Goal: Task Accomplishment & Management: Complete application form

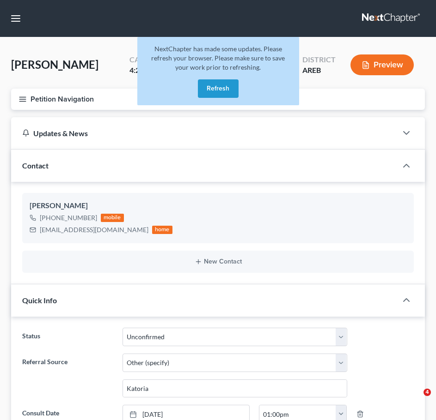
select select "9"
select select "6"
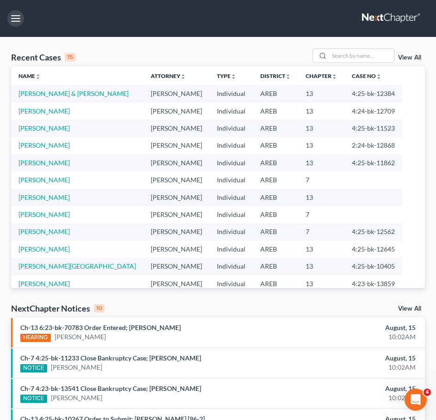
click at [18, 24] on button "button" at bounding box center [15, 18] width 17 height 17
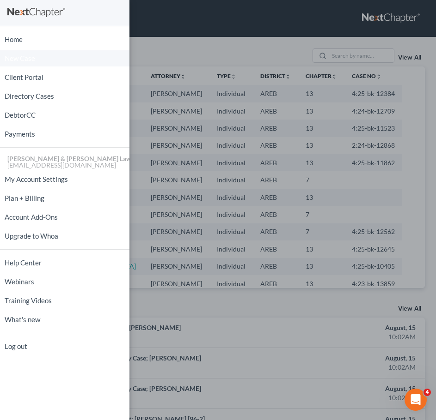
click at [32, 56] on span "New Case" at bounding box center [20, 58] width 30 height 7
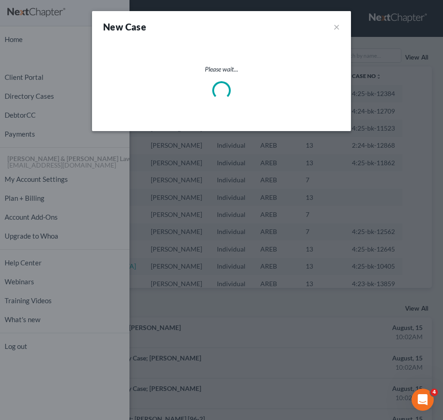
select select "5"
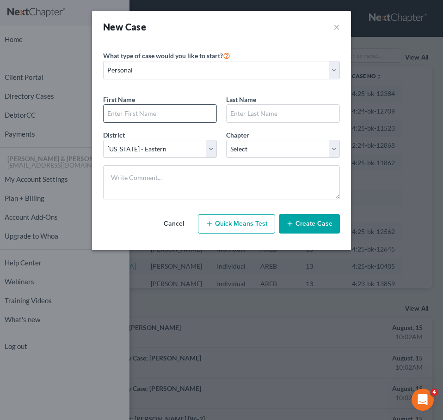
click at [159, 115] on input "text" at bounding box center [159, 114] width 113 height 18
type input "[PERSON_NAME]"
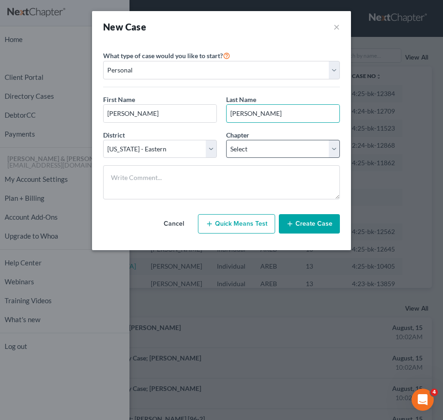
type input "[PERSON_NAME]"
click at [285, 158] on select "Select 7 11 12 13" at bounding box center [283, 149] width 114 height 18
select select "3"
click at [226, 140] on select "Select 7 11 12 13" at bounding box center [283, 149] width 114 height 18
click at [314, 226] on button "Create Case" at bounding box center [309, 223] width 61 height 19
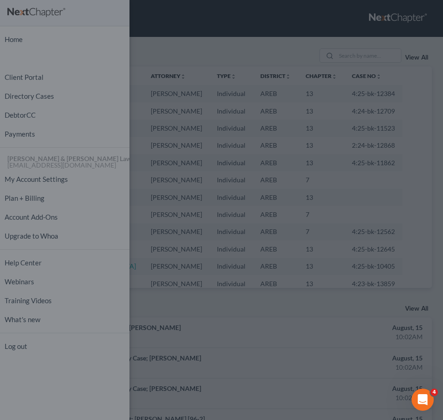
click at [276, 58] on div "What type of case would you like to start? Personal Business First Name * [PERS…" at bounding box center [221, 125] width 206 height 143
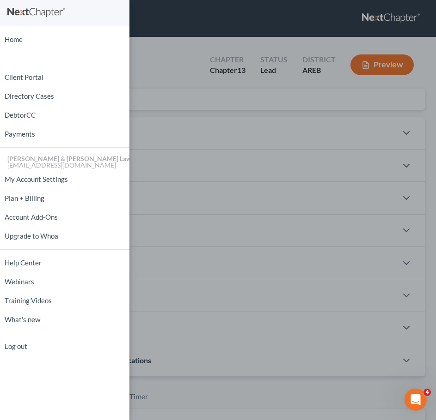
click at [248, 164] on div "Home New Case Client Portal Directory Cases DebtorCC Payments [PERSON_NAME] & […" at bounding box center [218, 210] width 436 height 420
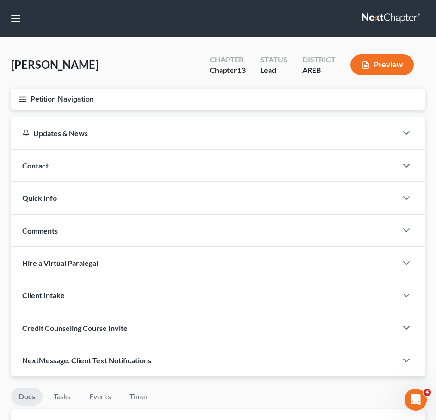
click at [204, 169] on div "Contact" at bounding box center [204, 166] width 386 height 32
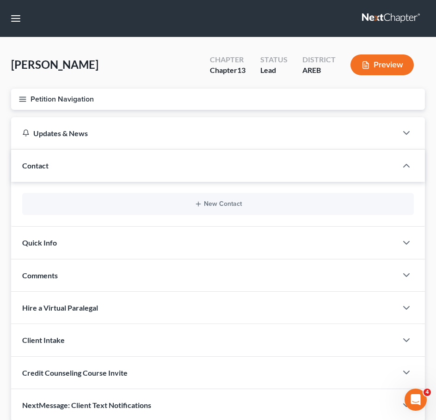
click at [213, 210] on div "New Contact" at bounding box center [217, 204] width 391 height 22
click at [209, 205] on button "New Contact" at bounding box center [218, 204] width 377 height 7
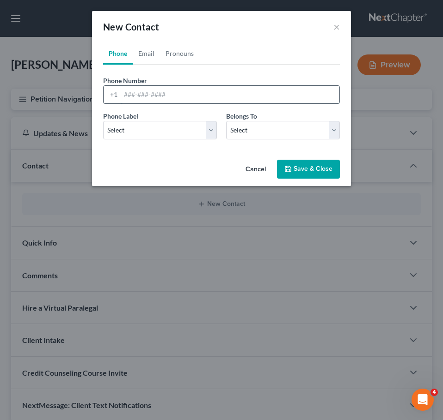
click at [132, 98] on input "tel" at bounding box center [230, 95] width 219 height 18
type input "[PHONE_NUMBER]"
click at [160, 127] on select "Select Mobile Home Work Other" at bounding box center [160, 130] width 114 height 18
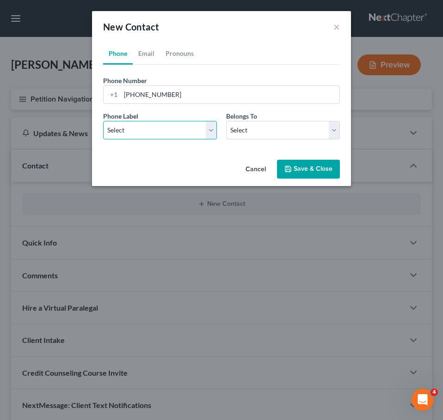
select select "0"
click at [103, 121] on select "Select Mobile Home Work Other" at bounding box center [160, 130] width 114 height 18
click at [256, 131] on select "Select Client Other" at bounding box center [283, 130] width 114 height 18
select select "0"
click at [226, 121] on select "Select Client Other" at bounding box center [283, 130] width 114 height 18
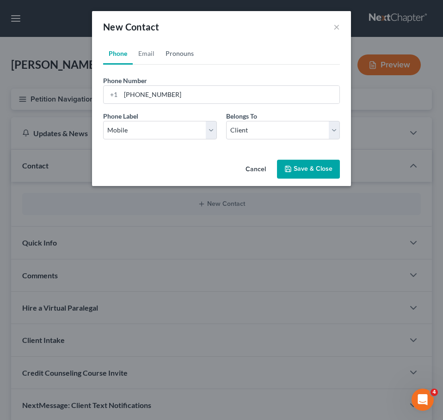
click at [173, 50] on link "Pronouns" at bounding box center [179, 54] width 39 height 22
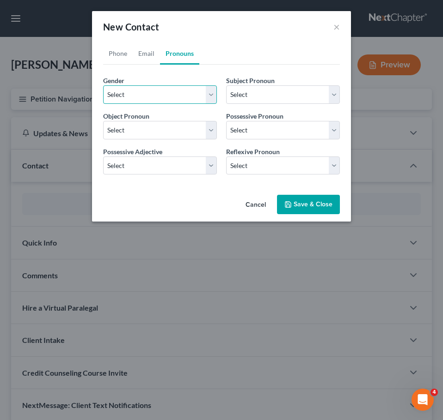
click at [162, 94] on select "Select [DEMOGRAPHIC_DATA] [DEMOGRAPHIC_DATA] [DEMOGRAPHIC_DATA] More Than One P…" at bounding box center [160, 94] width 114 height 18
select select "0"
click at [103, 85] on select "Select [DEMOGRAPHIC_DATA] [DEMOGRAPHIC_DATA] [DEMOGRAPHIC_DATA] More Than One P…" at bounding box center [160, 94] width 114 height 18
select select "0"
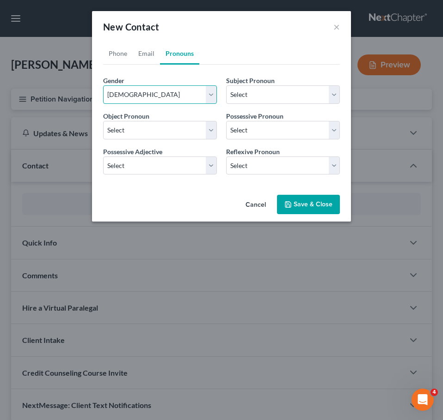
select select "0"
click at [144, 56] on link "Email" at bounding box center [146, 54] width 27 height 22
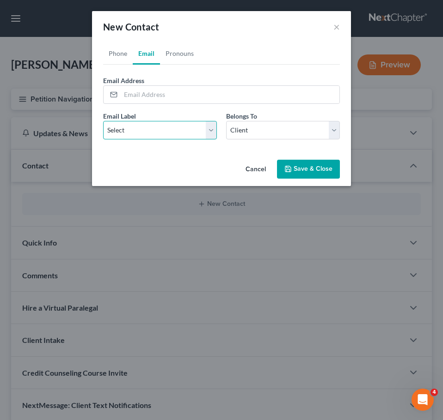
click at [171, 133] on select "Select Home Work Other" at bounding box center [160, 130] width 114 height 18
select select "0"
click at [103, 121] on select "Select Home Work Other" at bounding box center [160, 130] width 114 height 18
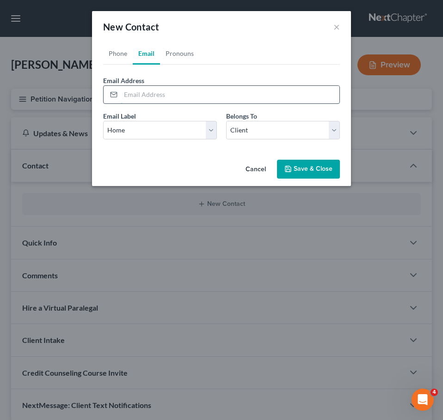
click at [146, 99] on input "email" at bounding box center [230, 95] width 219 height 18
click at [139, 94] on input "[EMAIL_ADDRESS][DOMAIN_NAME]" at bounding box center [230, 95] width 219 height 18
type input "[EMAIL_ADDRESS][DOMAIN_NAME]"
click at [303, 170] on button "Save & Close" at bounding box center [308, 169] width 63 height 19
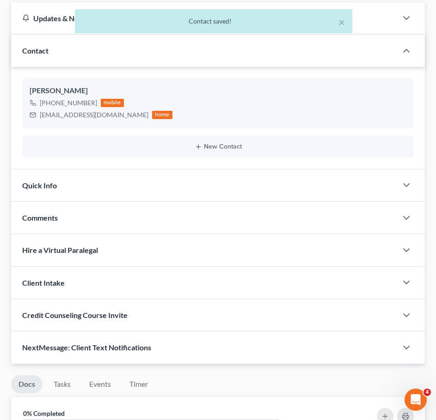
click at [255, 176] on div "Quick Info" at bounding box center [204, 186] width 386 height 32
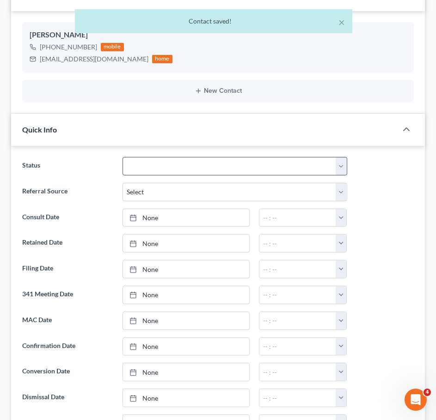
scroll to position [171, 0]
click at [212, 170] on select "Awaiting 341 Chapter 7 - Attended Meeting Confirmed Discharged Dismissed New Co…" at bounding box center [234, 166] width 225 height 18
select select "5"
click at [122, 157] on select "Awaiting 341 Chapter 7 - Attended Meeting Confirmed Discharged Dismissed New Co…" at bounding box center [234, 166] width 225 height 18
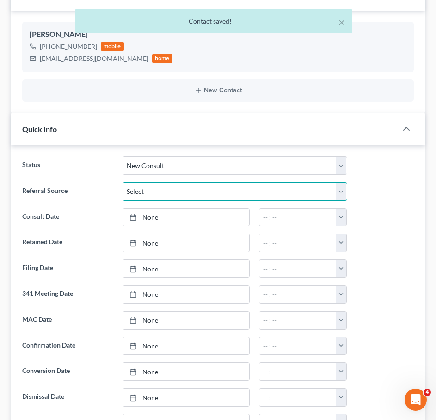
click at [180, 198] on select "Select Word Of Mouth Previous Clients Direct Mail Website Google Search Modern …" at bounding box center [234, 192] width 225 height 18
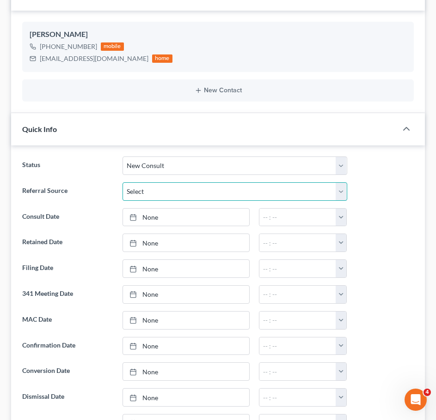
select select "2"
click at [122, 183] on select "Select Word Of Mouth Previous Clients Direct Mail Website Google Search Modern …" at bounding box center [234, 192] width 225 height 18
click at [181, 218] on link "None" at bounding box center [186, 218] width 126 height 18
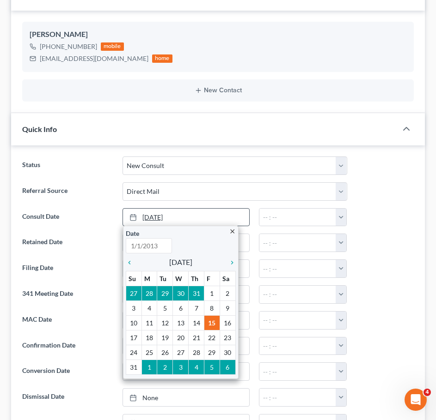
type input "[DATE]"
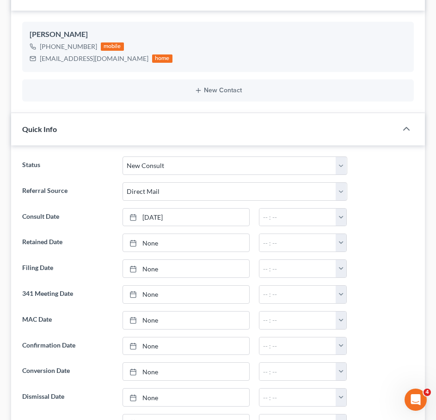
scroll to position [0, 0]
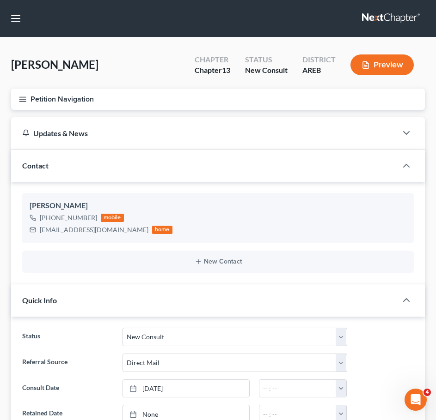
click at [23, 99] on line "button" at bounding box center [22, 99] width 6 height 0
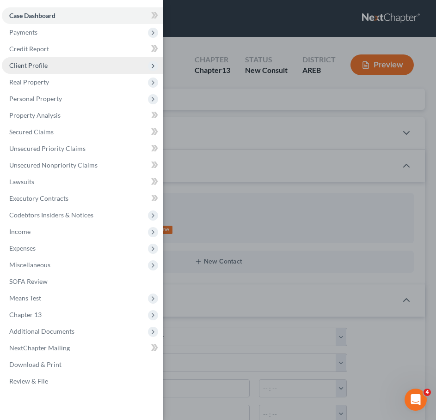
click at [73, 64] on span "Client Profile" at bounding box center [82, 65] width 161 height 17
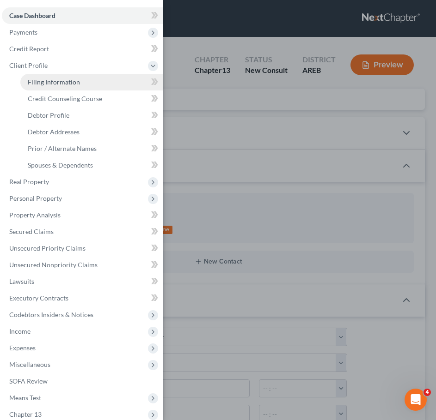
click at [73, 79] on span "Filing Information" at bounding box center [54, 82] width 52 height 8
select select "1"
select select "0"
select select "3"
select select "5"
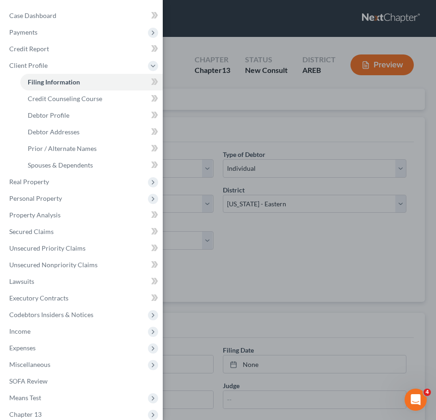
click at [350, 263] on div "Case Dashboard Payments Invoices Payments Payments Credit Report Client Profile" at bounding box center [218, 210] width 436 height 420
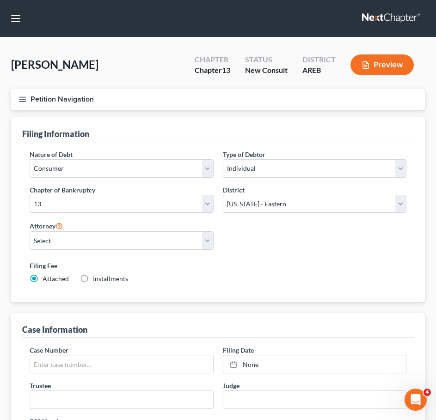
click at [179, 228] on div "Attorney Select [PERSON_NAME] - AREB [PERSON_NAME] - ARWB [PERSON_NAME] - AREB …" at bounding box center [122, 235] width 184 height 30
click at [170, 237] on select "Select [PERSON_NAME] - AREB [PERSON_NAME] - ARWB [PERSON_NAME] - AREB [PERSON_N…" at bounding box center [122, 240] width 184 height 18
select select "0"
click at [30, 231] on select "Select [PERSON_NAME] - AREB [PERSON_NAME] - ARWB [PERSON_NAME] - AREB [PERSON_N…" at bounding box center [122, 240] width 184 height 18
click at [114, 280] on span "Installments" at bounding box center [110, 279] width 35 height 8
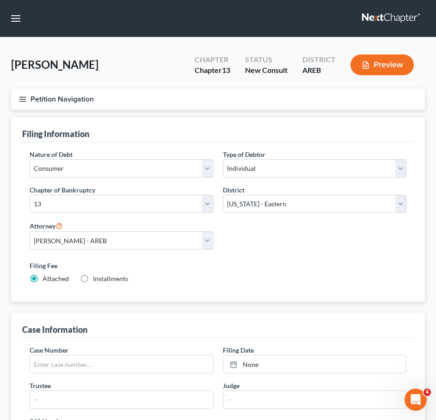
click at [103, 280] on input "Installments Installments" at bounding box center [100, 277] width 6 height 6
radio input "true"
radio input "false"
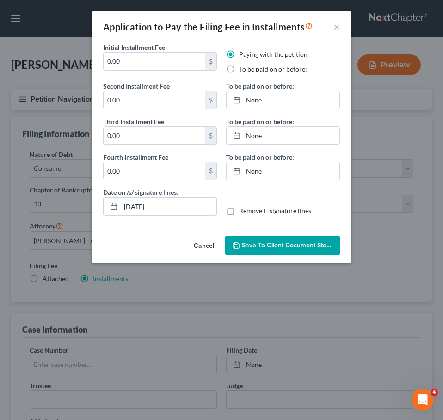
click at [213, 245] on button "Cancel" at bounding box center [203, 246] width 35 height 18
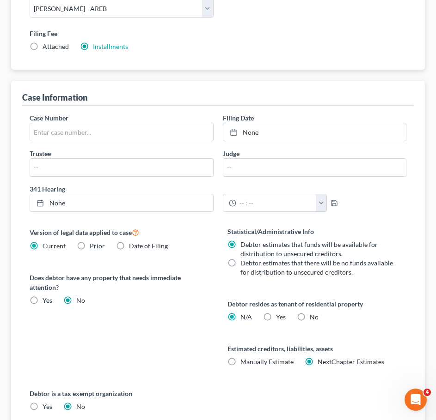
scroll to position [355, 0]
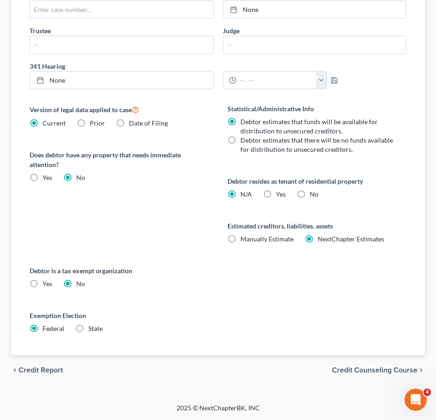
click at [391, 376] on div "chevron_left Credit Report Credit Counseling Course chevron_right" at bounding box center [218, 371] width 414 height 30
click at [385, 368] on span "Credit Counseling Course" at bounding box center [374, 370] width 85 height 7
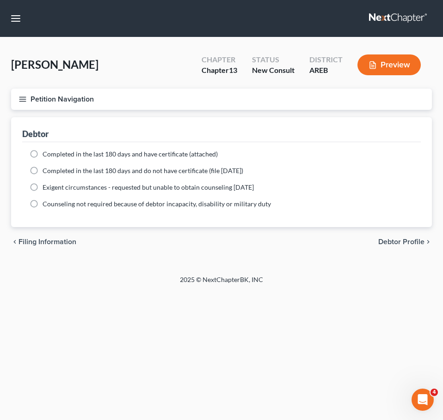
click at [414, 240] on span "Debtor Profile" at bounding box center [401, 241] width 46 height 7
select select "0"
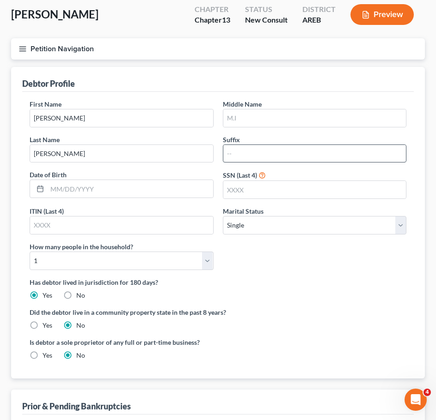
scroll to position [52, 0]
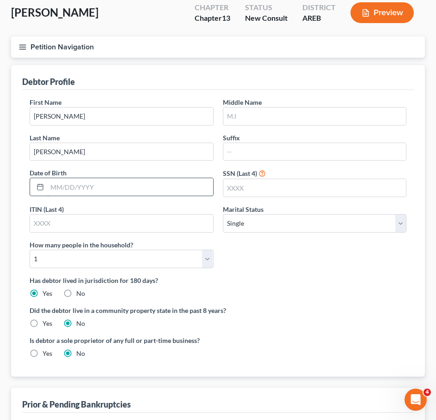
click at [155, 185] on input "text" at bounding box center [130, 187] width 166 height 18
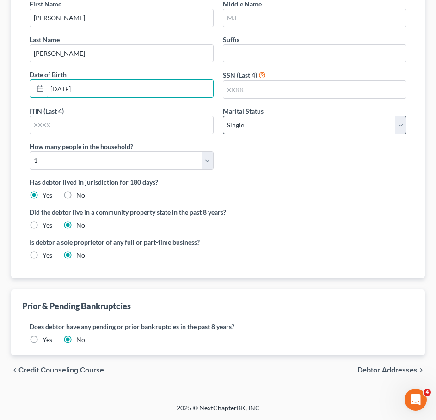
type input "[DATE]"
click at [277, 122] on select "Select Single Married Separated Divorced Widowed" at bounding box center [315, 125] width 184 height 18
click at [223, 116] on select "Select Single Married Separated Divorced Widowed" at bounding box center [315, 125] width 184 height 18
click at [251, 122] on select "Select Single Married Separated Divorced Widowed" at bounding box center [315, 125] width 184 height 18
select select "3"
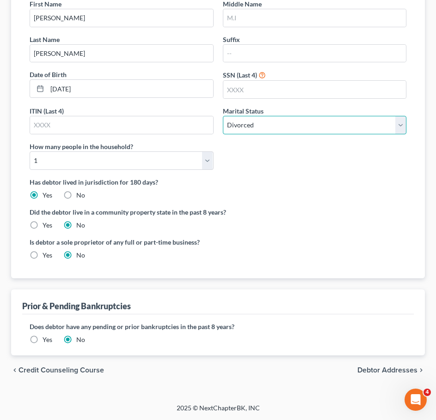
click at [223, 116] on select "Select Single Married Separated Divorced Widowed" at bounding box center [315, 125] width 184 height 18
click at [256, 215] on label "Did the debtor live in a community property state in the past 8 years?" at bounding box center [218, 212] width 377 height 10
click at [404, 373] on span "Debtor Addresses" at bounding box center [387, 370] width 60 height 7
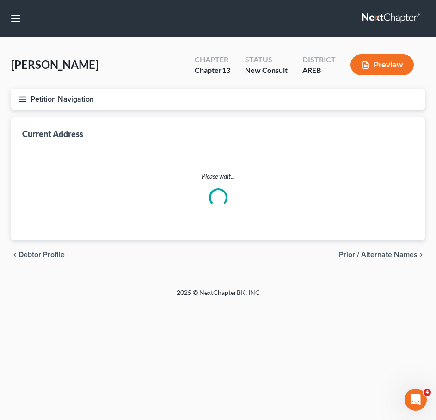
select select "0"
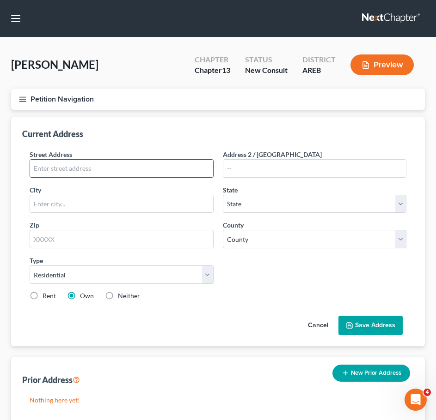
click at [195, 167] on input "text" at bounding box center [121, 169] width 183 height 18
click at [157, 172] on input "text" at bounding box center [121, 169] width 183 height 18
type input "[STREET_ADDRESS]"
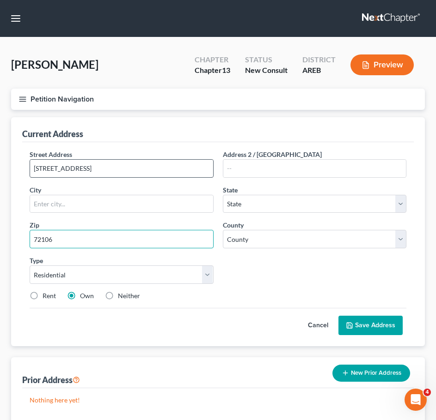
type input "72106"
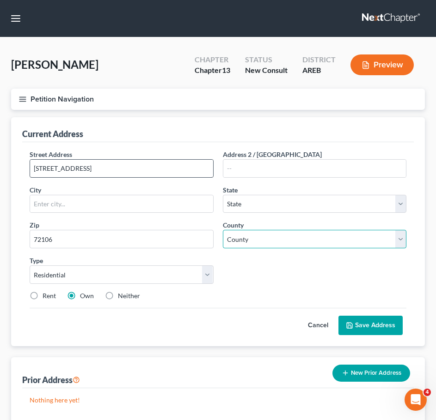
type input "Mayflower"
select select "2"
click at [364, 241] on select "County [US_STATE][GEOGRAPHIC_DATA] [GEOGRAPHIC_DATA] [GEOGRAPHIC_DATA] [GEOGRAP…" at bounding box center [315, 239] width 184 height 18
select select "22"
click at [223, 230] on select "County [US_STATE][GEOGRAPHIC_DATA] [GEOGRAPHIC_DATA] [GEOGRAPHIC_DATA] [GEOGRAP…" at bounding box center [315, 239] width 184 height 18
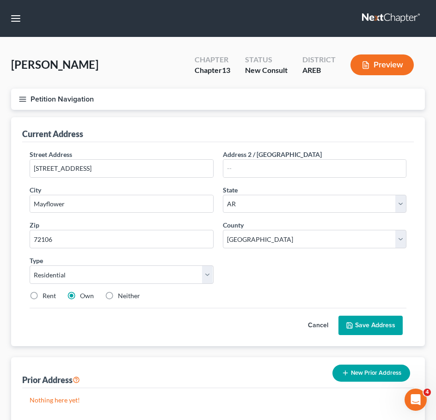
click at [363, 323] on button "Save Address" at bounding box center [370, 325] width 64 height 19
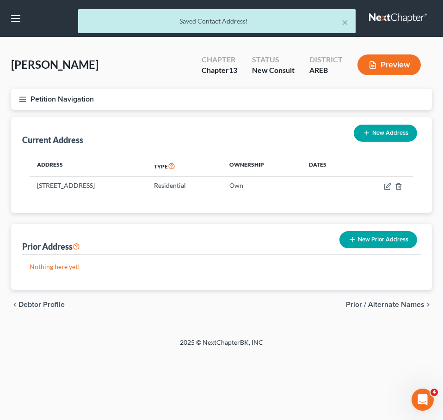
click at [384, 304] on span "Prior / Alternate Names" at bounding box center [385, 304] width 79 height 7
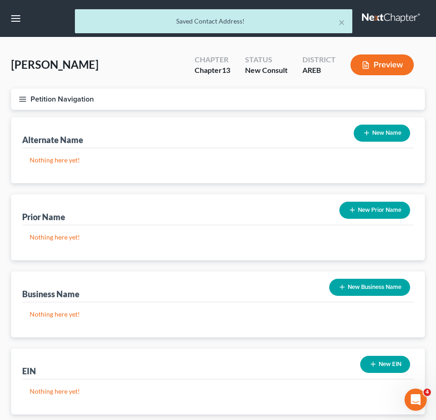
scroll to position [59, 0]
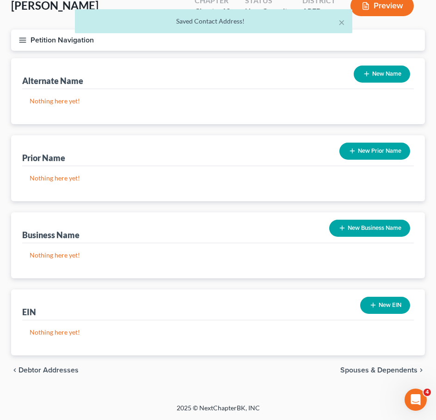
click at [401, 372] on span "Spouses & Dependents" at bounding box center [378, 370] width 77 height 7
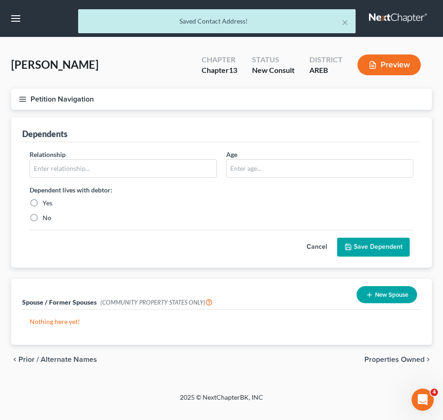
click at [401, 362] on span "Properties Owned" at bounding box center [394, 359] width 60 height 7
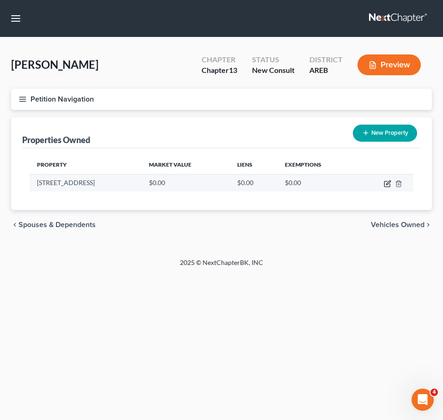
click at [385, 185] on icon "button" at bounding box center [386, 183] width 7 height 7
select select "2"
select select "22"
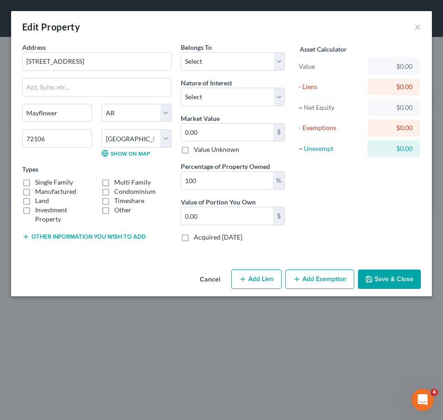
click at [42, 183] on label "Single Family" at bounding box center [54, 182] width 38 height 9
click at [42, 183] on input "Single Family" at bounding box center [42, 181] width 6 height 6
checkbox input "true"
click at [43, 198] on label "Land" at bounding box center [42, 200] width 14 height 9
click at [43, 198] on input "Land" at bounding box center [42, 199] width 6 height 6
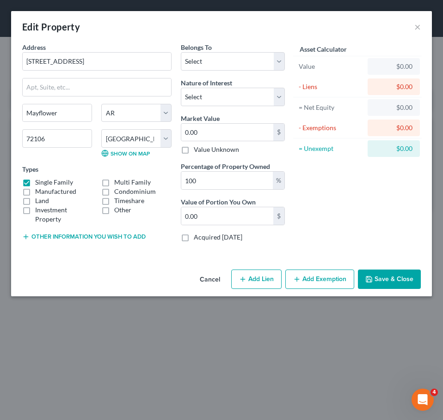
checkbox input "true"
click at [209, 67] on select "Select Debtor 1 Only Debtor 2 Only Debtor 1 And Debtor 2 Only At Least One Of T…" at bounding box center [233, 61] width 104 height 18
select select "0"
click at [181, 52] on select "Select Debtor 1 Only Debtor 2 Only Debtor 1 And Debtor 2 Only At Least One Of T…" at bounding box center [233, 61] width 104 height 18
click at [214, 91] on select "Select Fee Simple Joint Tenant Life Estate Equitable Interest Future Interest T…" at bounding box center [233, 97] width 104 height 18
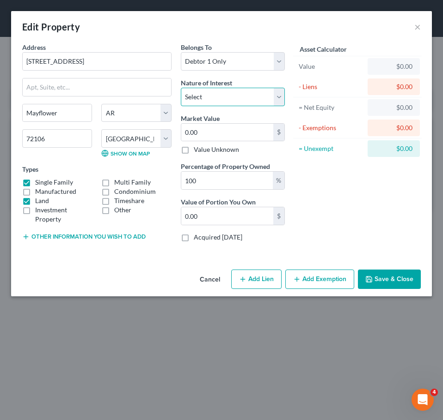
select select "0"
click at [181, 88] on select "Select Fee Simple Joint Tenant Life Estate Equitable Interest Future Interest T…" at bounding box center [233, 97] width 104 height 18
click at [213, 130] on input "0.00" at bounding box center [227, 133] width 92 height 18
type input "6"
type input "6.00"
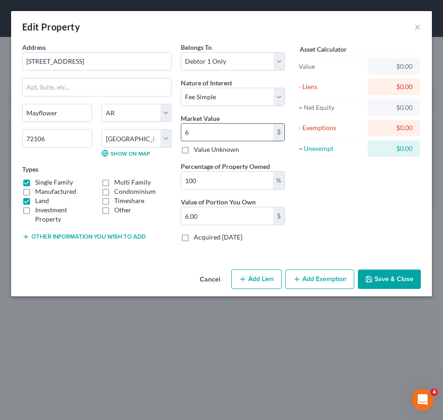
type input "62"
type input "62.00"
type input "620"
type input "620.00"
type input "6200"
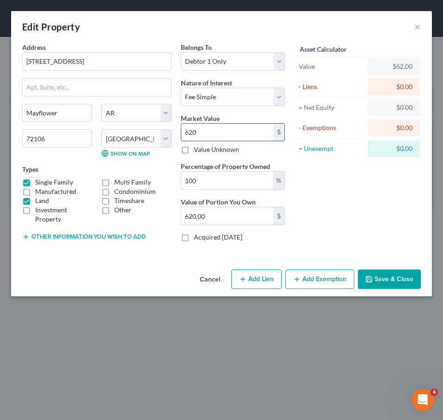
type input "6,200.00"
type input "6,2000"
type input "62,000.00"
type input "62,000"
click at [323, 276] on button "Add Exemption" at bounding box center [319, 279] width 69 height 19
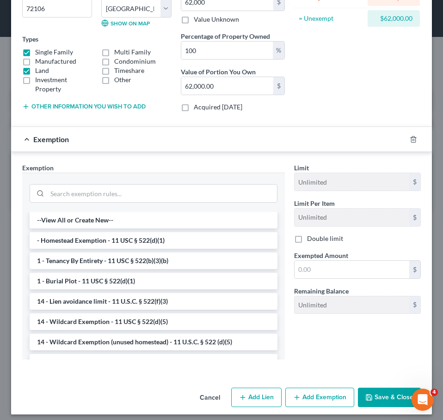
scroll to position [136, 0]
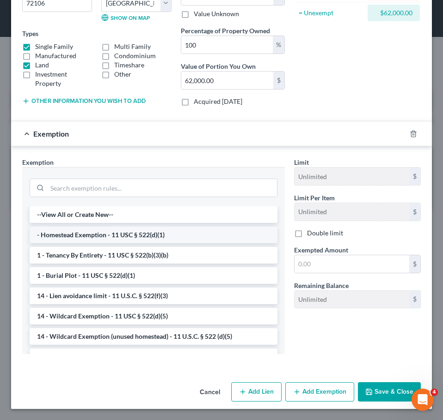
click at [152, 236] on li "- Homestead Exemption - 11 USC § 522(d)(1)" at bounding box center [154, 235] width 248 height 17
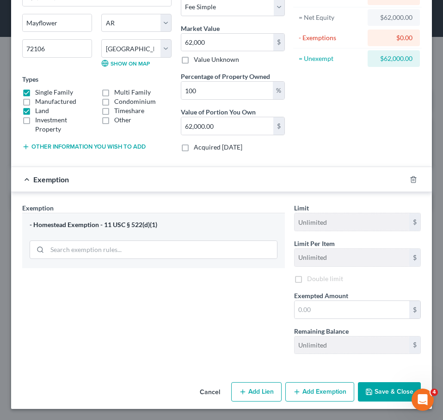
scroll to position [90, 0]
click at [326, 307] on input "text" at bounding box center [351, 310] width 115 height 18
type input "31,575"
click at [329, 393] on button "Add Exemption" at bounding box center [319, 392] width 69 height 19
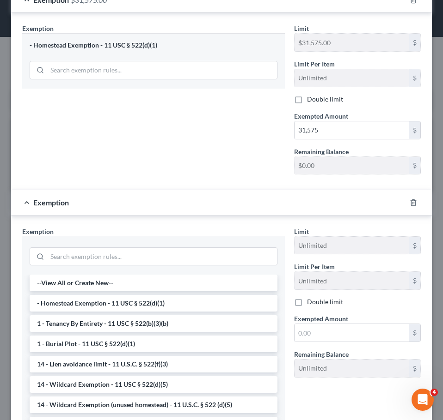
scroll to position [292, 0]
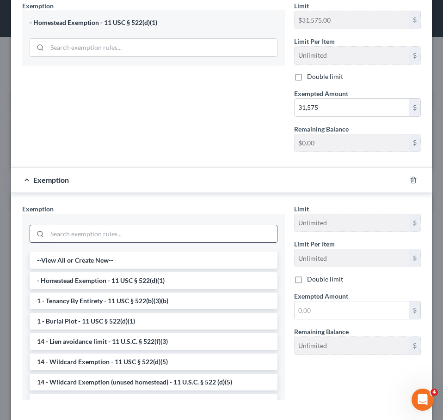
click at [201, 241] on input "search" at bounding box center [162, 234] width 230 height 18
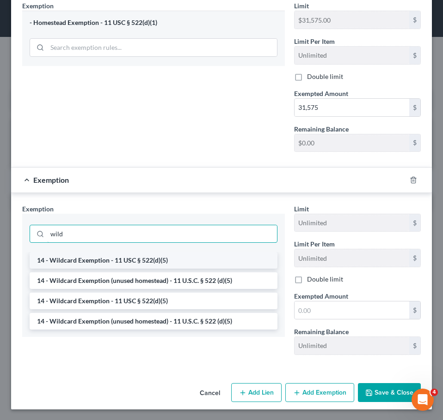
type input "wild"
click at [207, 263] on li "14 - Wildcard Exemption - 11 USC § 522(d)(5)" at bounding box center [154, 260] width 248 height 17
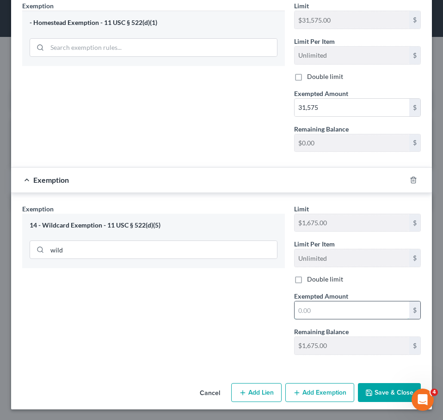
click at [331, 308] on input "text" at bounding box center [351, 311] width 115 height 18
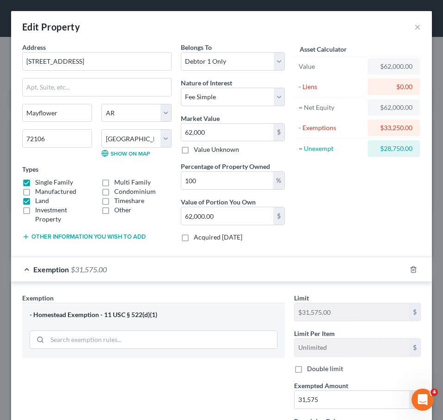
scroll to position [293, 0]
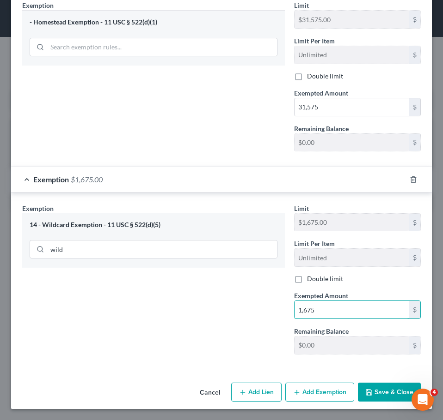
type input "1,675"
click at [372, 389] on button "Save & Close" at bounding box center [389, 392] width 63 height 19
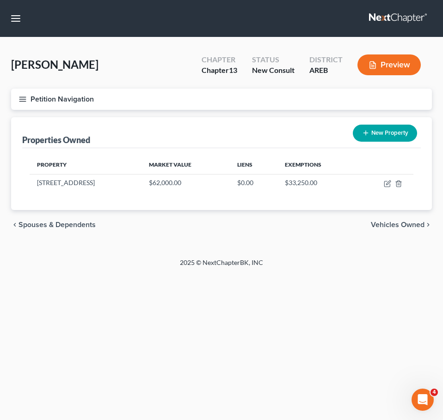
click at [388, 224] on span "Vehicles Owned" at bounding box center [398, 224] width 54 height 7
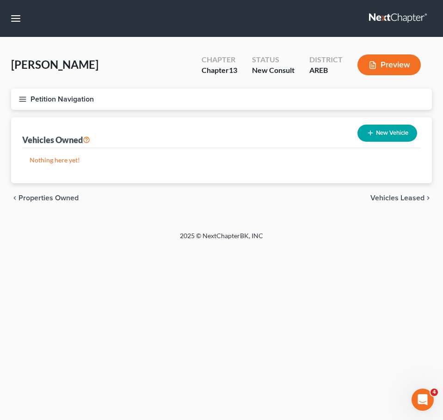
click at [374, 129] on button "New Vehicle" at bounding box center [387, 133] width 60 height 17
select select "0"
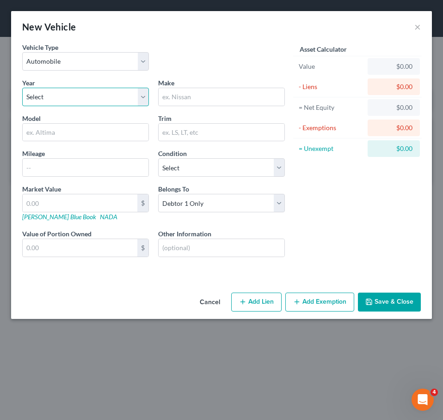
click at [93, 102] on select "Select 2026 2025 2024 2023 2022 2021 2020 2019 2018 2017 2016 2015 2014 2013 20…" at bounding box center [85, 97] width 127 height 18
select select "18"
click at [22, 88] on select "Select 2026 2025 2024 2023 2022 2021 2020 2019 2018 2017 2016 2015 2014 2013 20…" at bounding box center [85, 97] width 127 height 18
click at [206, 99] on input "text" at bounding box center [221, 97] width 126 height 18
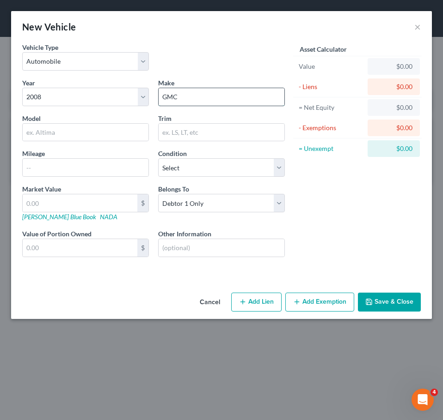
type input "GMC"
type input "Yukon"
click at [116, 207] on input "text" at bounding box center [80, 204] width 115 height 18
type input "1"
type input "1.00"
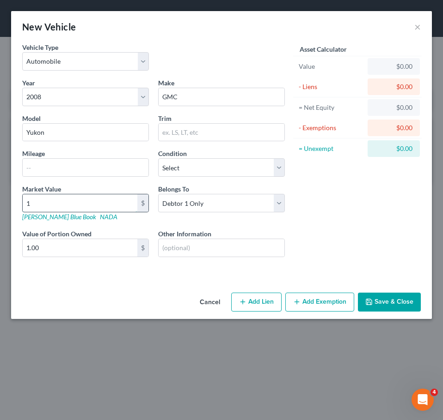
type input "15"
type input "15.00"
type input "150"
type input "150.00"
type input "1500"
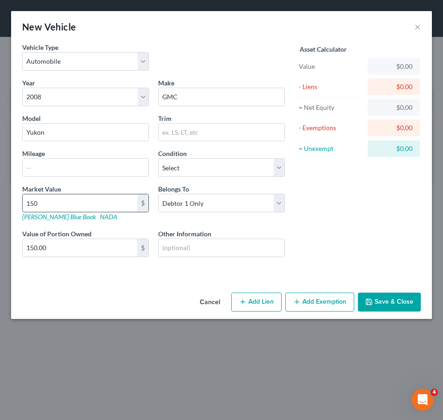
type input "1,500.00"
type input "1,500"
click at [85, 176] on input "text" at bounding box center [86, 168] width 126 height 18
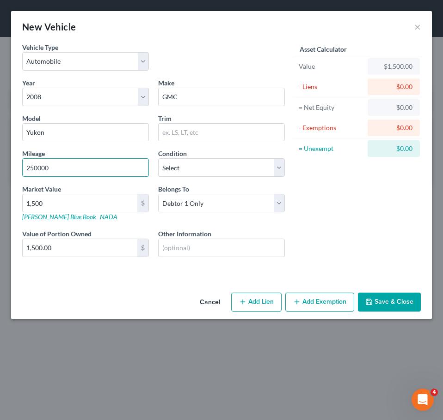
type input "250000"
click at [323, 295] on button "Add Exemption" at bounding box center [319, 302] width 69 height 19
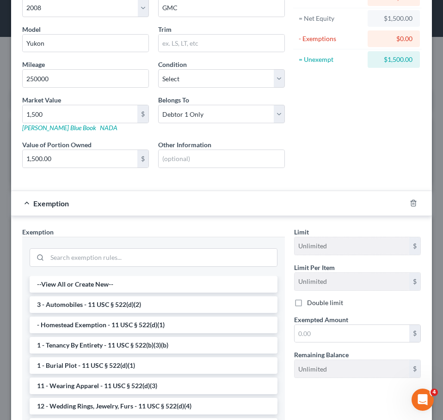
scroll to position [92, 0]
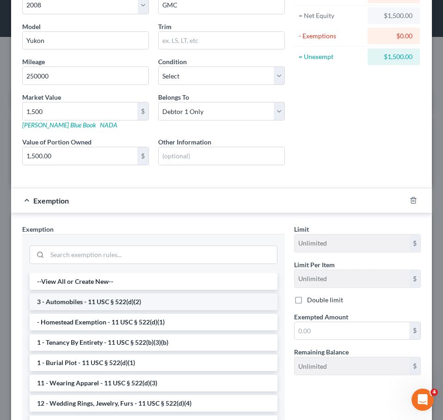
click at [164, 304] on li "3 - Automobiles - 11 USC § 522(d)(2)" at bounding box center [154, 302] width 248 height 17
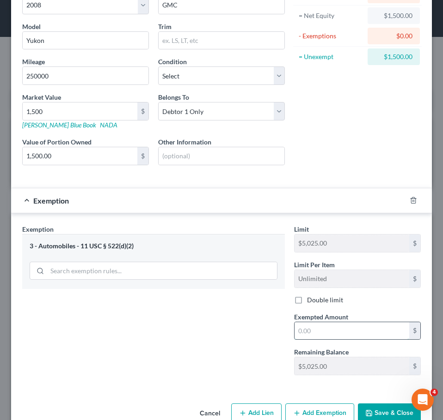
click at [353, 331] on input "text" at bounding box center [351, 332] width 115 height 18
click at [329, 332] on input "text" at bounding box center [351, 332] width 115 height 18
type input "1,500"
click at [244, 350] on div "Exemption Set must be selected for CA. Exemption * 3 - Automobiles - 11 USC § 5…" at bounding box center [154, 304] width 272 height 158
click at [371, 409] on button "Save & Close" at bounding box center [389, 413] width 63 height 19
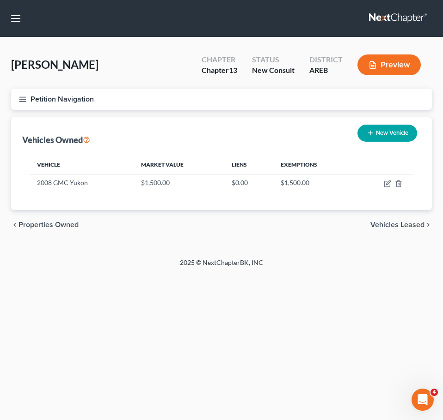
click at [378, 137] on button "New Vehicle" at bounding box center [387, 133] width 60 height 17
select select "0"
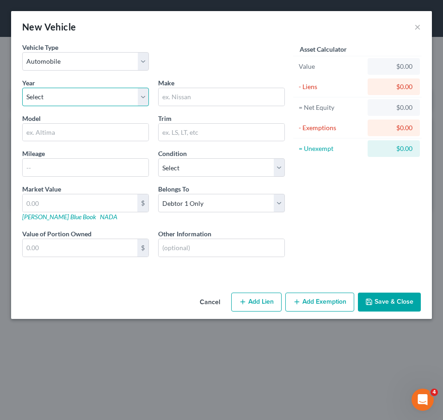
click at [122, 100] on select "Select 2026 2025 2024 2023 2022 2021 2020 2019 2018 2017 2016 2015 2014 2013 20…" at bounding box center [85, 97] width 127 height 18
select select "19"
click at [22, 88] on select "Select 2026 2025 2024 2023 2022 2021 2020 2019 2018 2017 2016 2015 2014 2013 20…" at bounding box center [85, 97] width 127 height 18
click at [187, 97] on input "text" at bounding box center [221, 97] width 126 height 18
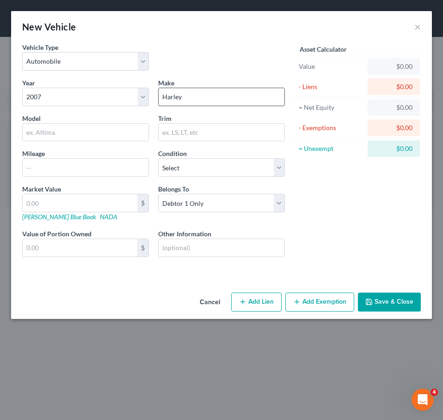
type input "Harley"
type input "Davidson"
type input "Harley Davidson"
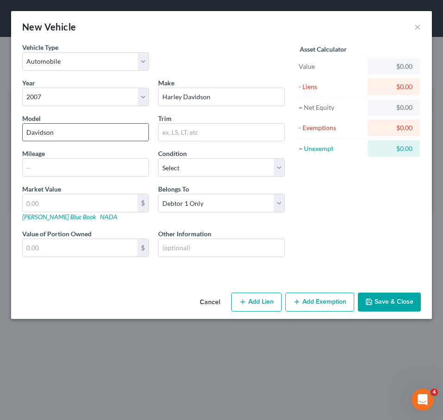
click at [61, 136] on input "Davidson" at bounding box center [86, 133] width 126 height 18
type input "D"
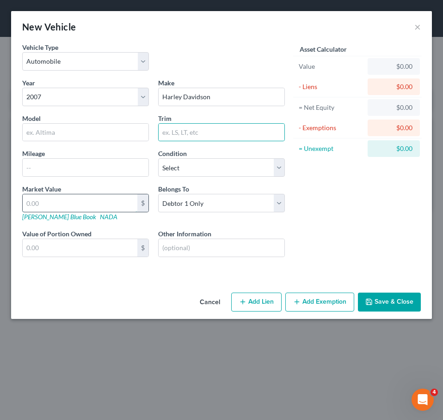
click at [85, 205] on input "text" at bounding box center [80, 204] width 115 height 18
type input "4"
type input "4.00"
type input "40"
type input "40.00"
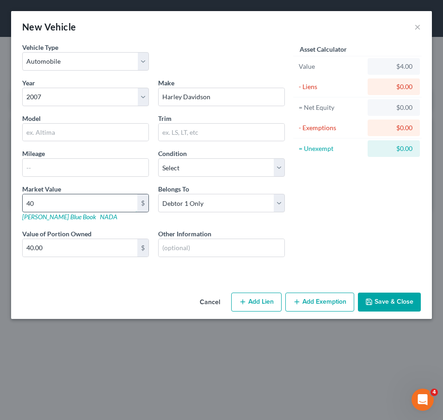
type input "400"
type input "400.00"
type input "4000"
type input "4,000.00"
type input "4,000"
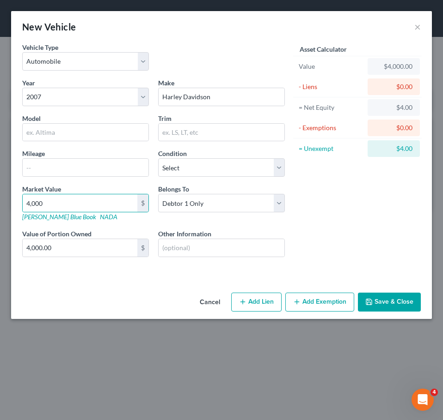
click at [268, 303] on button "Add Lien" at bounding box center [256, 302] width 50 height 19
select select "0"
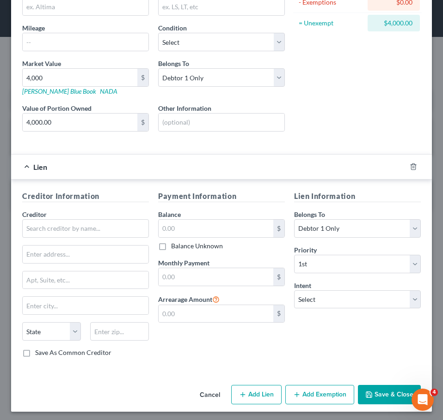
scroll to position [128, 0]
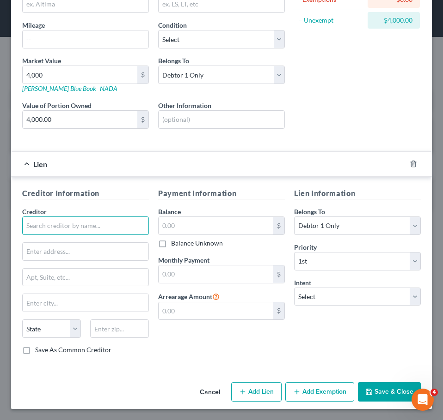
click at [89, 225] on input "text" at bounding box center [85, 226] width 127 height 18
type input "[PERSON_NAME]"
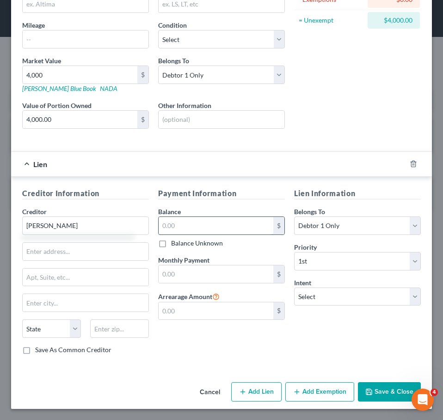
click at [177, 231] on input "text" at bounding box center [215, 226] width 115 height 18
type input "5,000"
click at [391, 395] on button "Save & Close" at bounding box center [389, 392] width 63 height 19
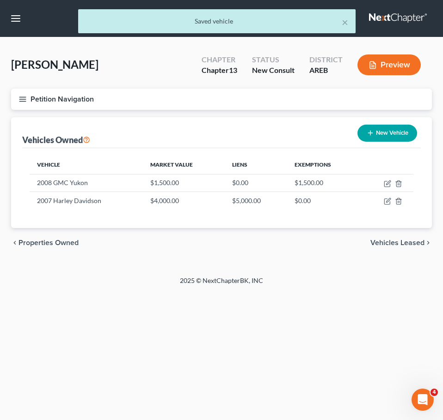
click at [404, 283] on footer "2025 © NextChapterBK, INC" at bounding box center [221, 284] width 443 height 17
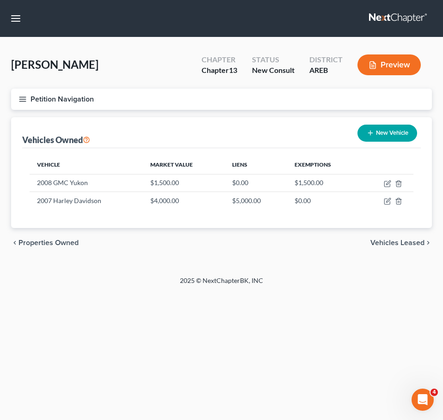
click at [409, 243] on span "Vehicles Leased" at bounding box center [397, 242] width 54 height 7
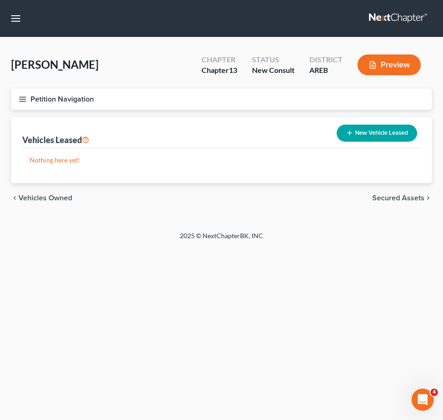
click at [55, 201] on span "Vehicles Owned" at bounding box center [45, 198] width 54 height 7
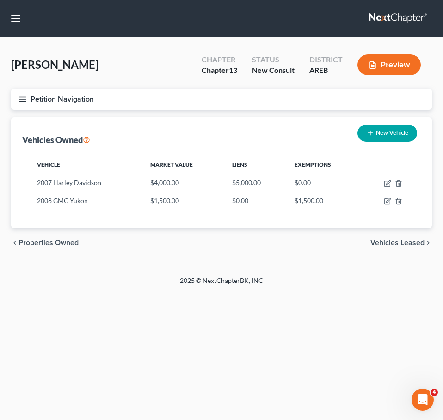
click at [381, 130] on button "New Vehicle" at bounding box center [387, 133] width 60 height 17
select select "0"
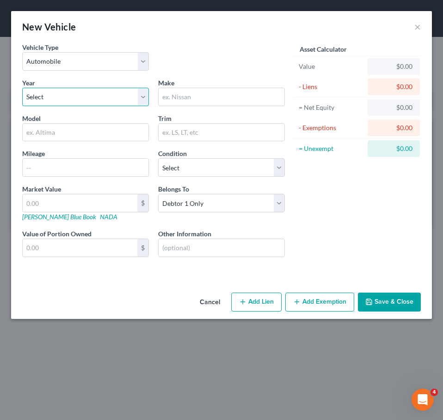
click at [105, 95] on select "Select 2026 2025 2024 2023 2022 2021 2020 2019 2018 2017 2016 2015 2014 2013 20…" at bounding box center [85, 97] width 127 height 18
select select "37"
click at [22, 88] on select "Select 2026 2025 2024 2023 2022 2021 2020 2019 2018 2017 2016 2015 2014 2013 20…" at bounding box center [85, 97] width 127 height 18
click at [211, 91] on input "text" at bounding box center [221, 97] width 126 height 18
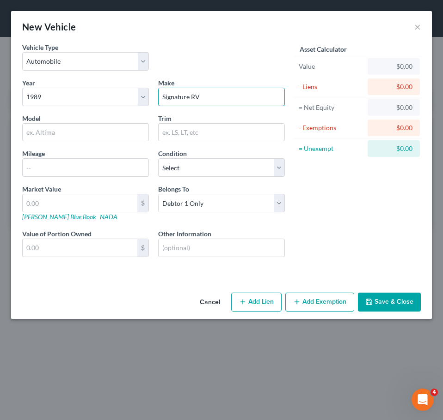
type input "Signature RV"
click at [59, 203] on input "text" at bounding box center [80, 204] width 115 height 18
type input "1"
type input "1.00"
type input "15"
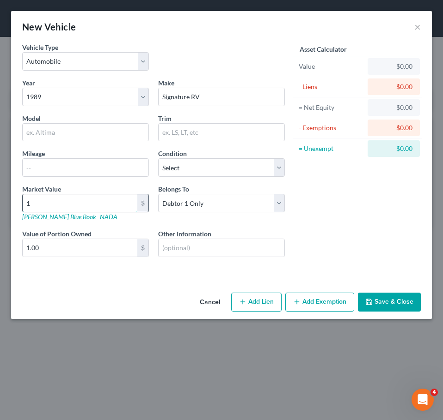
type input "15.00"
type input "150"
type input "150.00"
type input "1500"
type input "1,500.00"
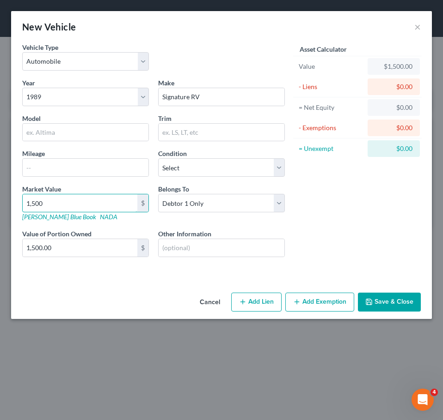
drag, startPoint x: 59, startPoint y: 203, endPoint x: 307, endPoint y: 175, distance: 250.2
click at [307, 175] on div "Vehicle Type Select Automobile Truck Trailer Watercraft Aircraft Motor Home Atv…" at bounding box center [222, 158] width 408 height 230
type input "1,500"
click at [337, 207] on div "Asset Calculator Value $1,500.00 - Liens $0.00 = Net Equity $0.00 - Exemptions …" at bounding box center [357, 158] width 136 height 230
click at [227, 245] on input "text" at bounding box center [221, 248] width 126 height 18
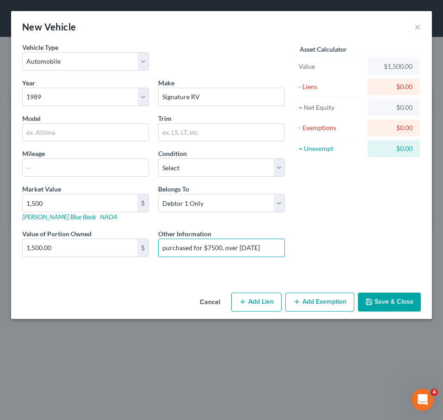
type input "purchased for $7500, over [DATE]"
click at [404, 302] on button "Save & Close" at bounding box center [389, 302] width 63 height 19
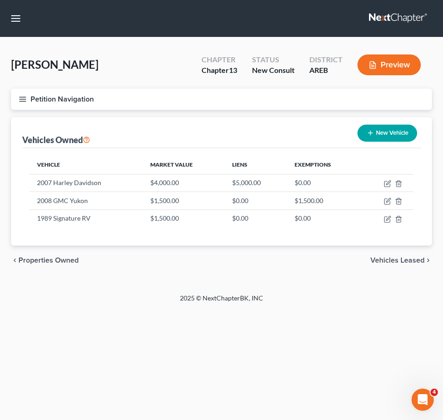
click at [405, 272] on div "chevron_left Properties Owned Vehicles Leased chevron_right" at bounding box center [221, 261] width 420 height 30
click at [394, 258] on span "Vehicles Leased" at bounding box center [397, 260] width 54 height 7
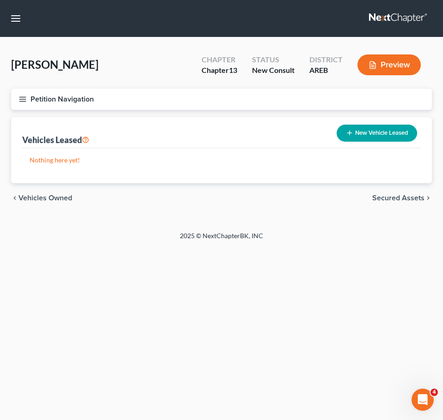
click at [399, 197] on span "Secured Assets" at bounding box center [398, 198] width 52 height 7
click at [408, 199] on span "Personal Items" at bounding box center [399, 198] width 49 height 7
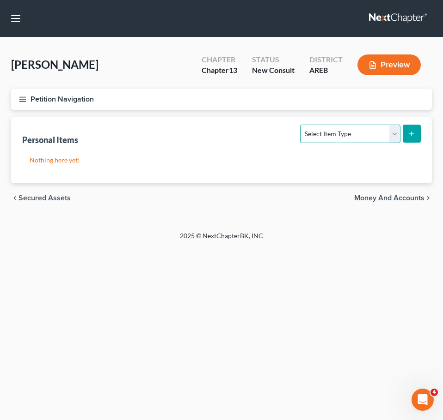
click at [365, 131] on select "Select Item Type Clothing Collectibles Of Value Electronics Firearms Household …" at bounding box center [350, 134] width 100 height 18
select select "household_goods"
click at [301, 125] on select "Select Item Type Clothing Collectibles Of Value Electronics Firearms Household …" at bounding box center [350, 134] width 100 height 18
click at [409, 137] on icon "submit" at bounding box center [411, 133] width 7 height 7
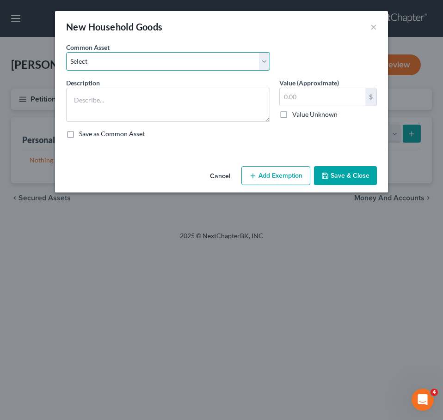
click at [208, 67] on select "Select Household goods and furnishings" at bounding box center [168, 61] width 204 height 18
select select "0"
click at [66, 52] on select "Select Household goods and furnishings" at bounding box center [168, 61] width 204 height 18
type textarea "Household goods and furnishings"
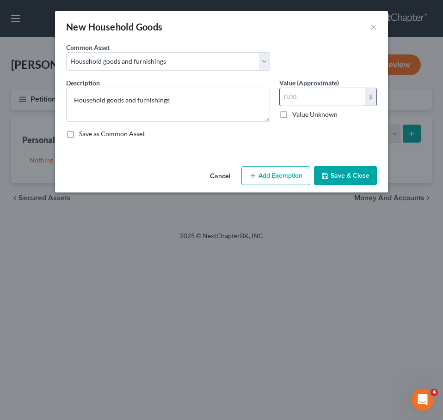
click at [303, 99] on input "text" at bounding box center [322, 97] width 85 height 18
type input "500"
click at [301, 175] on button "Add Exemption" at bounding box center [275, 175] width 69 height 19
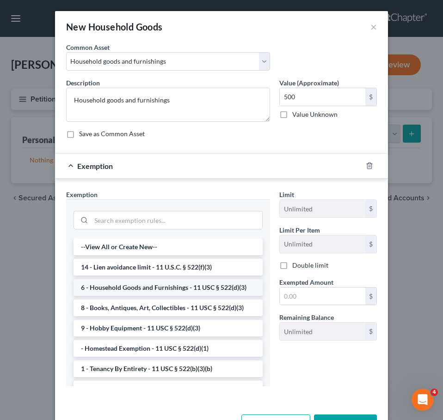
click at [182, 288] on li "6 - Household Goods and Furnishings - 11 USC § 522(d)(3)" at bounding box center [167, 288] width 189 height 17
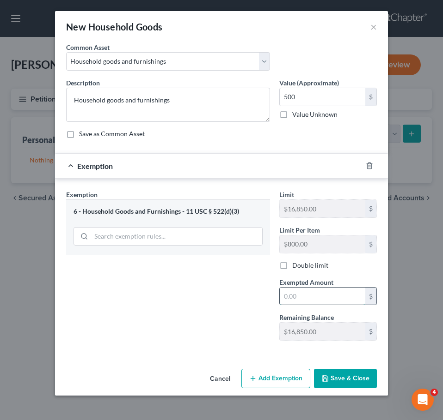
click at [304, 300] on input "text" at bounding box center [322, 297] width 85 height 18
type input "500"
click at [354, 380] on button "Save & Close" at bounding box center [345, 378] width 63 height 19
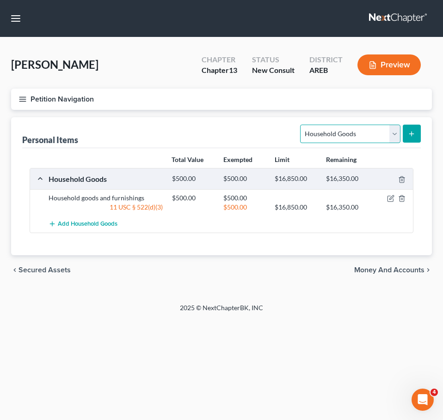
click at [354, 129] on select "Select Item Type Clothing Collectibles Of Value Electronics Firearms Household …" at bounding box center [350, 134] width 100 height 18
select select "electronics"
click at [301, 125] on select "Select Item Type Clothing Collectibles Of Value Electronics Firearms Household …" at bounding box center [350, 134] width 100 height 18
click at [415, 136] on icon "submit" at bounding box center [411, 133] width 7 height 7
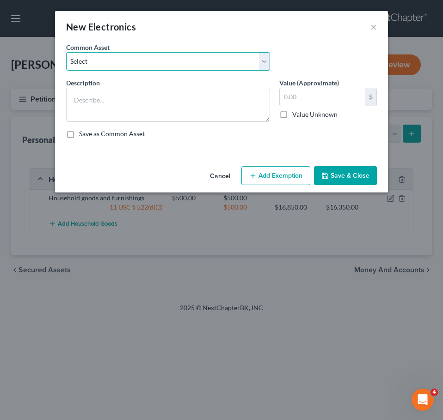
click at [221, 60] on select "Select Household electronics" at bounding box center [168, 61] width 204 height 18
select select "0"
click at [66, 52] on select "Select Household electronics" at bounding box center [168, 61] width 204 height 18
type textarea "Household electronics"
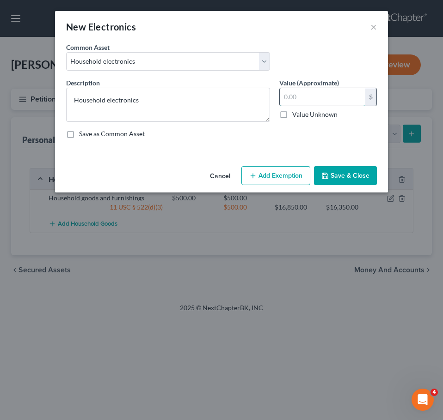
click at [307, 92] on input "text" at bounding box center [322, 97] width 85 height 18
type input "150"
click at [286, 170] on button "Add Exemption" at bounding box center [275, 175] width 69 height 19
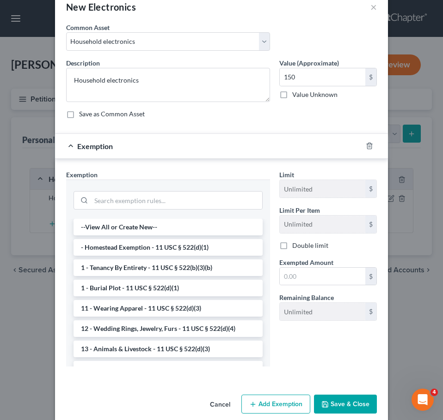
scroll to position [24, 0]
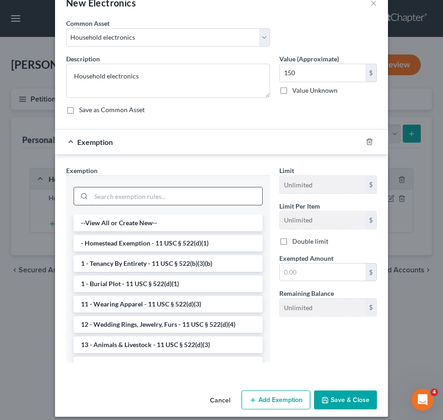
click at [204, 197] on input "search" at bounding box center [176, 197] width 171 height 18
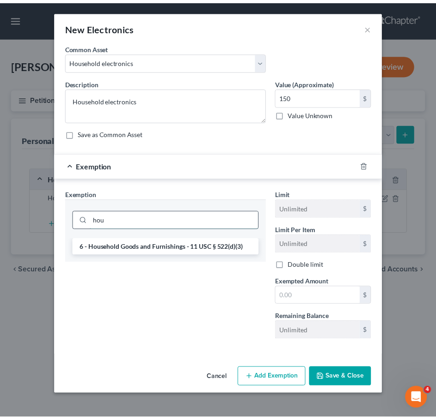
scroll to position [0, 0]
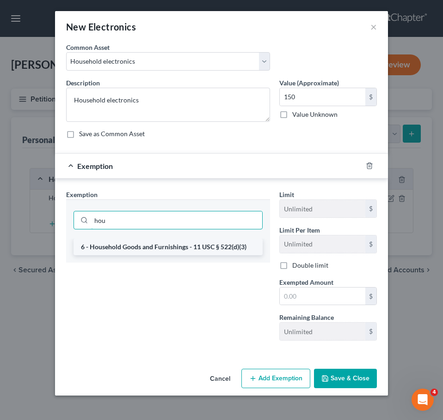
type input "hou"
click at [211, 248] on li "6 - Household Goods and Furnishings - 11 USC § 522(d)(3)" at bounding box center [167, 247] width 189 height 17
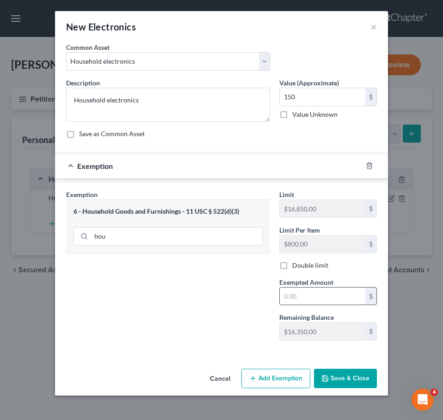
click at [319, 294] on input "text" at bounding box center [322, 297] width 85 height 18
type input "150"
click at [354, 380] on button "Save & Close" at bounding box center [345, 378] width 63 height 19
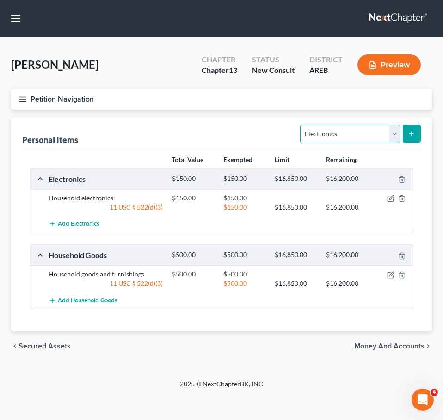
click at [354, 133] on select "Select Item Type Clothing Collectibles Of Value Electronics Firearms Household …" at bounding box center [350, 134] width 100 height 18
select select "clothing"
click at [301, 125] on select "Select Item Type Clothing Collectibles Of Value Electronics Firearms Household …" at bounding box center [350, 134] width 100 height 18
click at [412, 130] on icon "submit" at bounding box center [411, 133] width 7 height 7
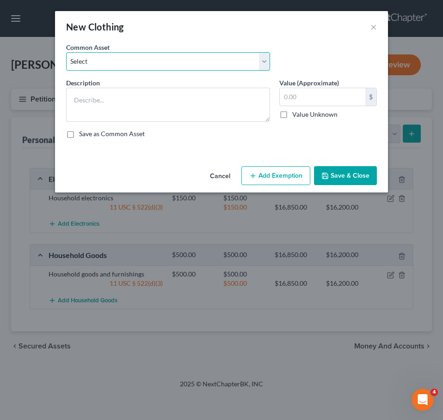
click at [203, 57] on select "Select Clothing" at bounding box center [168, 61] width 204 height 18
select select "0"
click at [66, 52] on select "Select Clothing" at bounding box center [168, 61] width 204 height 18
type textarea "Clothing"
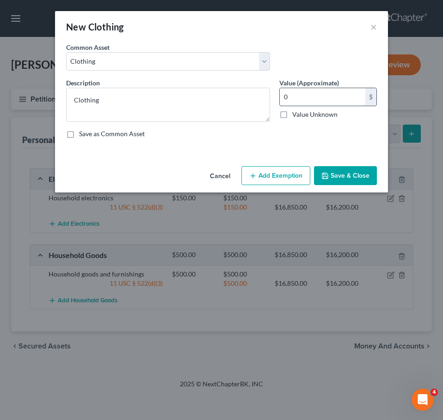
click at [292, 97] on input "0" at bounding box center [322, 97] width 85 height 18
type input "100"
click at [279, 174] on button "Add Exemption" at bounding box center [275, 175] width 69 height 19
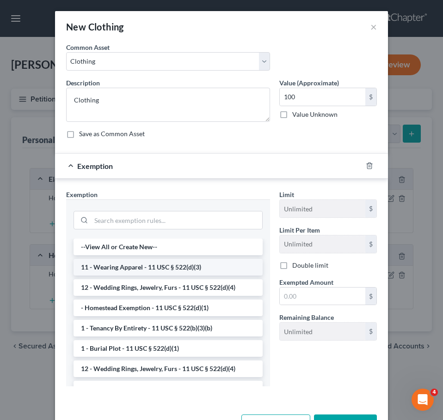
click at [183, 264] on li "11 - Wearing Apparel - 11 USC § 522(d)(3)" at bounding box center [167, 267] width 189 height 17
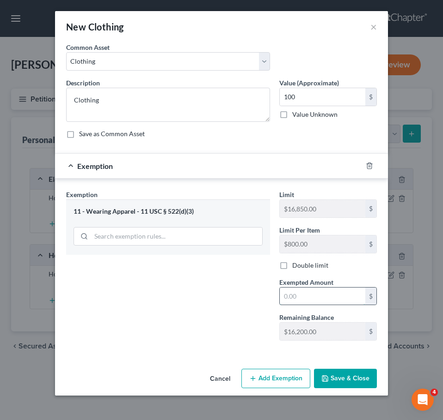
click at [308, 304] on input "text" at bounding box center [322, 297] width 85 height 18
type input "100"
click at [344, 379] on button "Save & Close" at bounding box center [345, 378] width 63 height 19
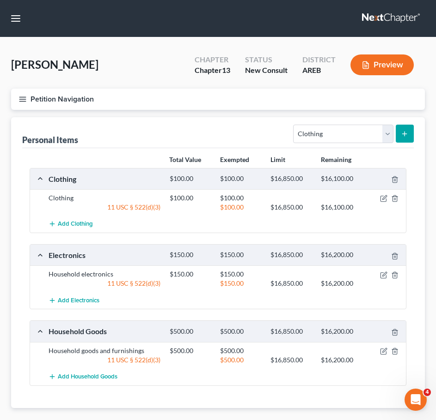
scroll to position [53, 0]
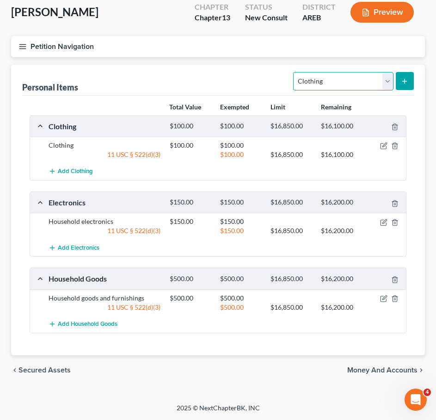
click at [363, 85] on select "Select Item Type Clothing Collectibles Of Value Electronics Firearms Household …" at bounding box center [343, 81] width 100 height 18
click at [383, 370] on span "Money and Accounts" at bounding box center [382, 370] width 70 height 7
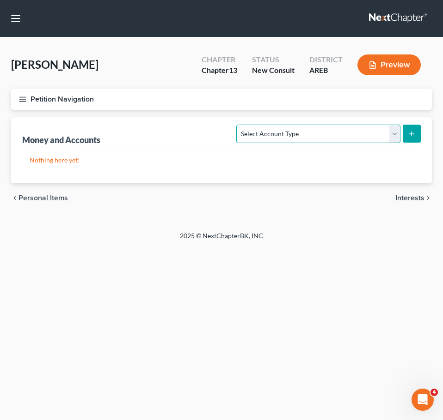
click at [359, 132] on select "Select Account Type Brokerage Cash on Hand Certificates of Deposit Checking Acc…" at bounding box center [318, 134] width 164 height 18
select select "checking"
click at [238, 125] on select "Select Account Type Brokerage Cash on Hand Certificates of Deposit Checking Acc…" at bounding box center [318, 134] width 164 height 18
click at [412, 135] on icon "submit" at bounding box center [411, 133] width 7 height 7
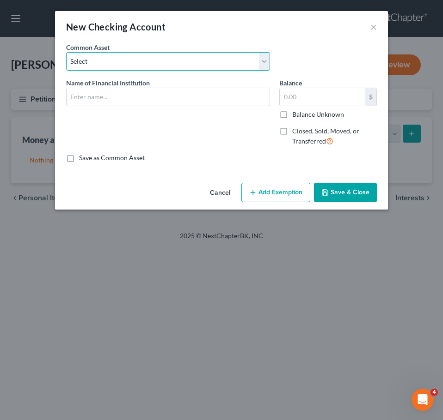
click at [204, 53] on select "Select Checking account" at bounding box center [168, 61] width 204 height 18
select select "0"
click at [66, 52] on select "Select Checking account" at bounding box center [168, 61] width 204 height 18
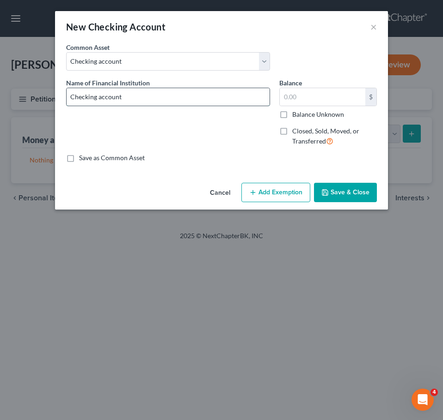
click at [206, 93] on input "Checking account" at bounding box center [168, 97] width 203 height 18
type input "Checking account - WatchDog Express (closed business checking account) [PERSON_…"
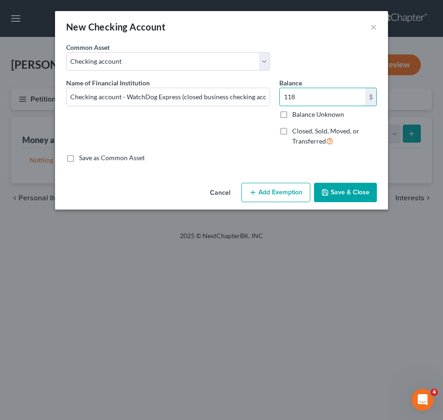
type input "118"
click at [345, 187] on button "Save & Close" at bounding box center [345, 192] width 63 height 19
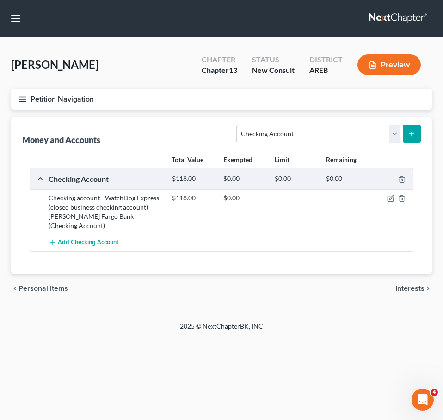
click at [413, 135] on icon "submit" at bounding box center [411, 133] width 7 height 7
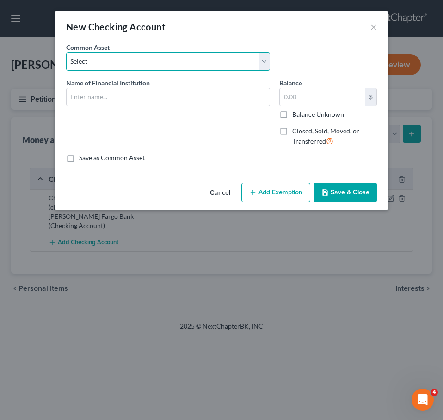
click at [164, 56] on select "Select Checking account" at bounding box center [168, 61] width 204 height 18
select select "0"
click at [66, 52] on select "Select Checking account" at bounding box center [168, 61] width 204 height 18
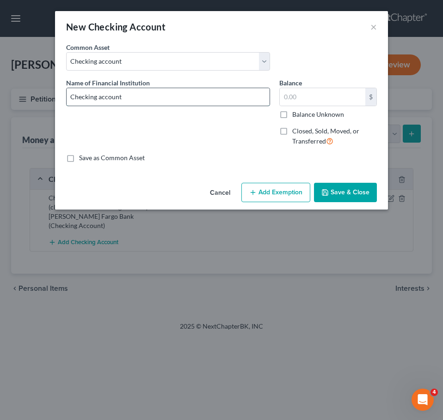
click at [163, 97] on input "Checking account" at bounding box center [168, 97] width 203 height 18
drag, startPoint x: 167, startPoint y: 98, endPoint x: 128, endPoint y: 98, distance: 38.8
click at [128, 98] on input "Checking account - [PERSON_NAME] Fargo" at bounding box center [168, 97] width 203 height 18
type input "Checking account - Regions"
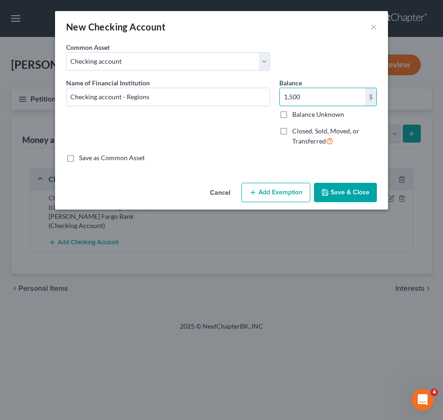
type input "1,500"
click at [328, 194] on icon "button" at bounding box center [324, 192] width 7 height 7
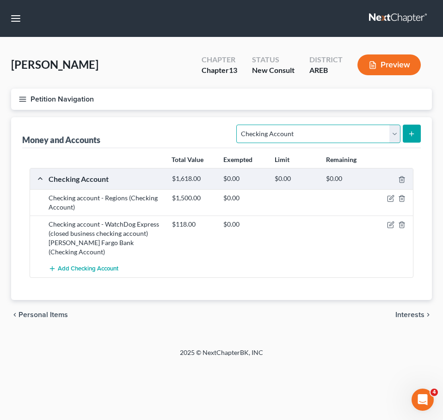
click at [341, 140] on select "Select Account Type Brokerage Cash on Hand Certificates of Deposit Checking Acc…" at bounding box center [318, 134] width 164 height 18
select select "savings"
click at [238, 125] on select "Select Account Type Brokerage Cash on Hand Certificates of Deposit Checking Acc…" at bounding box center [318, 134] width 164 height 18
click at [405, 135] on button "submit" at bounding box center [411, 134] width 18 height 18
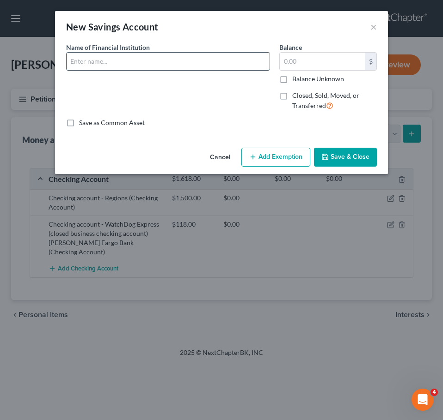
click at [184, 62] on input "text" at bounding box center [168, 62] width 203 height 18
type input "A"
type input "Regions"
type input "6"
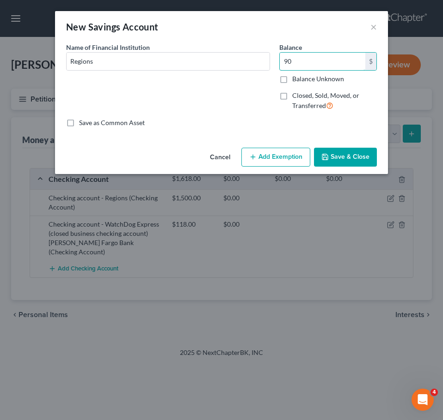
type input "90"
click at [328, 154] on icon "button" at bounding box center [324, 156] width 7 height 7
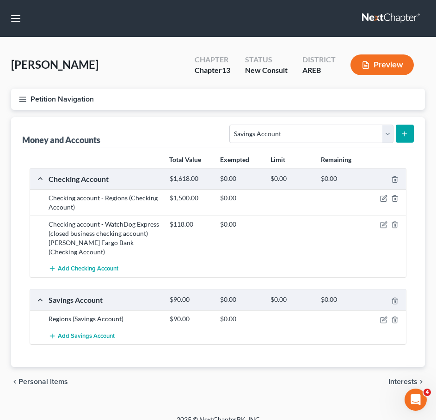
click at [407, 378] on span "Interests" at bounding box center [402, 381] width 29 height 7
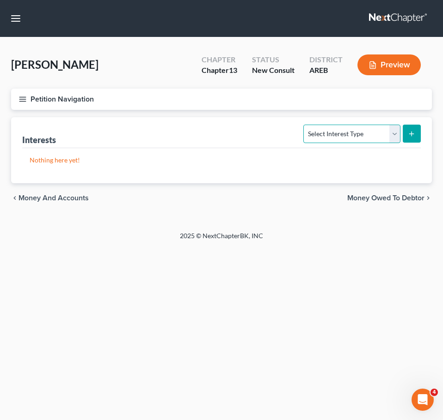
click at [377, 133] on select "Select Interest Type 401K Annuity Bond Education IRA Government Bond Government…" at bounding box center [351, 134] width 97 height 18
click at [416, 245] on footer "2025 © NextChapterBK, INC" at bounding box center [221, 239] width 443 height 17
click at [398, 195] on span "Money Owed to Debtor" at bounding box center [385, 198] width 77 height 7
click at [374, 135] on select "Select Type of Money Owed Accounts Receivable Alimony Child Support Claims Agai…" at bounding box center [330, 134] width 139 height 18
select select "expected_tax_refund"
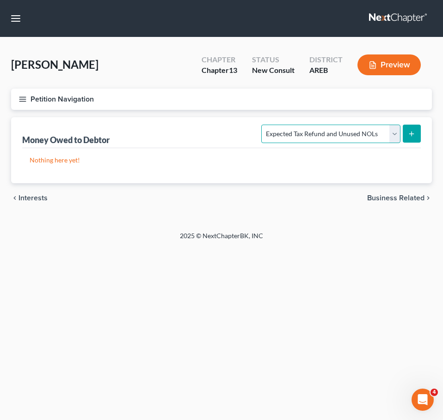
click at [263, 125] on select "Select Type of Money Owed Accounts Receivable Alimony Child Support Claims Agai…" at bounding box center [330, 134] width 139 height 18
click at [415, 129] on button "submit" at bounding box center [411, 134] width 18 height 18
select select "0"
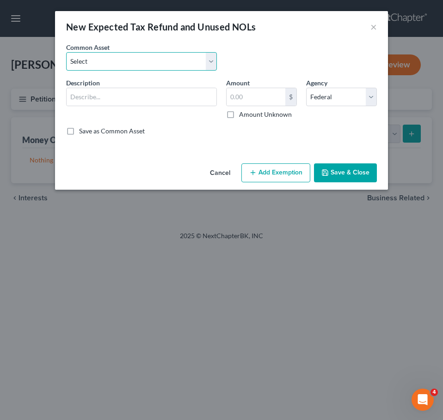
click at [199, 65] on select "Select Expected refund for 2024 tax refund" at bounding box center [141, 61] width 151 height 18
select select "1"
click at [66, 52] on select "Select Expected refund for 2024 tax refund" at bounding box center [141, 61] width 151 height 18
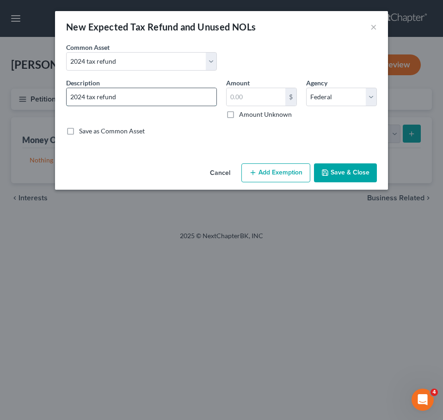
click at [161, 97] on input "2024 tax refund" at bounding box center [142, 97] width 150 height 18
type input "2024 tax refund owed"
click at [354, 170] on button "Save & Close" at bounding box center [345, 173] width 63 height 19
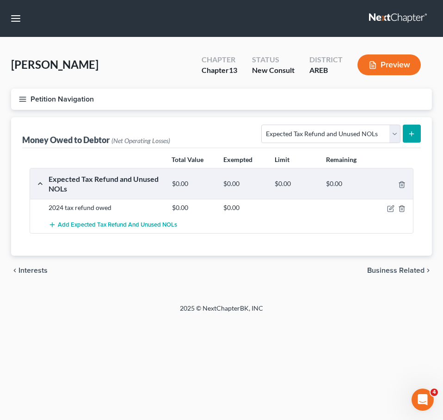
click at [397, 268] on span "Business Related" at bounding box center [395, 270] width 57 height 7
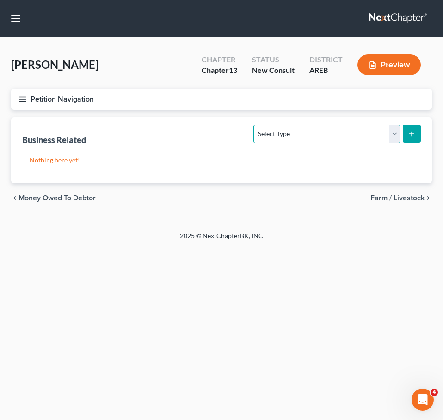
click at [321, 134] on select "Select Type Customer Lists Franchises Inventory Licenses Machinery Office Equip…" at bounding box center [326, 134] width 146 height 18
click at [87, 239] on div "2025 © NextChapterBK, INC" at bounding box center [221, 239] width 333 height 17
click at [61, 197] on span "Money Owed to Debtor" at bounding box center [56, 198] width 77 height 7
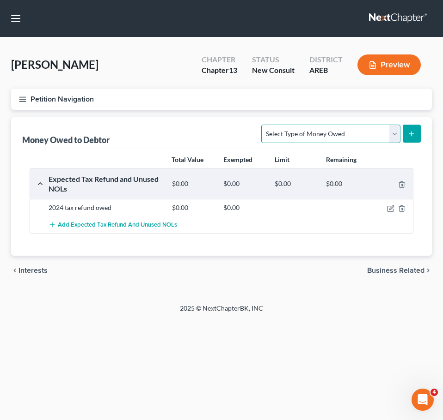
click at [348, 132] on select "Select Type of Money Owed Accounts Receivable Alimony Child Support Claims Agai…" at bounding box center [330, 134] width 139 height 18
click at [24, 268] on span "Interests" at bounding box center [32, 270] width 29 height 7
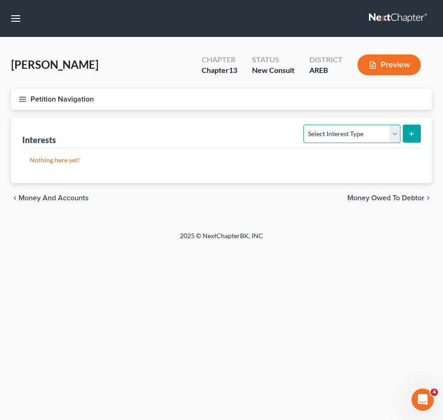
click at [329, 130] on select "Select Interest Type 401K Annuity Bond Education IRA Government Bond Government…" at bounding box center [351, 134] width 97 height 18
select select "partnership_active"
click at [304, 125] on select "Select Interest Type 401K Annuity Bond Education IRA Government Bond Government…" at bounding box center [351, 134] width 97 height 18
click at [411, 128] on button "submit" at bounding box center [411, 134] width 18 height 18
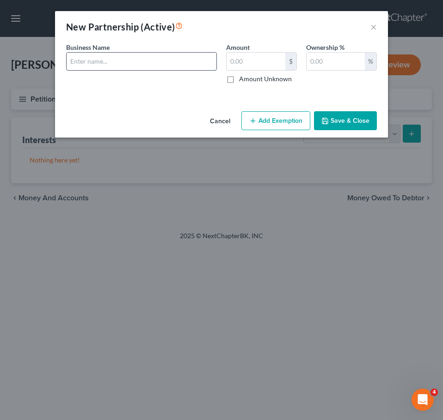
click at [199, 60] on input "text" at bounding box center [142, 62] width 150 height 18
click at [181, 60] on input "text" at bounding box center [142, 62] width 150 height 18
type input "Watch Dog Property Consulting LLC (business no longer active, no assets other t…"
click at [341, 124] on button "Save & Close" at bounding box center [345, 120] width 63 height 19
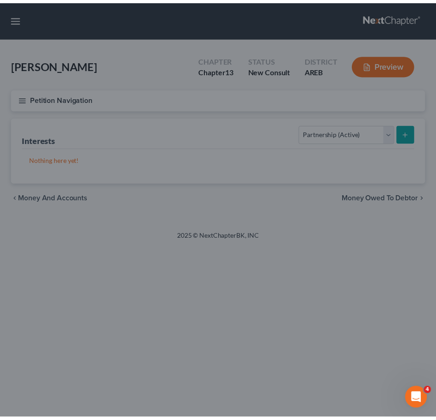
scroll to position [0, 0]
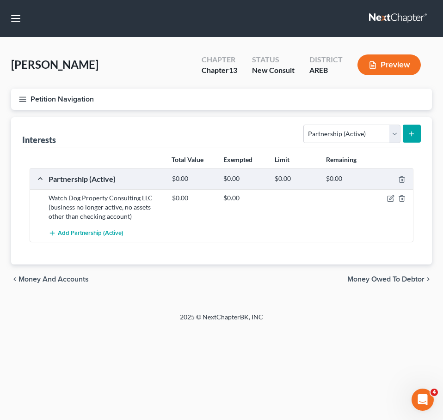
click at [61, 278] on span "Money and Accounts" at bounding box center [53, 279] width 70 height 7
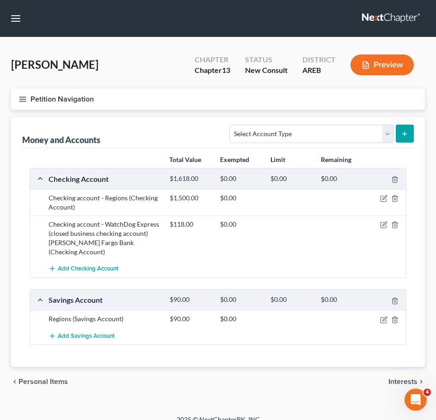
scroll to position [2, 0]
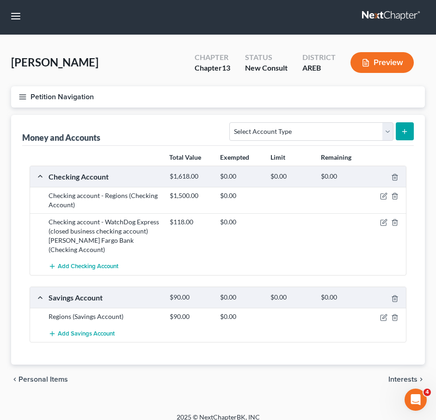
click at [412, 376] on span "Interests" at bounding box center [402, 379] width 29 height 7
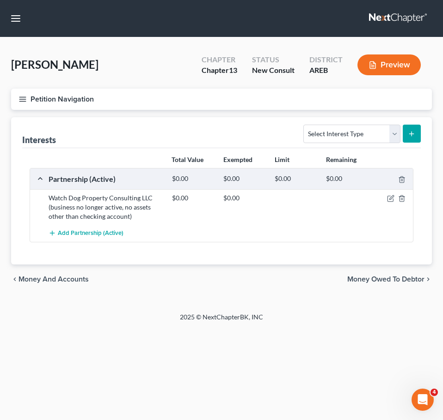
click at [387, 278] on span "Money Owed to Debtor" at bounding box center [385, 279] width 77 height 7
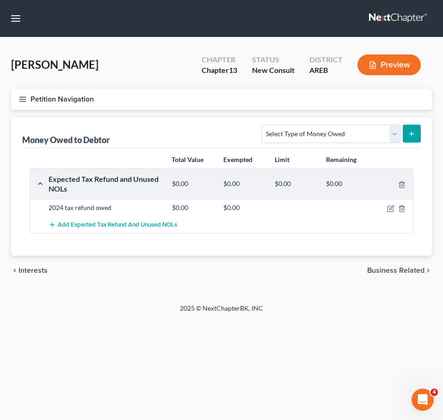
click at [400, 258] on div "chevron_left Interests Business Related chevron_right" at bounding box center [221, 271] width 420 height 30
click at [391, 267] on span "Business Related" at bounding box center [395, 270] width 57 height 7
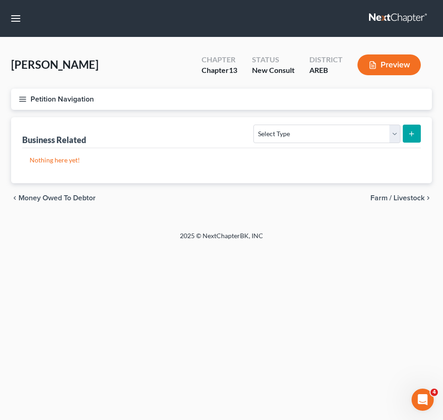
click at [408, 201] on span "Farm / Livestock" at bounding box center [397, 198] width 54 height 7
click at [398, 199] on span "Miscellaneous Property" at bounding box center [385, 198] width 78 height 7
click at [386, 195] on span "Property Analysis" at bounding box center [394, 198] width 59 height 7
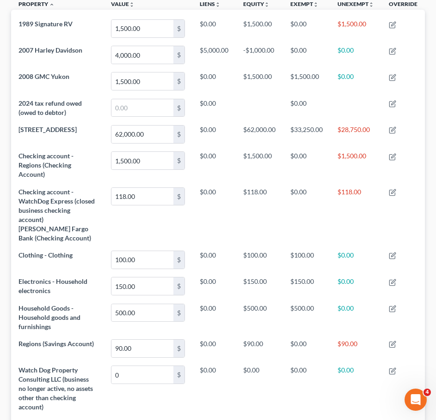
scroll to position [364, 0]
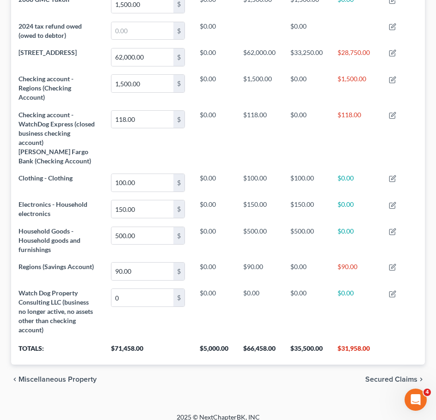
click at [413, 376] on span "Secured Claims" at bounding box center [391, 379] width 52 height 7
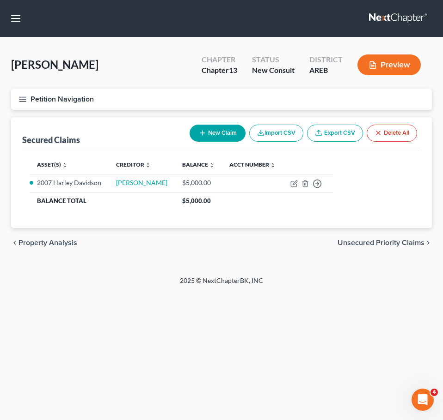
click at [398, 245] on span "Unsecured Priority Claims" at bounding box center [380, 242] width 87 height 7
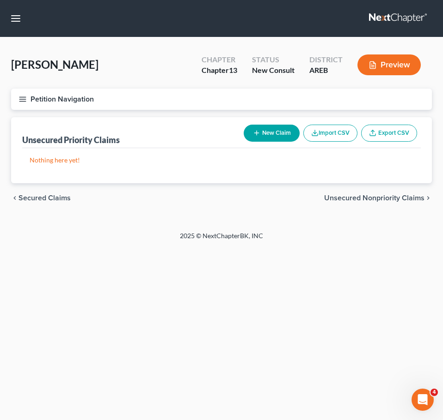
click at [394, 198] on span "Unsecured Nonpriority Claims" at bounding box center [374, 198] width 100 height 7
click at [72, 202] on span "Unsecured Priority Claims" at bounding box center [61, 198] width 87 height 7
click at [261, 140] on button "New Claim" at bounding box center [271, 133] width 56 height 17
select select "0"
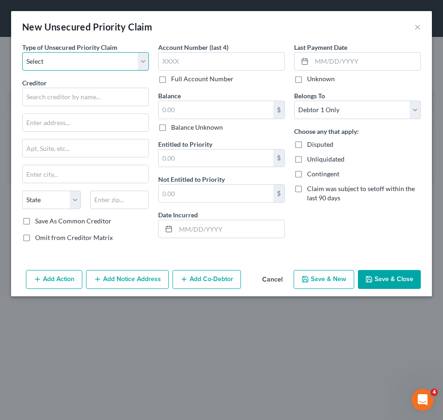
click at [64, 58] on select "Select Taxes & Other Government Units Domestic Support Obligations Extensions o…" at bounding box center [85, 61] width 127 height 18
click at [22, 52] on select "Select Taxes & Other Government Units Domestic Support Obligations Extensions o…" at bounding box center [85, 61] width 127 height 18
click at [66, 71] on div "Type of Unsecured Priority Claim * Select Taxes & Other Government Units Domest…" at bounding box center [86, 146] width 136 height 207
click at [56, 58] on select "Select Taxes & Other Government Units Domestic Support Obligations Extensions o…" at bounding box center [85, 61] width 127 height 18
select select "0"
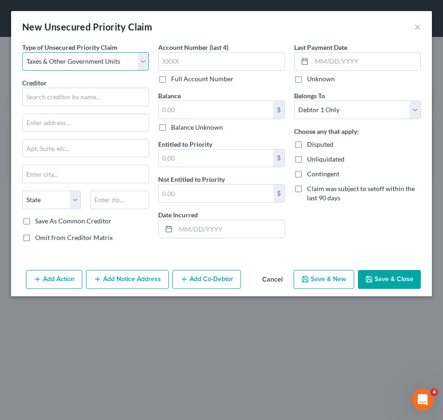
click at [22, 52] on select "Select Taxes & Other Government Units Domestic Support Obligations Extensions o…" at bounding box center [85, 61] width 127 height 18
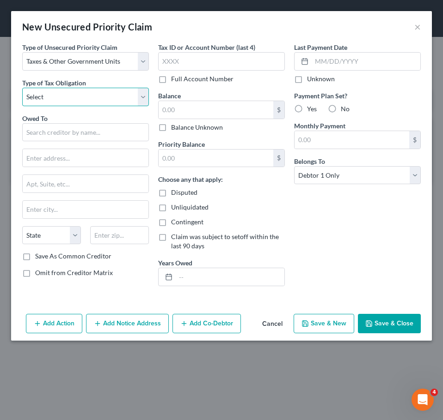
click at [80, 97] on select "Select Federal City State Franchise Tax Board Other" at bounding box center [85, 97] width 127 height 18
select select "0"
click at [22, 88] on select "Select Federal City State Franchise Tax Board Other" at bounding box center [85, 97] width 127 height 18
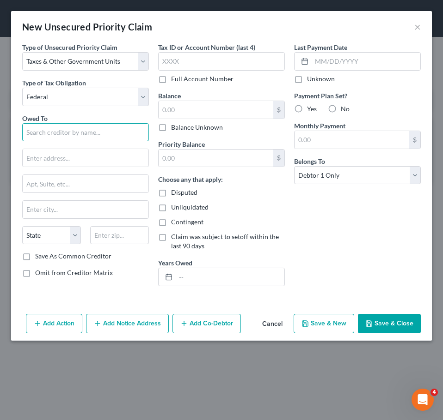
click at [72, 134] on input "text" at bounding box center [85, 132] width 127 height 18
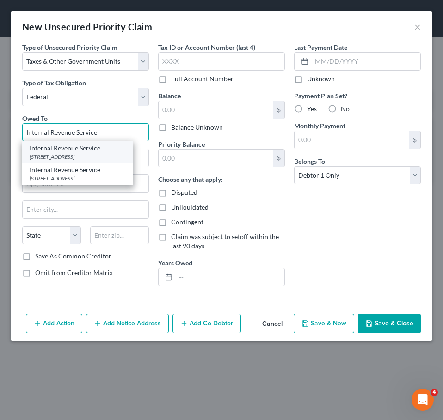
type input "Internal Revenue Service"
click at [83, 151] on div "Internal Revenue Service" at bounding box center [78, 148] width 96 height 9
type input "PO Box 7346"
type input "[GEOGRAPHIC_DATA]"
select select "39"
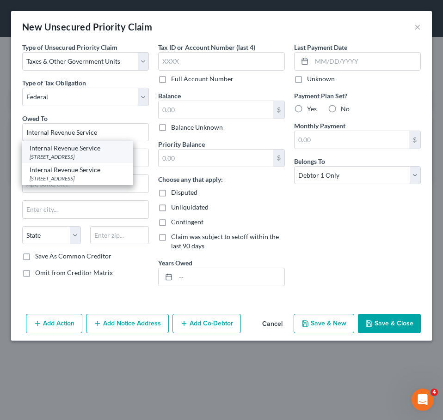
type input "19101"
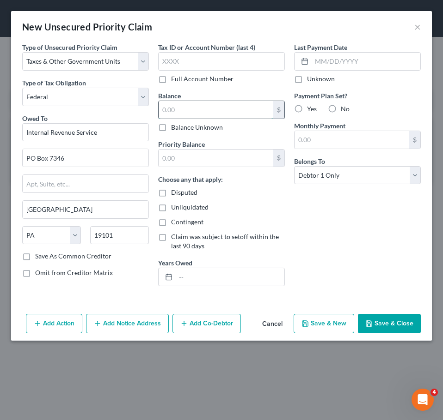
click at [172, 115] on input "text" at bounding box center [215, 110] width 115 height 18
type input "10,000"
click at [397, 322] on button "Save & Close" at bounding box center [389, 323] width 63 height 19
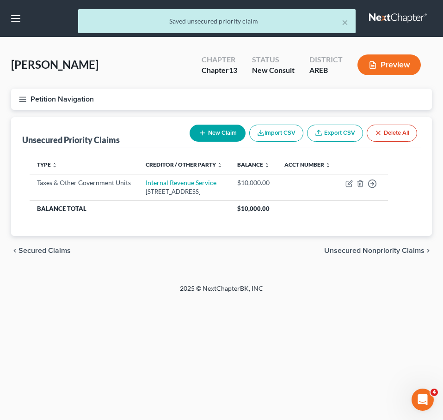
click at [403, 248] on span "Unsecured Nonpriority Claims" at bounding box center [374, 250] width 100 height 7
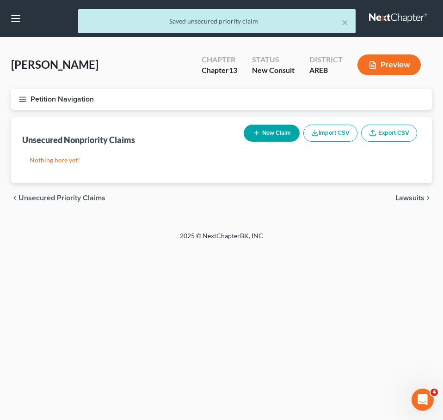
click at [424, 200] on icon "chevron_right" at bounding box center [427, 198] width 7 height 7
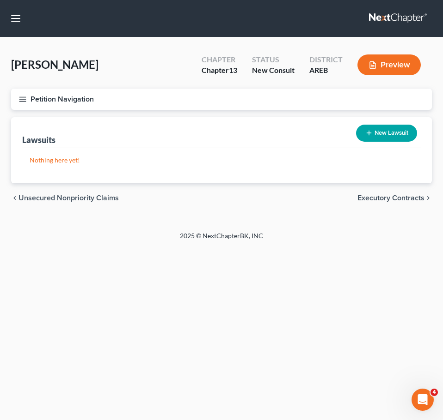
click at [399, 136] on button "New Lawsuit" at bounding box center [386, 133] width 61 height 17
select select "0"
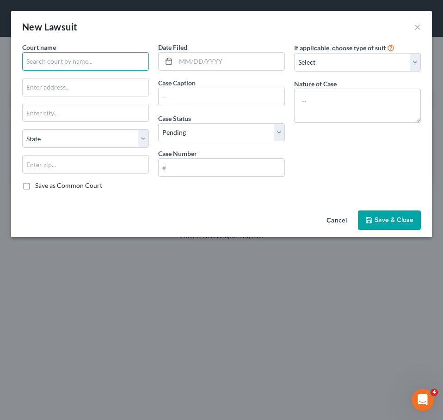
click at [101, 64] on input "text" at bounding box center [85, 61] width 127 height 18
type input "T"
type input "Circuit Court [GEOGRAPHIC_DATA]"
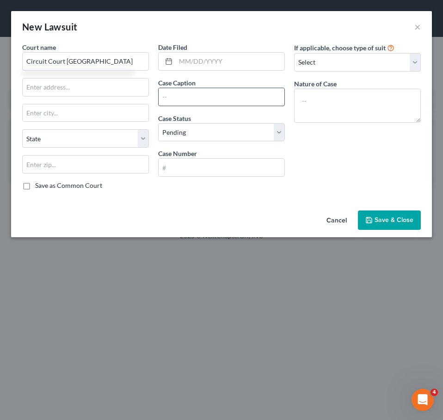
click at [215, 94] on input "text" at bounding box center [221, 97] width 126 height 18
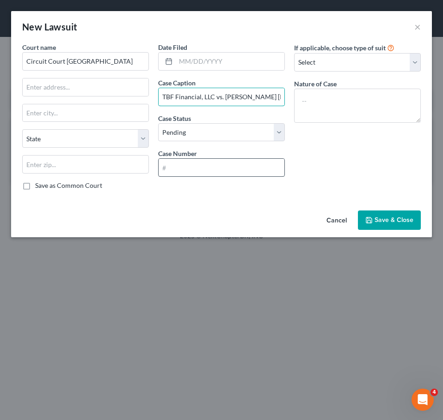
type input "TBF Financial, LLC vs. [PERSON_NAME] [PERSON_NAME]"
click at [221, 167] on input "text" at bounding box center [221, 168] width 126 height 18
type input "66FCV-25-1488"
click at [392, 215] on button "Save & Close" at bounding box center [389, 220] width 63 height 19
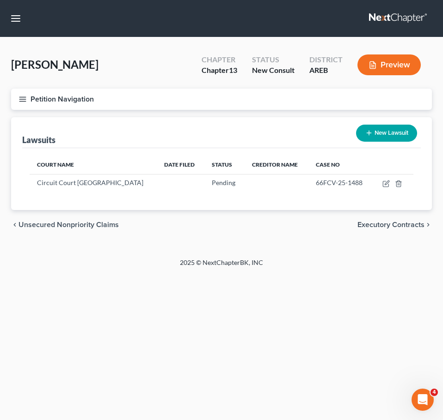
click at [384, 133] on button "New Lawsuit" at bounding box center [386, 133] width 61 height 17
select select "0"
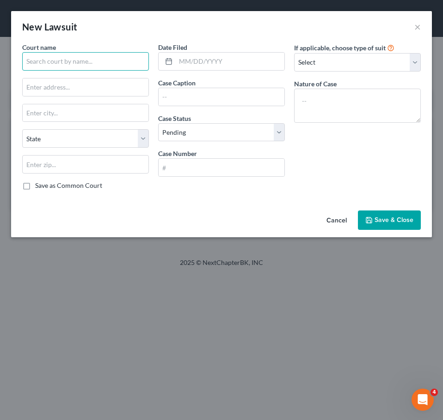
click at [108, 61] on input "text" at bounding box center [85, 61] width 127 height 18
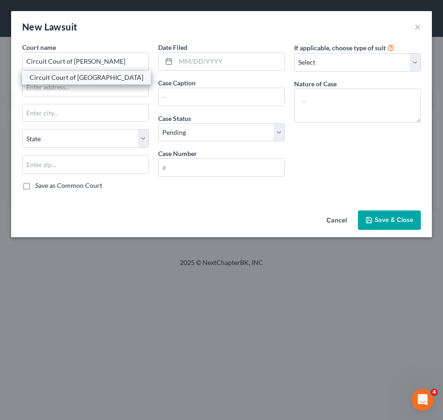
click at [105, 79] on div "Circuit Court of [GEOGRAPHIC_DATA]" at bounding box center [87, 77] width 114 height 9
type input "Circuit Court of [GEOGRAPHIC_DATA]"
type input "[STREET_ADDRESS]"
type input "[PERSON_NAME]"
select select "2"
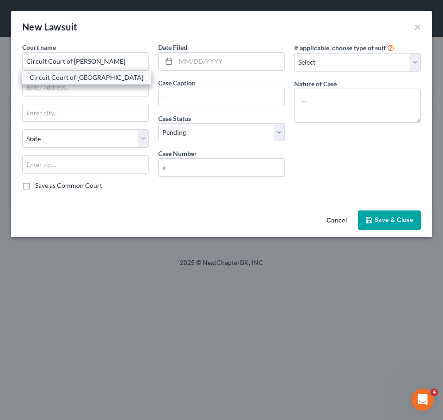
type input "72034"
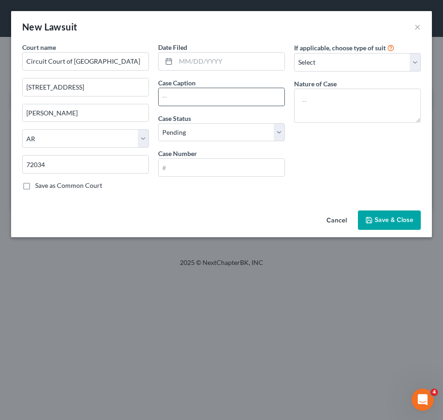
click at [187, 99] on input "text" at bounding box center [221, 97] width 126 height 18
type input "Commerce Bank v [PERSON_NAME]"
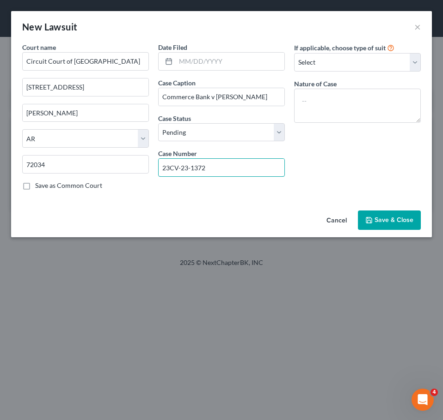
type input "23CV-23-1372"
click at [393, 214] on button "Save & Close" at bounding box center [389, 220] width 63 height 19
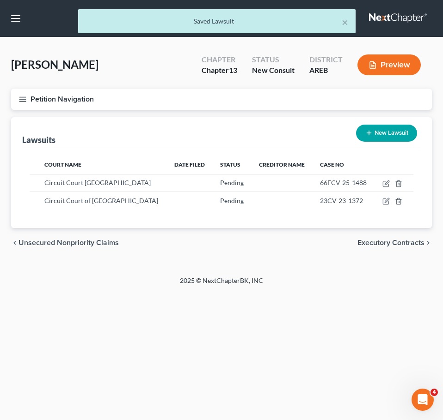
click at [386, 133] on button "New Lawsuit" at bounding box center [386, 133] width 61 height 17
select select "0"
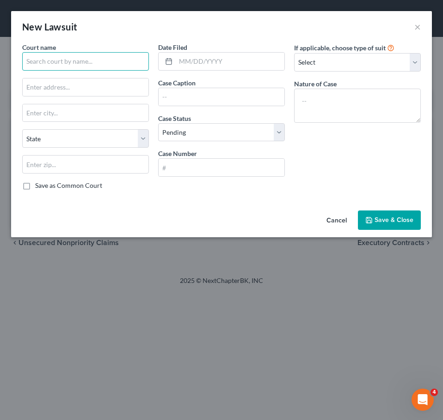
click at [106, 58] on input "text" at bounding box center [85, 61] width 127 height 18
type input "F"
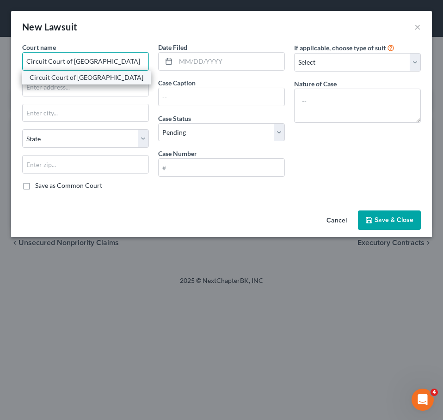
type input "Circuit Court of [GEOGRAPHIC_DATA]"
click at [106, 79] on div "Circuit Court of [GEOGRAPHIC_DATA]" at bounding box center [87, 77] width 114 height 9
type input "[STREET_ADDRESS]"
type input "[PERSON_NAME]"
select select "2"
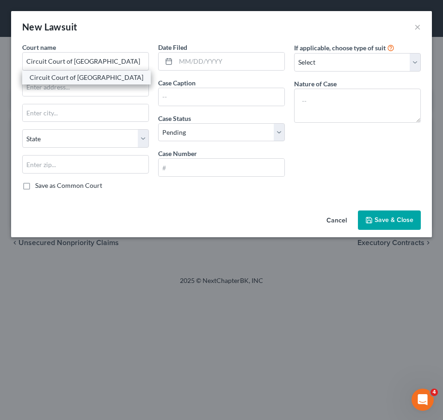
type input "72034"
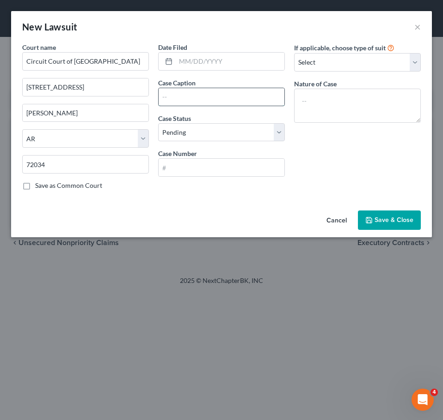
click at [188, 97] on input "text" at bounding box center [221, 97] width 126 height 18
type input "Bank of America NA v [PERSON_NAME] [PERSON_NAME]"
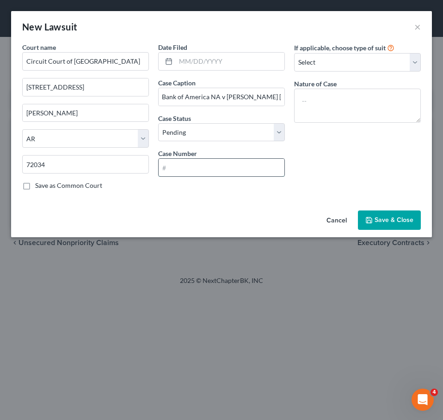
click at [211, 165] on input "text" at bounding box center [221, 168] width 126 height 18
type input "23CV-25-544"
click at [380, 226] on button "Save & Close" at bounding box center [389, 220] width 63 height 19
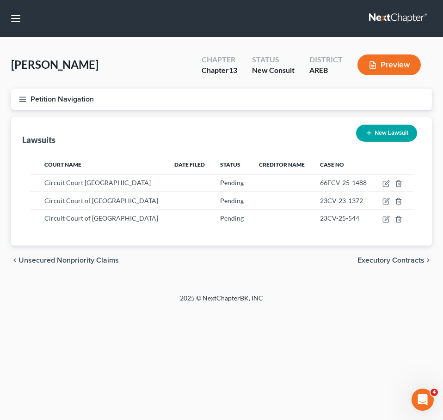
click at [375, 131] on button "New Lawsuit" at bounding box center [386, 133] width 61 height 17
select select "0"
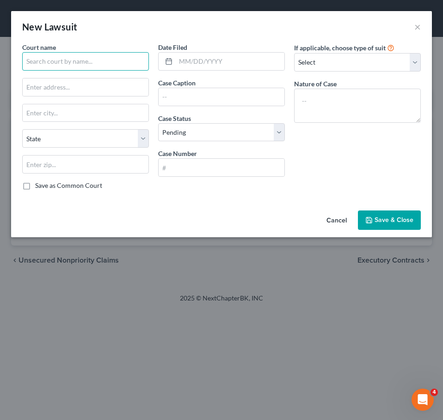
click at [101, 70] on input "text" at bounding box center [85, 61] width 127 height 18
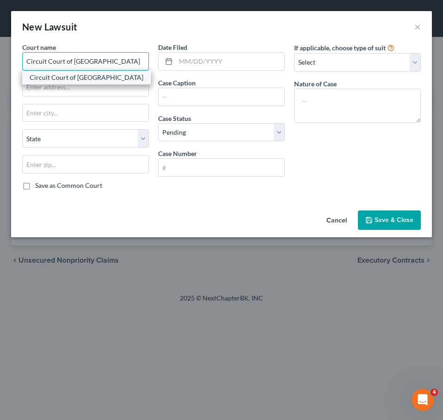
type input "Circuit Court of [GEOGRAPHIC_DATA]"
click at [113, 80] on div "Circuit Court of [GEOGRAPHIC_DATA]" at bounding box center [87, 77] width 114 height 9
type input "[STREET_ADDRESS]"
type input "[PERSON_NAME]"
select select "2"
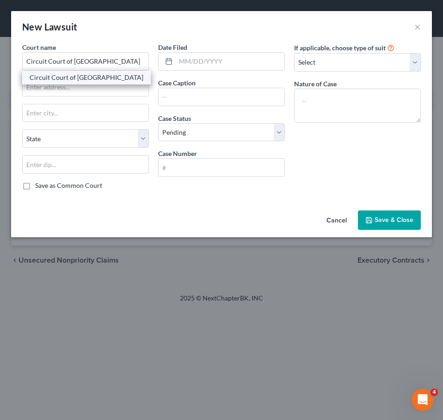
type input "72034"
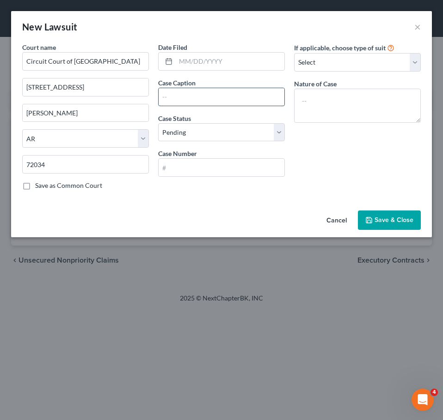
click at [181, 98] on input "text" at bounding box center [221, 97] width 126 height 18
type input "Bank of America NA v [PERSON_NAME]"
click at [206, 170] on input "text" at bounding box center [221, 168] width 126 height 18
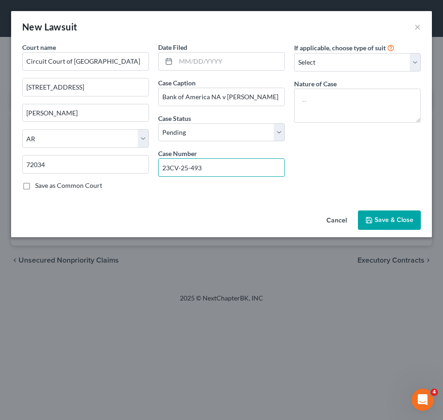
type input "23CV-25-493"
click at [391, 219] on span "Save & Close" at bounding box center [393, 220] width 39 height 8
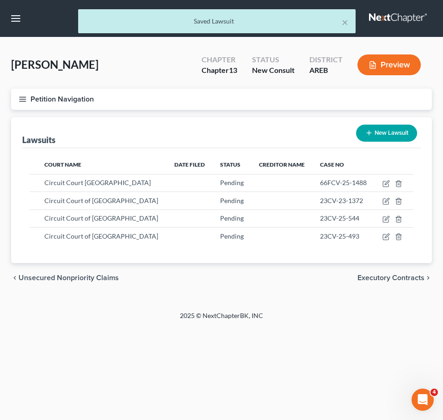
click at [401, 280] on span "Executory Contracts" at bounding box center [390, 277] width 67 height 7
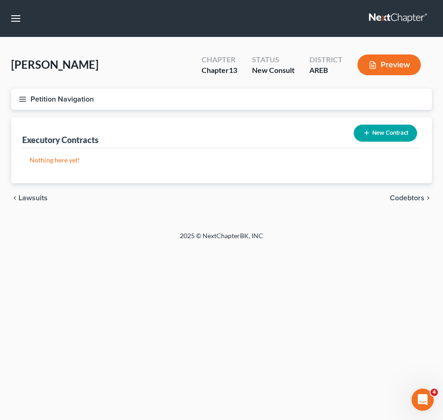
click at [368, 244] on div "2025 © NextChapterBK, INC" at bounding box center [221, 239] width 333 height 17
click at [414, 201] on span "Codebtors" at bounding box center [407, 198] width 35 height 7
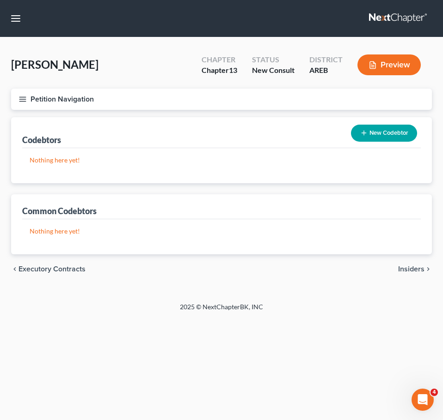
click at [419, 266] on span "Insiders" at bounding box center [411, 269] width 26 height 7
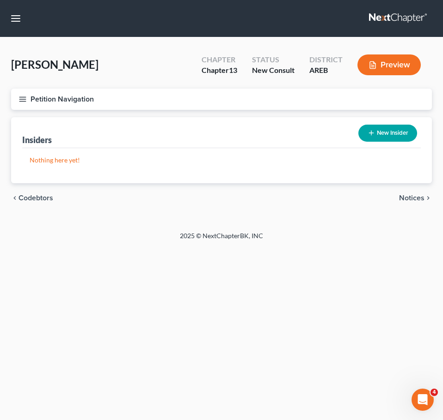
click at [413, 202] on span "Notices" at bounding box center [411, 198] width 25 height 7
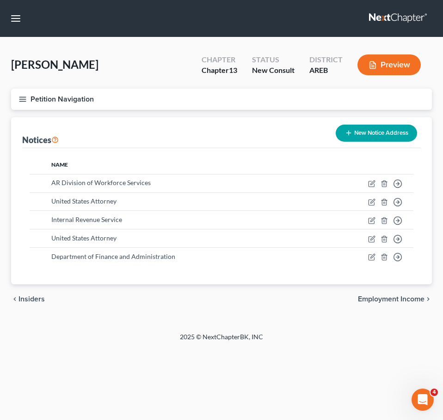
click at [405, 296] on span "Employment Income" at bounding box center [391, 299] width 67 height 7
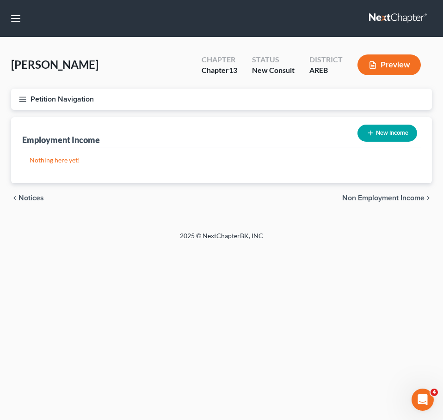
click at [396, 127] on button "New Income" at bounding box center [387, 133] width 60 height 17
select select "0"
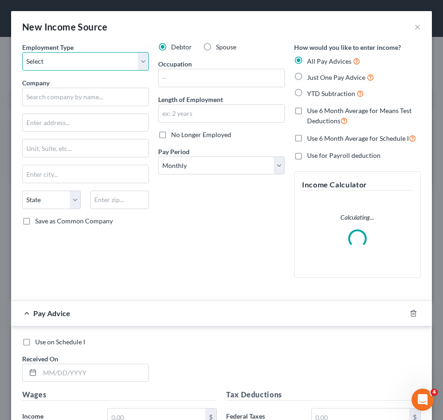
click at [104, 65] on select "Select Full or [DEMOGRAPHIC_DATA] Employment Self Employment" at bounding box center [85, 61] width 127 height 18
select select "0"
click at [22, 52] on select "Select Full or [DEMOGRAPHIC_DATA] Employment Self Employment" at bounding box center [85, 61] width 127 height 18
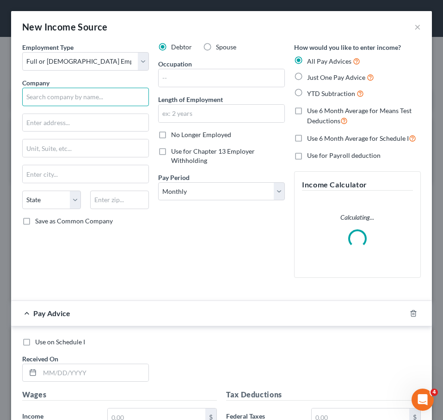
click at [78, 99] on input "text" at bounding box center [85, 97] width 127 height 18
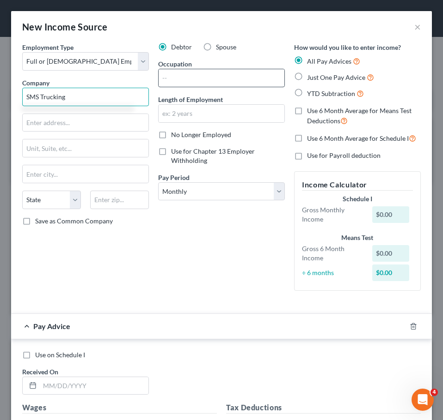
type input "SMS Trucking"
click at [178, 74] on input "text" at bounding box center [221, 78] width 126 height 18
type input "D"
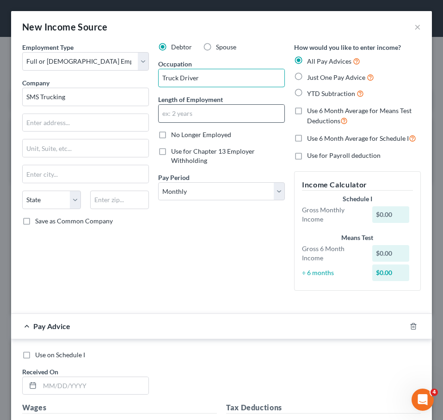
type input "Truck Driver"
click at [191, 117] on input "text" at bounding box center [221, 114] width 126 height 18
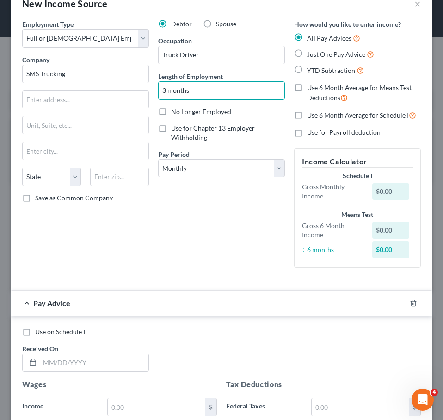
scroll to position [24, 0]
type input "3 months"
click at [242, 223] on div "Debtor Spouse Occupation Truck Driver Length of Employment 3 months No Longer E…" at bounding box center [221, 147] width 136 height 256
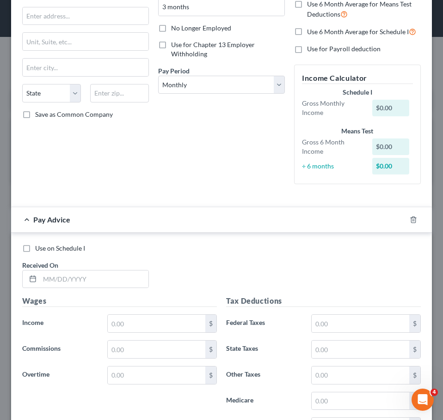
scroll to position [107, 0]
click at [74, 247] on span "Use on Schedule I" at bounding box center [60, 248] width 50 height 8
click at [45, 247] on input "Use on Schedule I" at bounding box center [42, 246] width 6 height 6
checkbox input "true"
click at [104, 282] on input "text" at bounding box center [94, 279] width 109 height 18
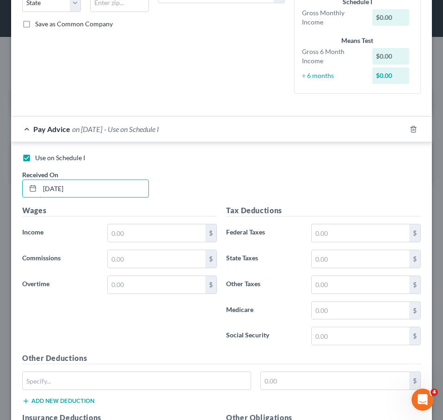
scroll to position [200, 0]
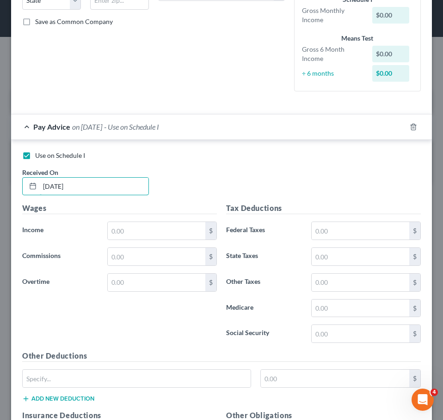
type input "[DATE]"
click at [327, 233] on input "text" at bounding box center [359, 231] width 97 height 18
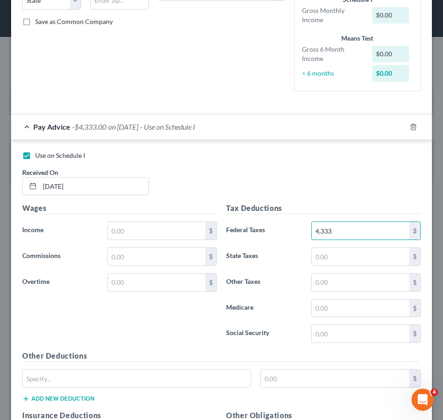
type input "4,333"
click at [148, 226] on input "text" at bounding box center [156, 231] width 97 height 18
type input "5,416"
click at [346, 231] on input "4,333" at bounding box center [359, 231] width 97 height 18
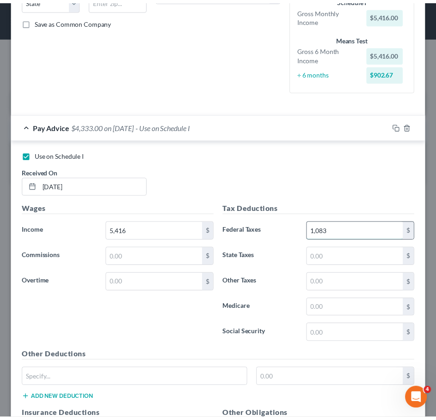
scroll to position [442, 0]
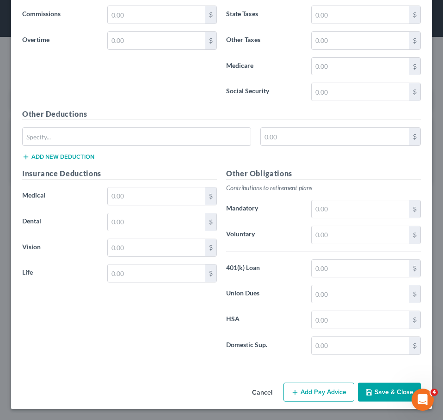
type input "1,083"
click at [377, 392] on button "Save & Close" at bounding box center [389, 392] width 63 height 19
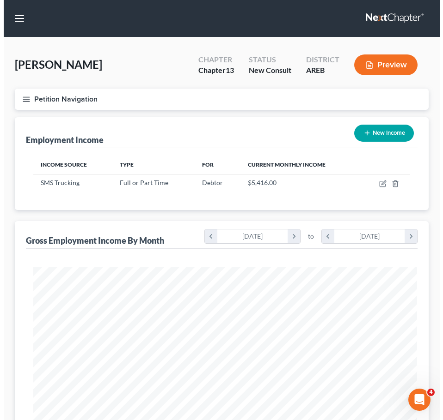
scroll to position [461860, 461653]
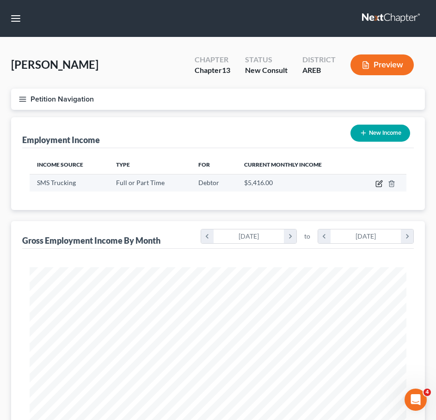
click at [381, 184] on icon "button" at bounding box center [379, 185] width 6 height 6
select select "0"
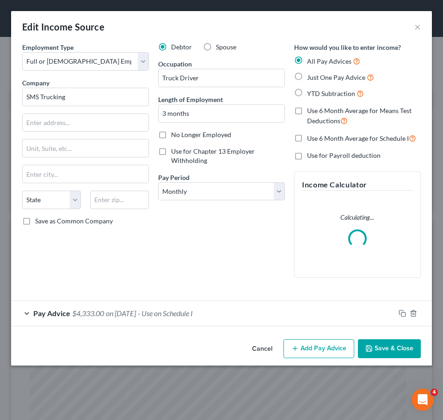
scroll to position [192, 402]
click at [258, 314] on div "Pay Advice $4,333.00 on [DATE] - Use on Schedule I" at bounding box center [202, 313] width 383 height 24
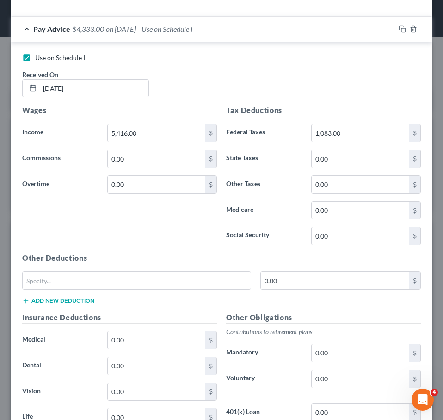
scroll to position [285, 0]
click at [398, 27] on icon "button" at bounding box center [401, 28] width 7 height 7
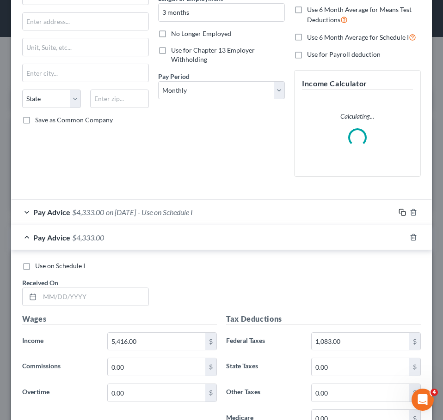
scroll to position [102, 0]
click at [70, 298] on input "text" at bounding box center [94, 297] width 109 height 18
type input "[DATE]"
click at [395, 237] on div at bounding box center [413, 237] width 37 height 15
click at [399, 237] on icon "button" at bounding box center [401, 236] width 4 height 4
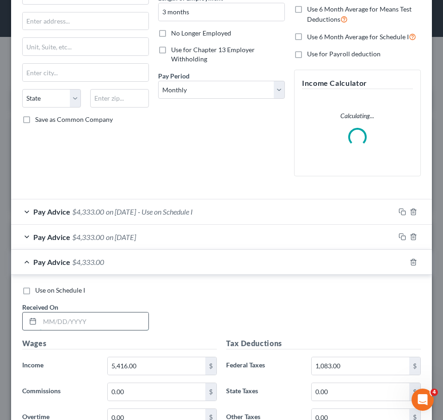
click at [75, 325] on input "text" at bounding box center [94, 322] width 109 height 18
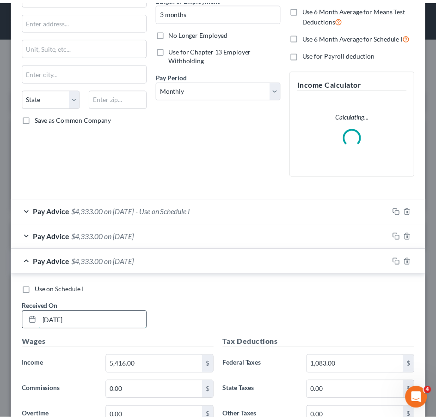
scroll to position [479, 0]
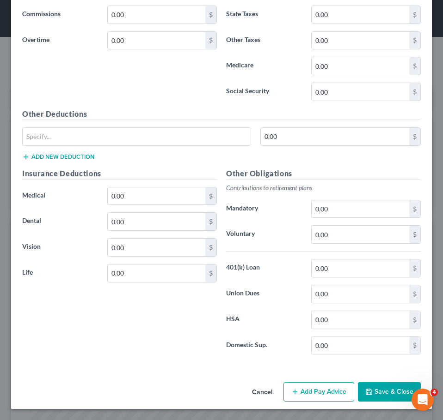
type input "[DATE]"
click at [368, 389] on button "Save & Close" at bounding box center [389, 392] width 63 height 19
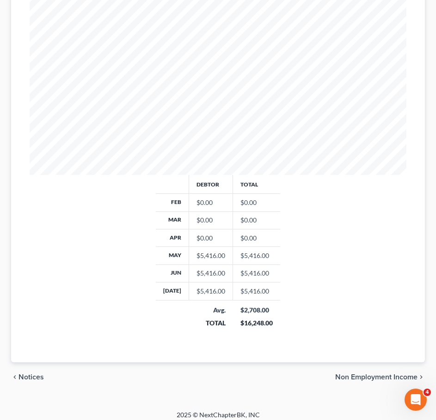
scroll to position [287, 0]
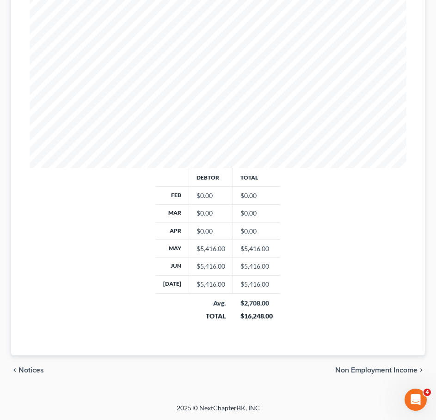
click at [385, 370] on span "Non Employment Income" at bounding box center [376, 370] width 82 height 7
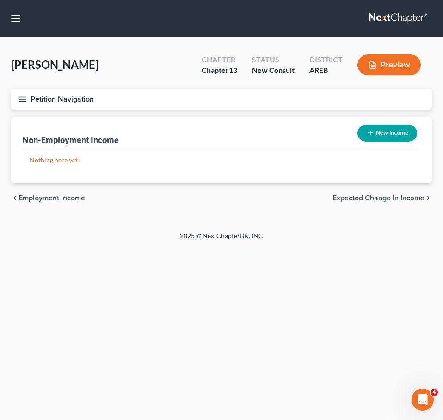
click at [60, 197] on span "Employment Income" at bounding box center [51, 198] width 67 height 7
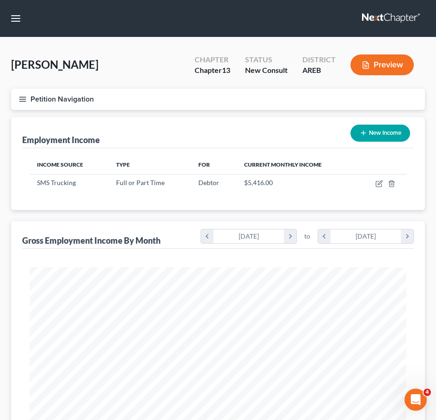
scroll to position [287, 0]
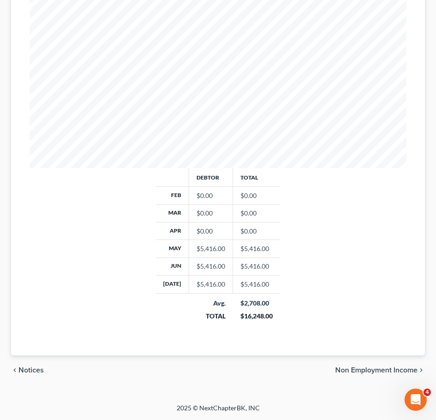
click at [377, 376] on div "chevron_left Notices Non Employment Income chevron_right" at bounding box center [218, 371] width 414 height 30
click at [373, 373] on span "Non Employment Income" at bounding box center [376, 370] width 82 height 7
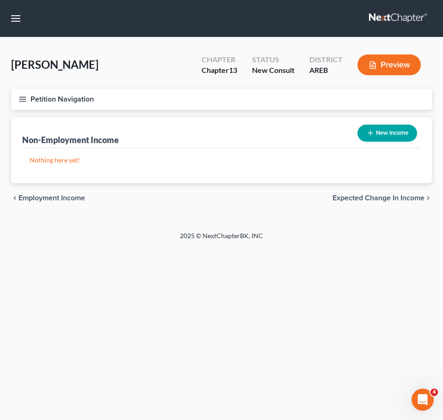
click at [387, 141] on button "New Income" at bounding box center [387, 133] width 60 height 17
select select "0"
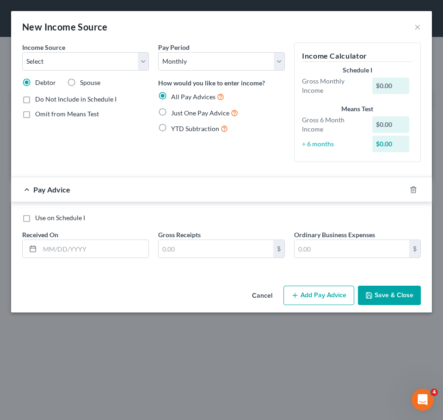
click at [264, 292] on button "Cancel" at bounding box center [261, 296] width 35 height 18
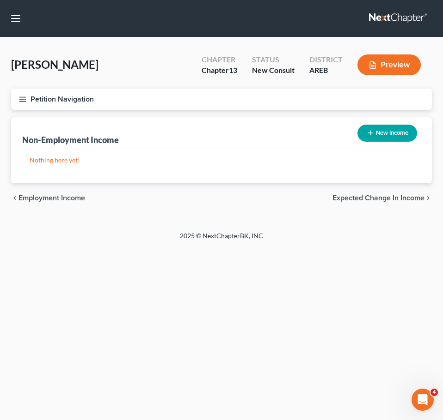
click at [54, 200] on span "Employment Income" at bounding box center [51, 198] width 67 height 7
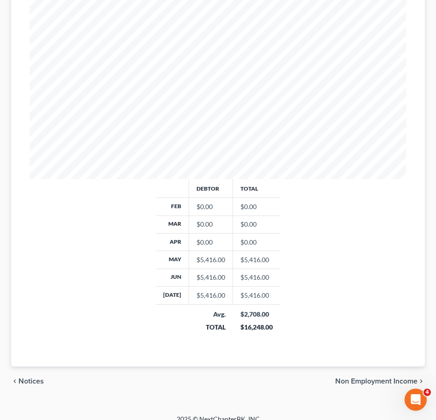
scroll to position [287, 0]
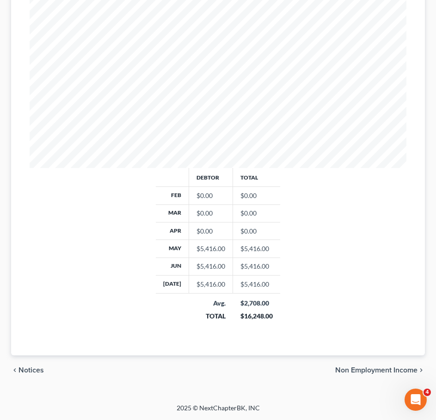
click at [372, 368] on span "Non Employment Income" at bounding box center [376, 370] width 82 height 7
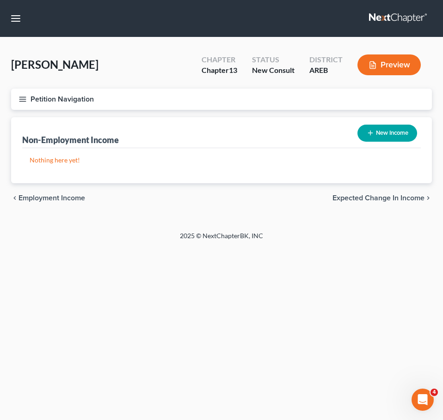
click at [379, 135] on button "New Income" at bounding box center [387, 133] width 60 height 17
select select "0"
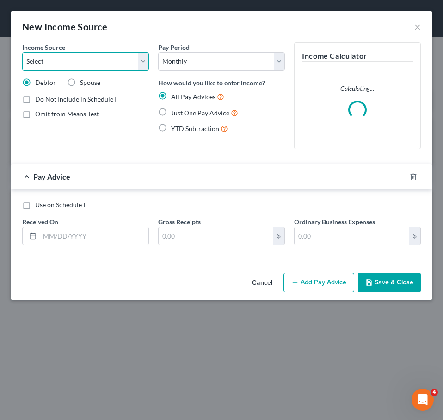
click at [96, 59] on select "Select Unemployment Disability (from employer) Pension Retirement Social Securi…" at bounding box center [85, 61] width 127 height 18
select select "4"
click at [22, 52] on select "Select Unemployment Disability (from employer) Pension Retirement Social Securi…" at bounding box center [85, 61] width 127 height 18
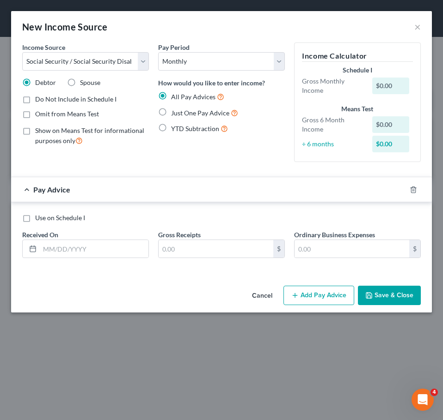
click at [79, 110] on span "Omit from Means Test" at bounding box center [67, 114] width 64 height 8
click at [45, 110] on input "Omit from Means Test" at bounding box center [42, 113] width 6 height 6
checkbox input "true"
click at [173, 113] on span "Just One Pay Advice" at bounding box center [200, 113] width 58 height 8
click at [175, 113] on input "Just One Pay Advice" at bounding box center [178, 111] width 6 height 6
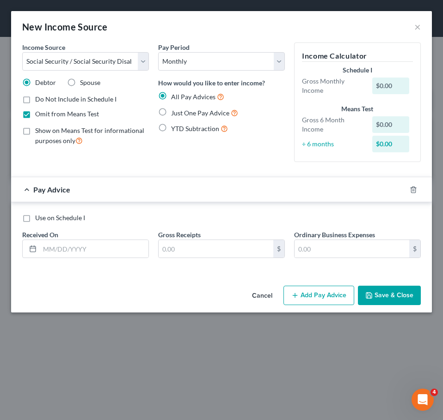
radio input "true"
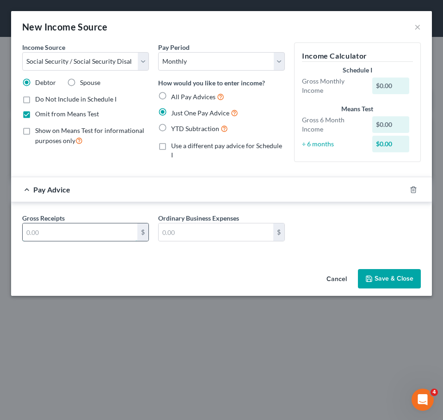
click at [86, 241] on input "text" at bounding box center [80, 233] width 115 height 18
type input "1,500"
click at [375, 280] on button "Save & Close" at bounding box center [389, 278] width 63 height 19
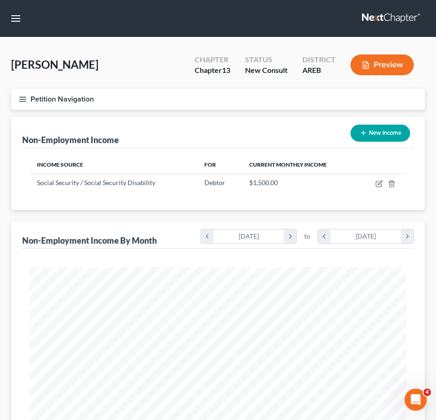
scroll to position [287, 0]
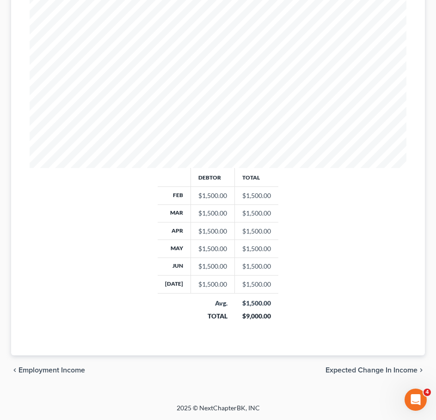
click at [67, 371] on span "Employment Income" at bounding box center [51, 370] width 67 height 7
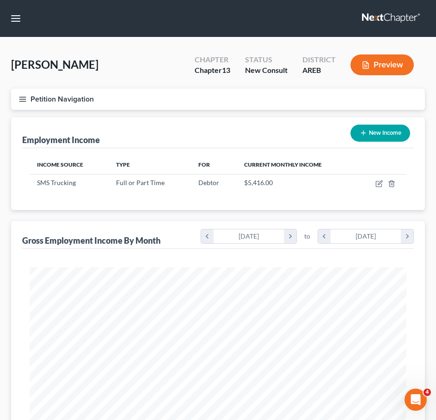
scroll to position [287, 0]
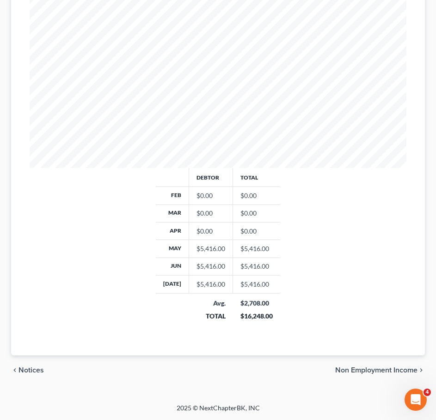
click at [374, 369] on span "Non Employment Income" at bounding box center [376, 370] width 82 height 7
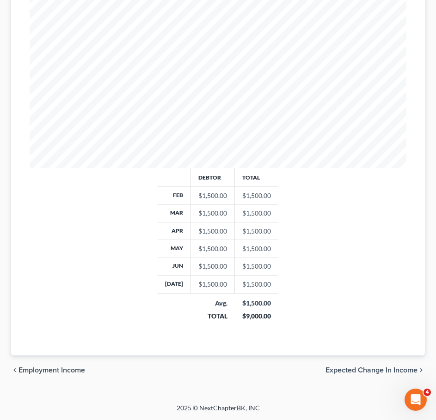
click at [375, 373] on span "Expected Change in Income" at bounding box center [371, 370] width 92 height 7
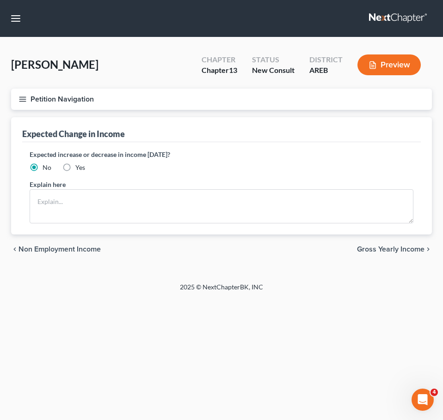
click at [398, 252] on span "Gross Yearly Income" at bounding box center [390, 249] width 67 height 7
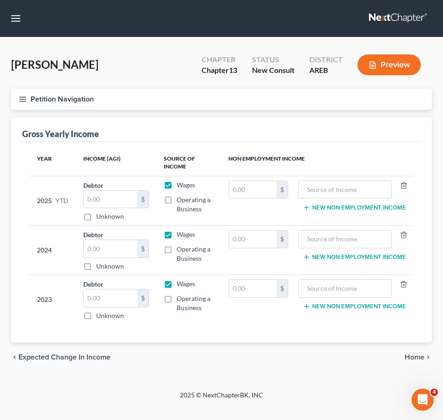
click at [411, 357] on span "Home" at bounding box center [414, 357] width 20 height 7
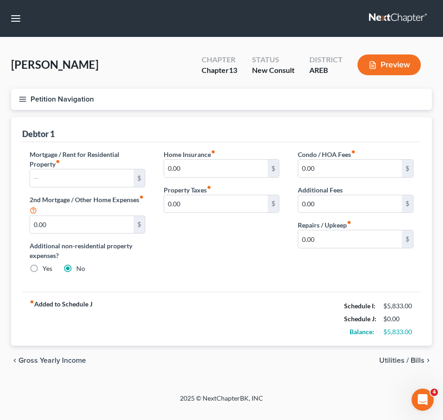
click at [199, 276] on div "Home Insurance fiber_manual_record 0.00 $ Property Taxes fiber_manual_record 0.…" at bounding box center [221, 216] width 134 height 132
click at [341, 236] on input "0.00" at bounding box center [349, 240] width 103 height 18
click at [226, 197] on input "0.00" at bounding box center [215, 204] width 103 height 18
click at [271, 304] on div "fiber_manual_record Added to Schedule J Schedule I: $5,833.00 Schedule J: $184.…" at bounding box center [221, 319] width 398 height 54
click at [401, 358] on span "Utilities / Bills" at bounding box center [401, 360] width 45 height 7
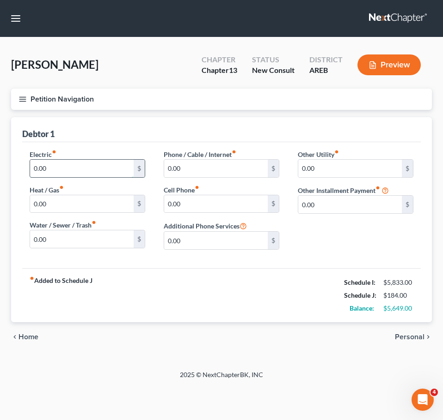
click at [64, 166] on input "0.00" at bounding box center [81, 169] width 103 height 18
click at [50, 206] on input "0.00" at bounding box center [81, 204] width 103 height 18
click at [107, 201] on input "0.00" at bounding box center [81, 204] width 103 height 18
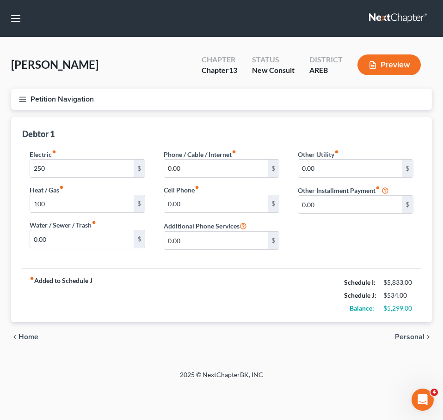
click at [185, 273] on div "fiber_manual_record Added to Schedule J Schedule I: $5,833.00 Schedule J: $534.…" at bounding box center [221, 295] width 398 height 54
click at [60, 241] on input "0.00" at bounding box center [81, 240] width 103 height 18
click at [196, 207] on input "0.00" at bounding box center [215, 204] width 103 height 18
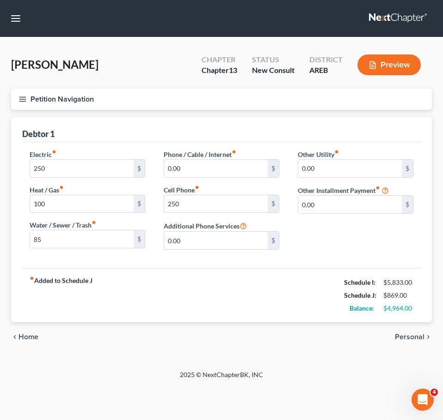
click at [411, 334] on span "Personal" at bounding box center [410, 337] width 30 height 7
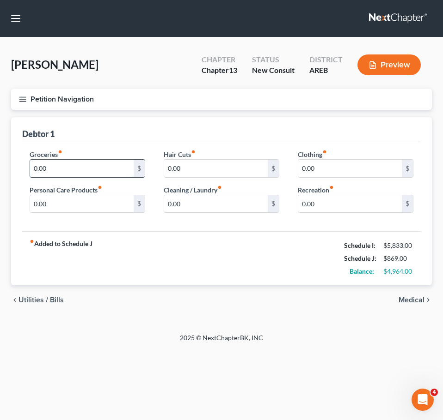
click at [77, 167] on input "0.00" at bounding box center [81, 169] width 103 height 18
click at [71, 168] on input "650" at bounding box center [81, 169] width 103 height 18
click at [420, 302] on span "Medical" at bounding box center [411, 300] width 26 height 7
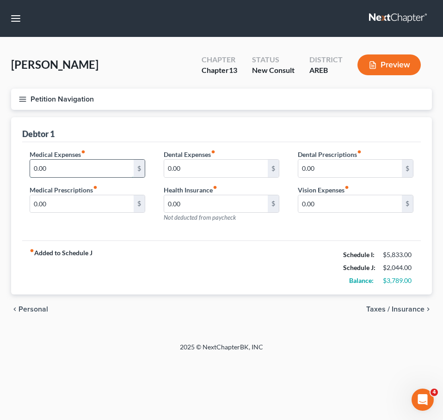
click at [42, 170] on input "0.00" at bounding box center [81, 169] width 103 height 18
click at [387, 312] on span "Taxes / Insurance" at bounding box center [395, 309] width 58 height 7
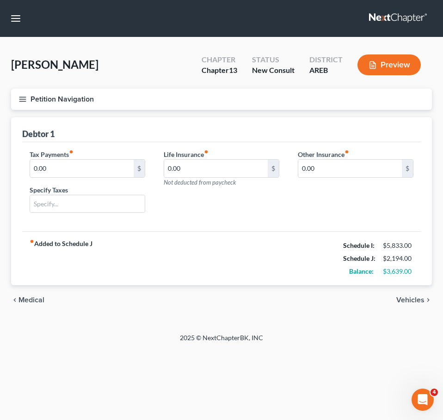
click at [416, 297] on span "Vehicles" at bounding box center [410, 300] width 28 height 7
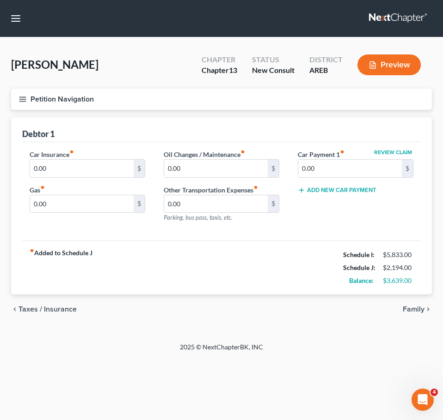
click at [97, 158] on div "Car Insurance fiber_manual_record 0.00 $" at bounding box center [88, 164] width 116 height 28
click at [73, 170] on input "0.00" at bounding box center [81, 169] width 103 height 18
click at [327, 167] on input "0.00" at bounding box center [349, 169] width 103 height 18
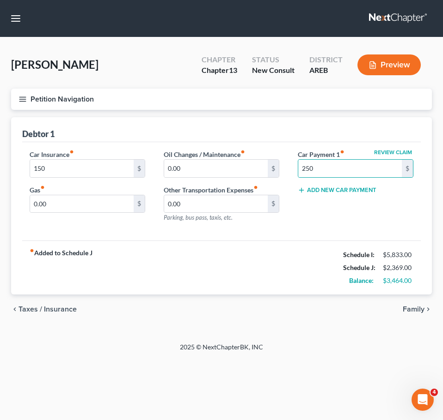
click at [328, 229] on div "Review Claim Car Payment 1 fiber_manual_record 250 $ Add New Car Payment" at bounding box center [355, 190] width 134 height 80
click at [212, 210] on input "0.00" at bounding box center [215, 204] width 103 height 18
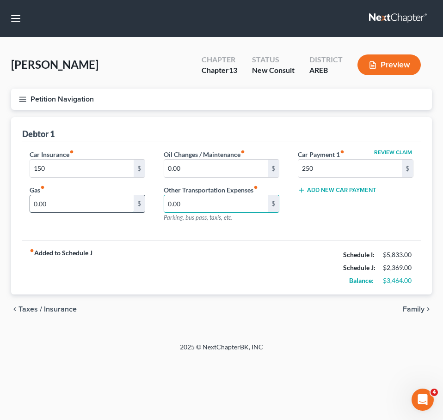
click at [50, 202] on input "0.00" at bounding box center [81, 204] width 103 height 18
click at [419, 310] on span "Family" at bounding box center [413, 309] width 22 height 7
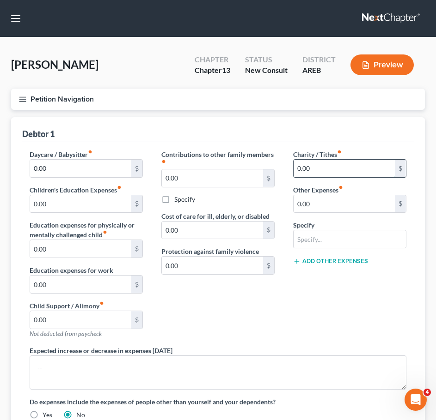
click at [348, 169] on input "0.00" at bounding box center [343, 169] width 101 height 18
click at [324, 119] on div "Debtor 1" at bounding box center [217, 129] width 391 height 25
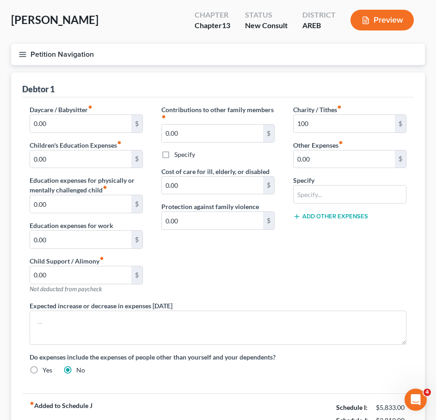
scroll to position [45, 0]
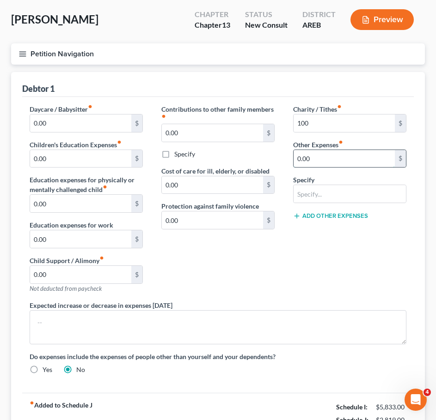
click at [362, 162] on input "0.00" at bounding box center [343, 159] width 101 height 18
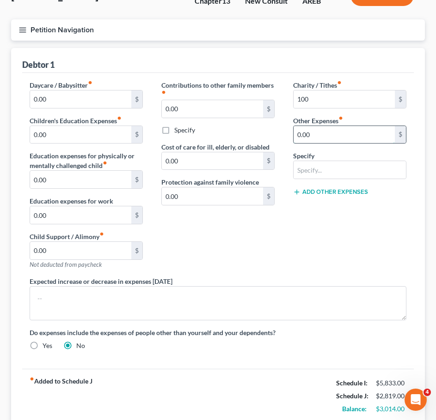
scroll to position [61, 0]
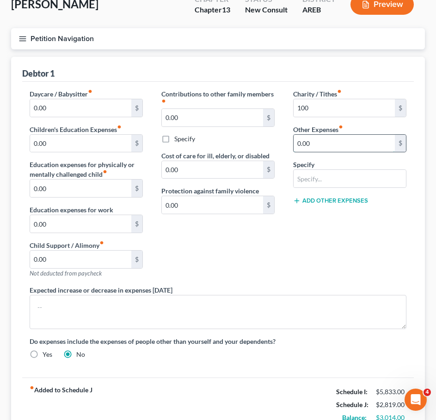
click at [314, 146] on input "0.00" at bounding box center [343, 144] width 101 height 18
click at [323, 144] on input "430" at bounding box center [343, 144] width 101 height 18
click at [362, 260] on div "Charity / Tithes fiber_manual_record 100 $ Other Expenses fiber_manual_record 4…" at bounding box center [350, 187] width 132 height 196
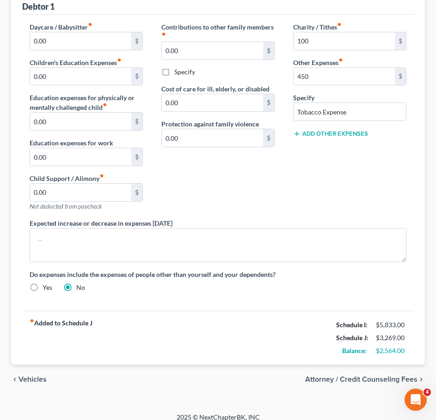
scroll to position [128, 0]
click at [321, 134] on button "Add Other Expenses" at bounding box center [330, 133] width 75 height 7
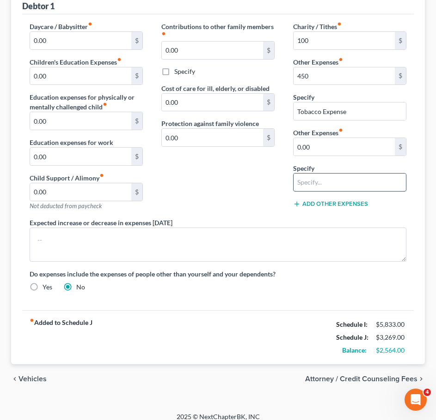
click at [329, 182] on input "text" at bounding box center [349, 183] width 112 height 18
click at [311, 146] on input "0.00" at bounding box center [343, 147] width 101 height 18
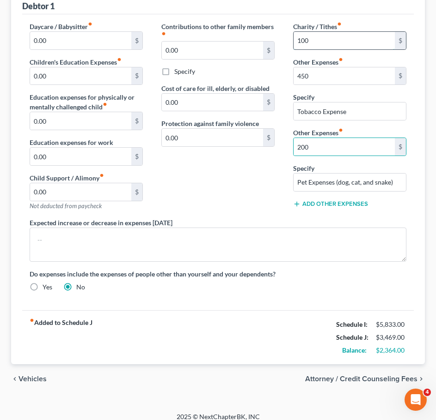
click at [312, 45] on input "100" at bounding box center [343, 41] width 101 height 18
click at [237, 195] on div "Contributions to other family members fiber_manual_record 0.00 $ Specify Cost o…" at bounding box center [218, 120] width 132 height 196
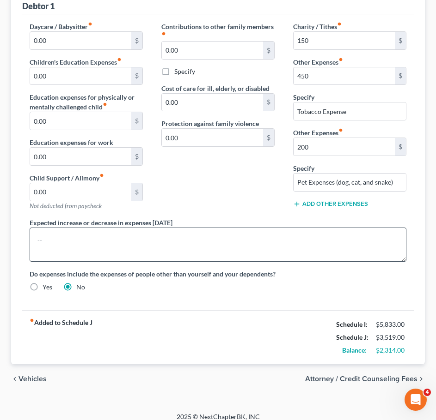
scroll to position [137, 0]
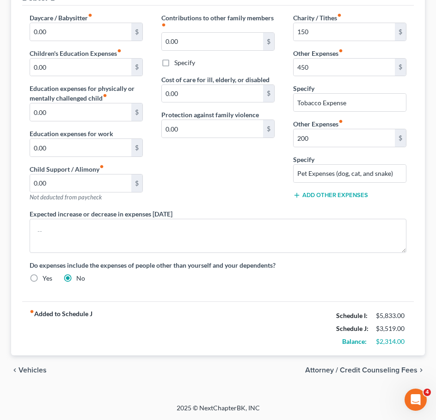
click at [33, 371] on span "Vehicles" at bounding box center [32, 370] width 28 height 7
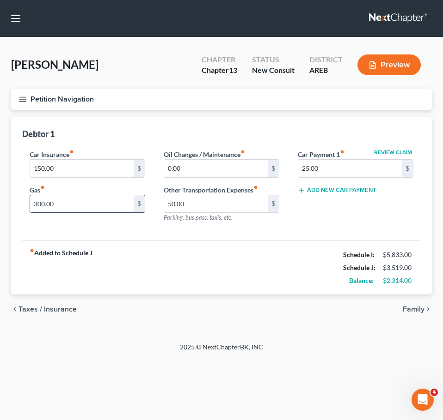
click at [70, 210] on input "300.00" at bounding box center [81, 204] width 103 height 18
click at [57, 310] on span "Taxes / Insurance" at bounding box center [47, 309] width 58 height 7
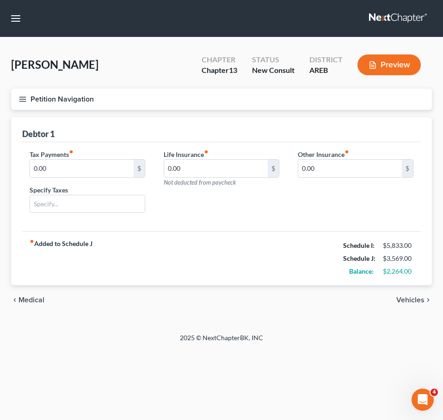
click at [36, 298] on span "Medical" at bounding box center [31, 300] width 26 height 7
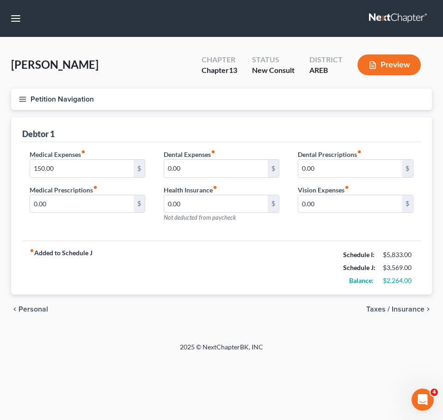
click at [30, 304] on div "chevron_left Personal Taxes / Insurance chevron_right" at bounding box center [221, 310] width 420 height 30
click at [25, 307] on span "Personal" at bounding box center [33, 309] width 30 height 7
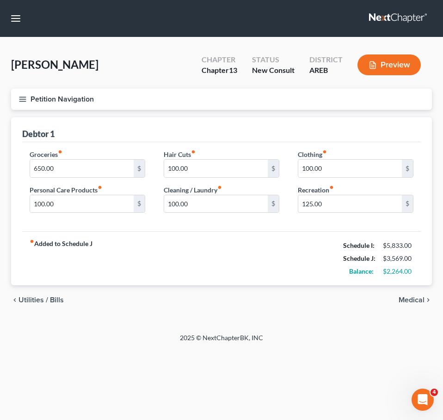
click at [412, 301] on span "Medical" at bounding box center [411, 300] width 26 height 7
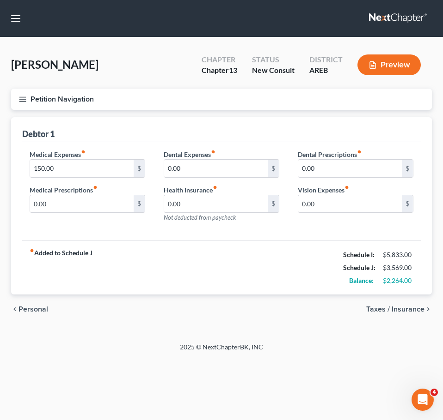
click at [389, 307] on span "Taxes / Insurance" at bounding box center [395, 309] width 58 height 7
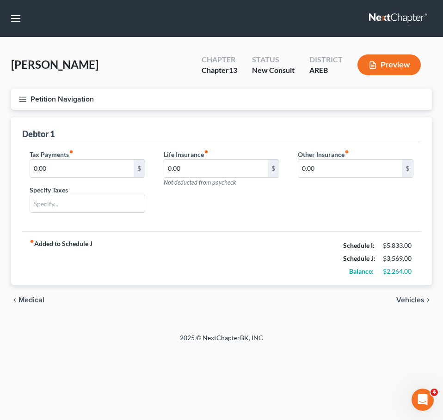
click at [406, 299] on span "Vehicles" at bounding box center [410, 300] width 28 height 7
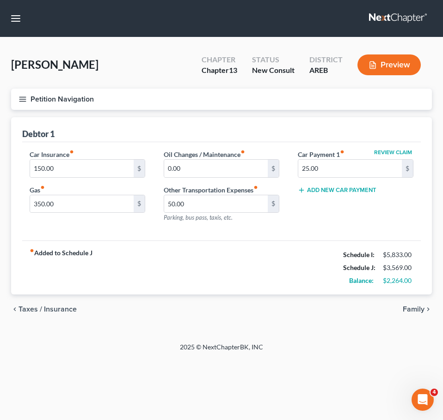
click at [411, 308] on span "Family" at bounding box center [413, 309] width 22 height 7
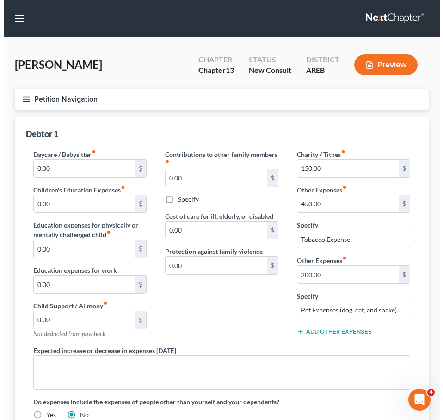
scroll to position [137, 0]
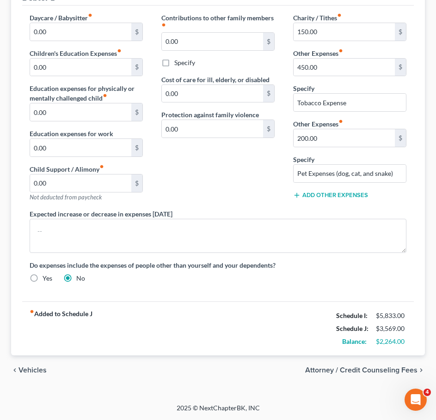
click at [393, 371] on span "Attorney / Credit Counseling Fees" at bounding box center [361, 370] width 112 height 7
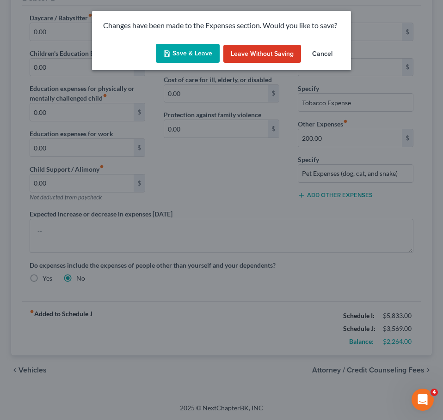
click at [176, 65] on div "Save & Leave Leave without Saving Cancel" at bounding box center [221, 55] width 259 height 30
click at [174, 57] on button "Save & Leave" at bounding box center [188, 53] width 64 height 19
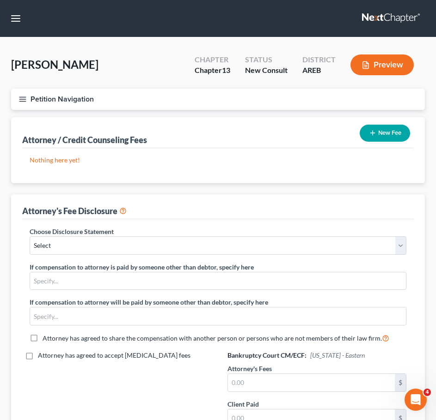
scroll to position [126, 0]
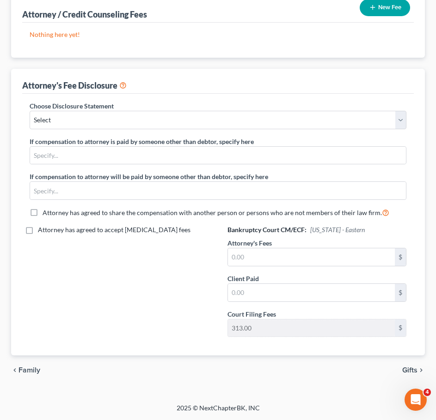
click at [404, 370] on span "Gifts" at bounding box center [409, 370] width 15 height 7
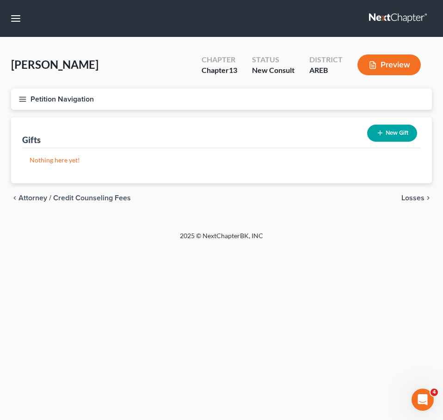
click at [418, 197] on span "Losses" at bounding box center [412, 198] width 23 height 7
click at [393, 198] on span "Environmental Hazards" at bounding box center [386, 198] width 78 height 7
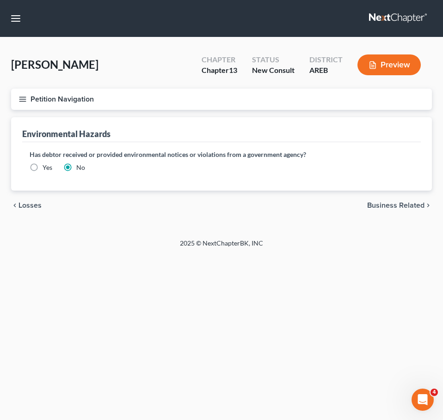
click at [394, 207] on span "Business Related" at bounding box center [395, 205] width 57 height 7
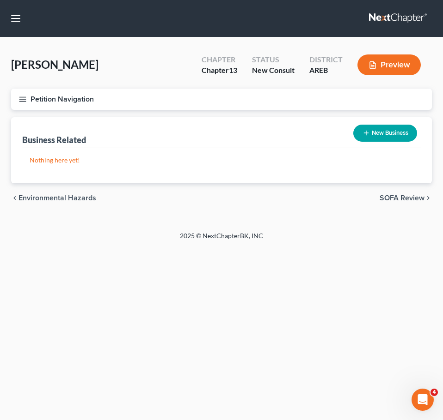
click at [402, 197] on span "SOFA Review" at bounding box center [401, 198] width 45 height 7
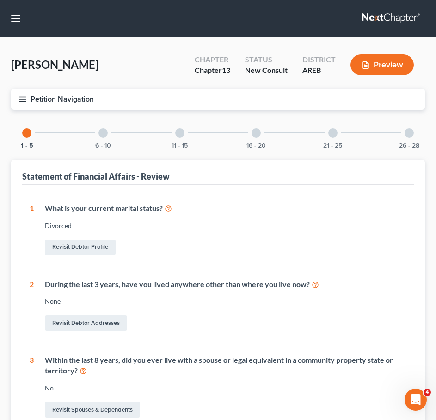
click at [307, 245] on div "Revisit Debtor Profile" at bounding box center [225, 247] width 361 height 19
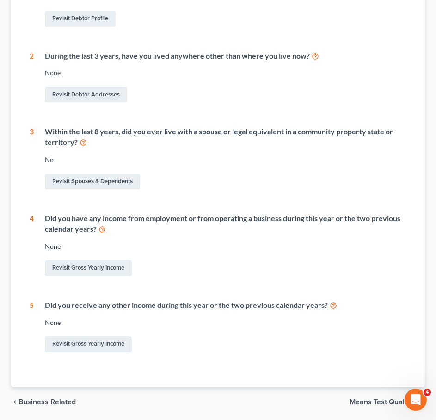
scroll to position [261, 0]
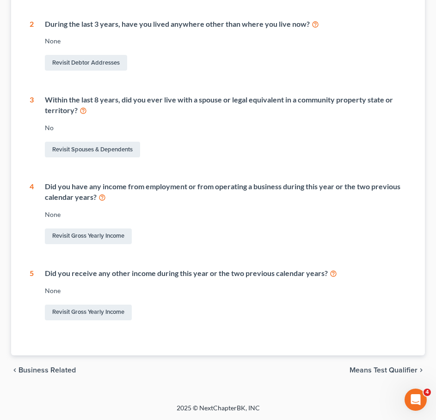
click at [366, 368] on span "Means Test Qualifier" at bounding box center [383, 370] width 68 height 7
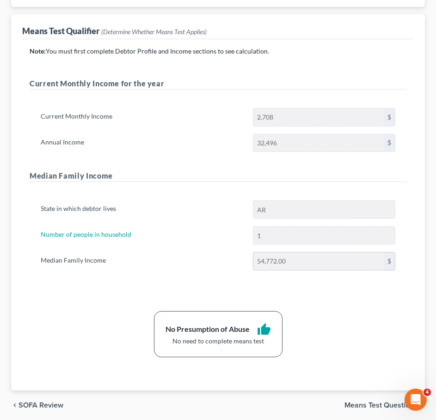
scroll to position [138, 0]
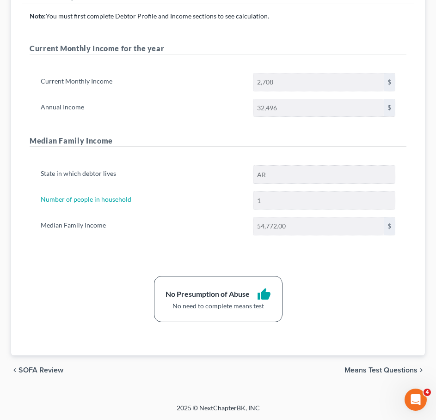
click at [39, 369] on span "SOFA Review" at bounding box center [40, 370] width 45 height 7
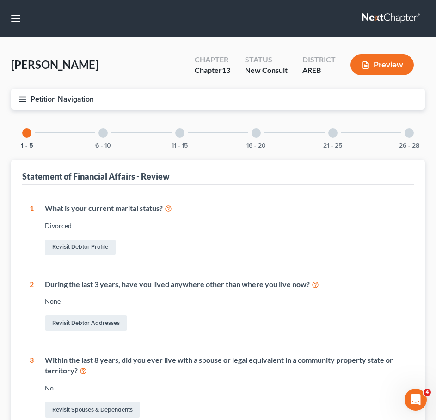
click at [23, 103] on icon "button" at bounding box center [22, 99] width 8 height 8
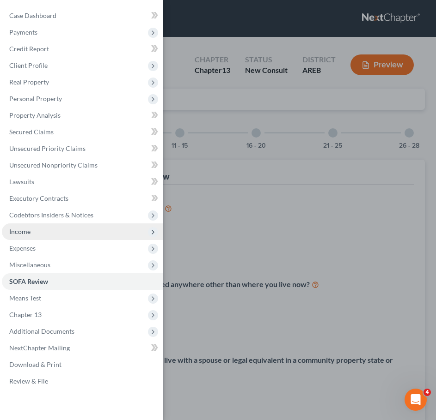
click at [62, 232] on span "Income" at bounding box center [82, 232] width 161 height 17
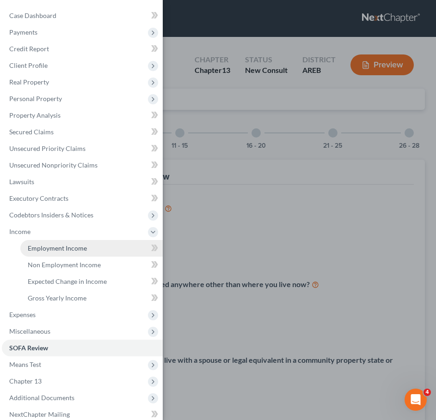
click at [67, 251] on span "Employment Income" at bounding box center [57, 248] width 59 height 8
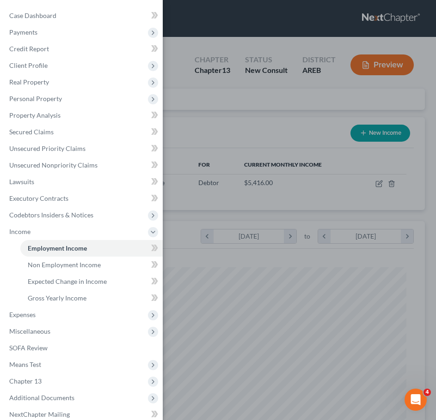
scroll to position [188, 395]
click at [247, 103] on div "Case Dashboard Payments Invoices Payments Payments Credit Report Client Profile" at bounding box center [218, 210] width 436 height 420
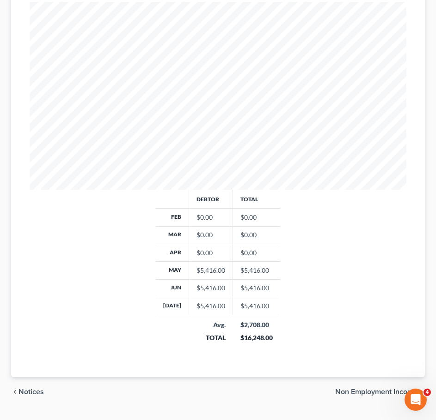
scroll to position [287, 0]
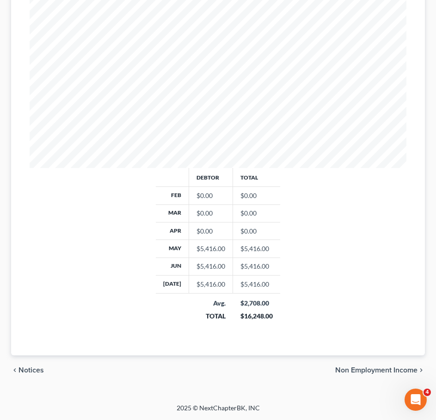
click at [387, 370] on span "Non Employment Income" at bounding box center [376, 370] width 82 height 7
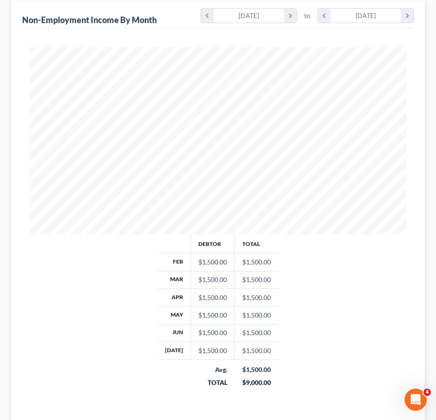
scroll to position [287, 0]
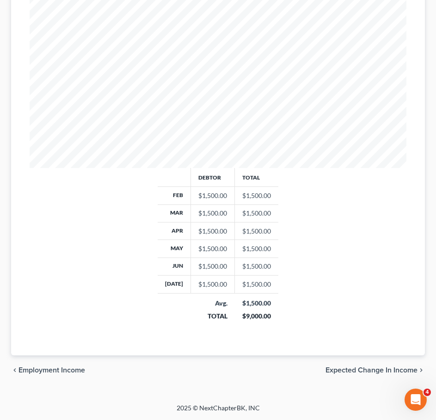
click at [377, 372] on span "Expected Change in Income" at bounding box center [371, 370] width 92 height 7
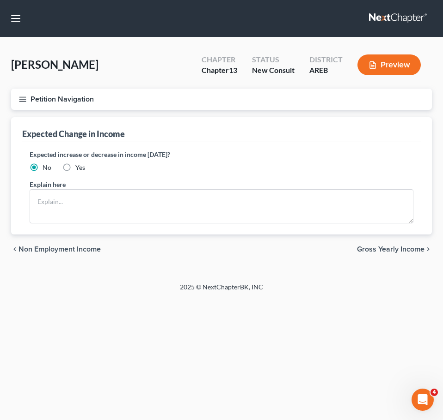
click at [389, 244] on div "chevron_left Non Employment Income Gross Yearly Income chevron_right" at bounding box center [221, 250] width 420 height 30
click at [382, 246] on span "Gross Yearly Income" at bounding box center [390, 249] width 67 height 7
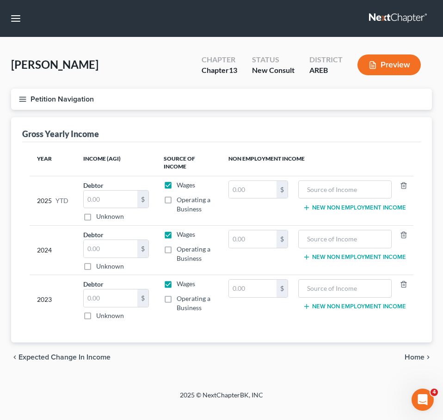
click at [409, 359] on span "Home" at bounding box center [414, 357] width 20 height 7
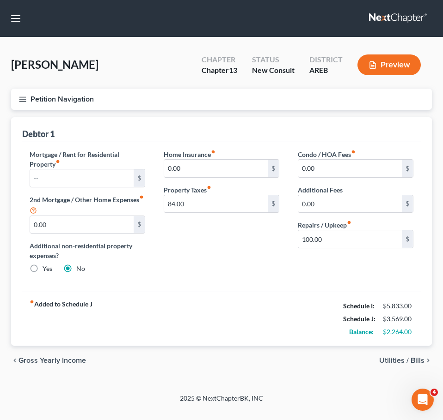
click at [24, 96] on icon "button" at bounding box center [22, 99] width 8 height 8
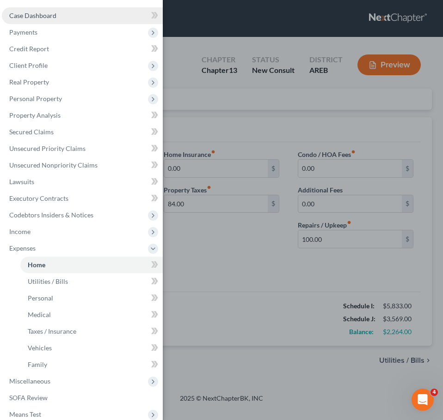
click at [56, 17] on link "Case Dashboard" at bounding box center [82, 15] width 161 height 17
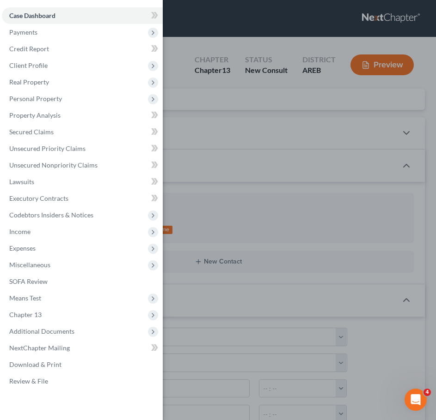
click at [233, 128] on div "Case Dashboard Payments Invoices Payments Payments Credit Report Client Profile" at bounding box center [218, 210] width 436 height 420
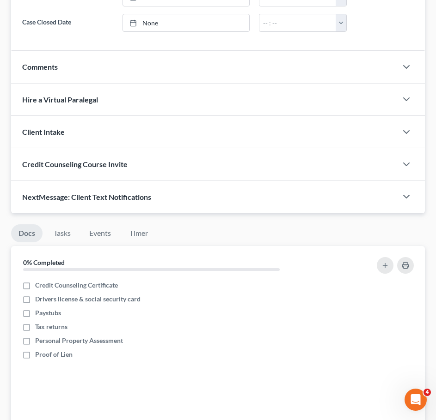
scroll to position [755, 0]
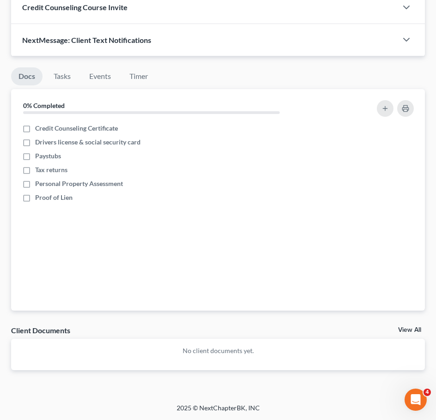
click at [411, 329] on link "View All" at bounding box center [409, 330] width 23 height 6
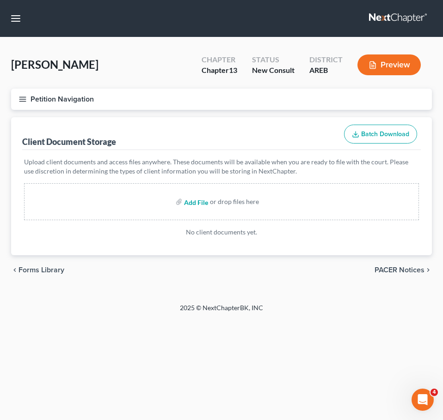
click at [199, 203] on input "file" at bounding box center [195, 202] width 22 height 17
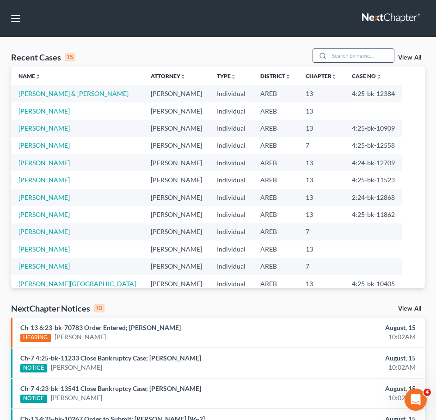
click at [375, 55] on input "search" at bounding box center [361, 55] width 65 height 13
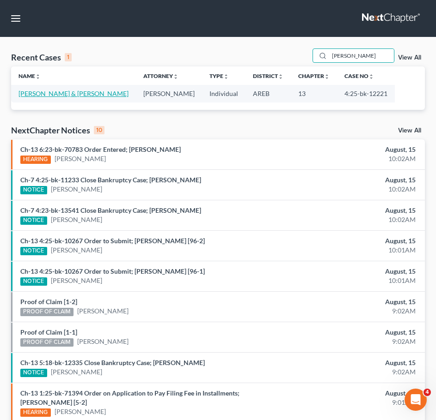
click at [55, 94] on link "[PERSON_NAME] & [PERSON_NAME]" at bounding box center [73, 94] width 110 height 8
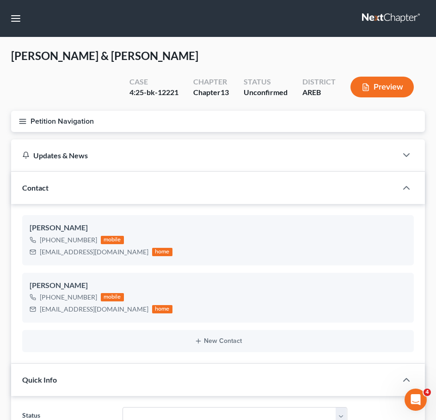
click at [18, 118] on button "Petition Navigation" at bounding box center [218, 121] width 414 height 21
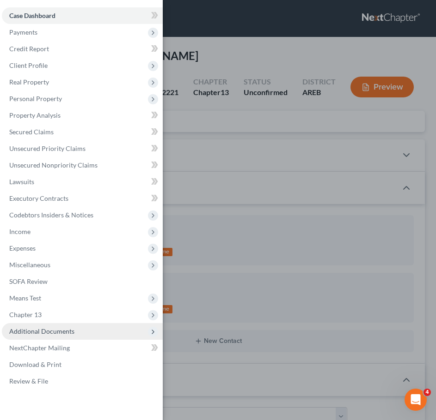
click at [91, 333] on span "Additional Documents" at bounding box center [82, 331] width 161 height 17
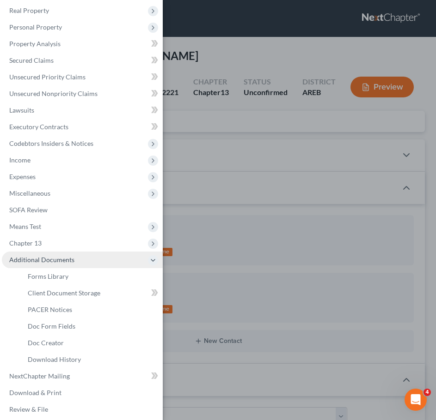
scroll to position [77, 0]
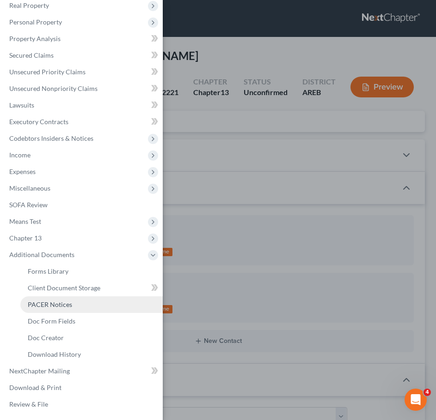
click at [57, 304] on span "PACER Notices" at bounding box center [50, 305] width 44 height 8
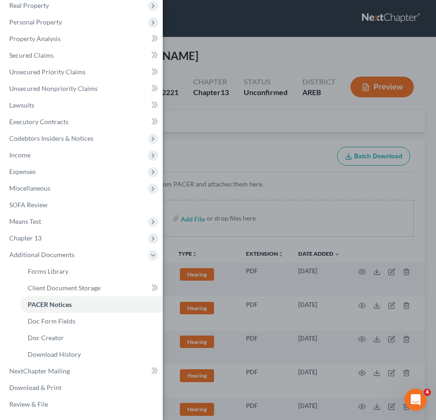
click at [262, 133] on div "Case Dashboard Payments Invoices Payments Payments Credit Report Client Profile" at bounding box center [218, 210] width 436 height 420
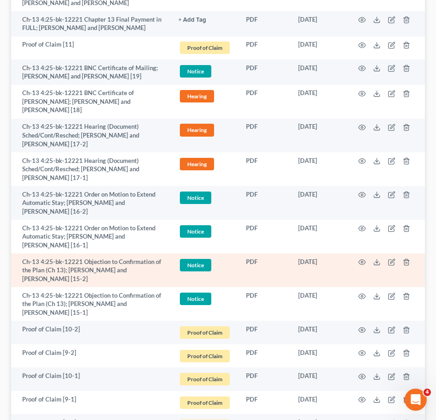
scroll to position [505, 0]
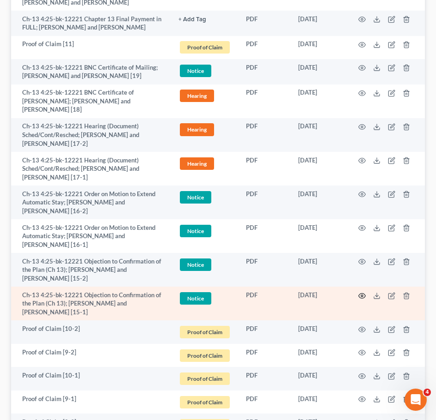
click at [362, 292] on icon "button" at bounding box center [361, 295] width 7 height 7
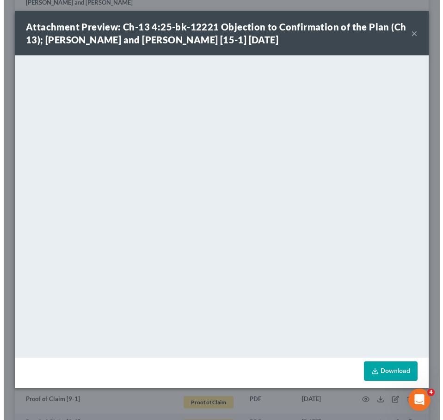
scroll to position [483, 0]
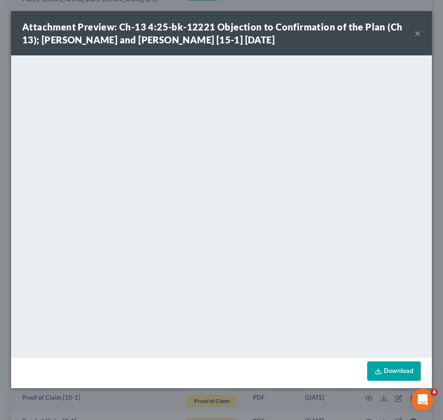
click at [417, 34] on button "×" at bounding box center [417, 33] width 6 height 11
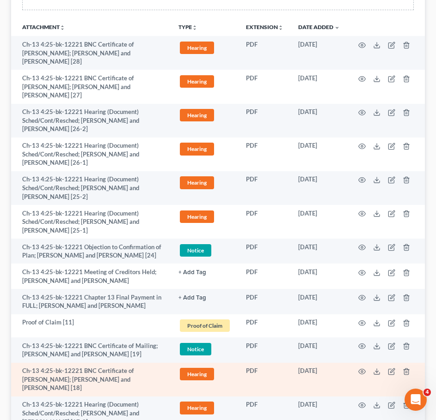
scroll to position [225, 0]
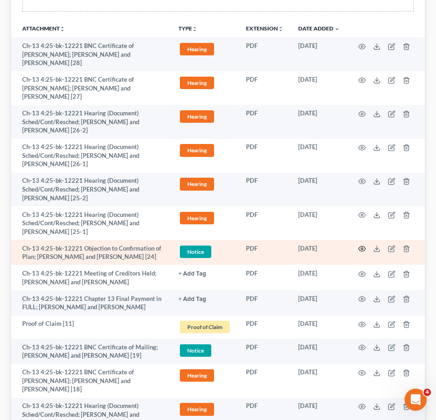
click at [364, 247] on icon "button" at bounding box center [362, 249] width 7 height 5
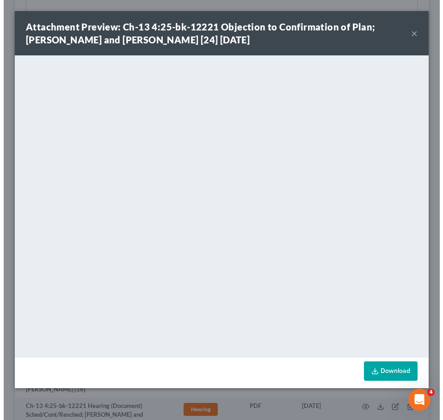
scroll to position [203, 0]
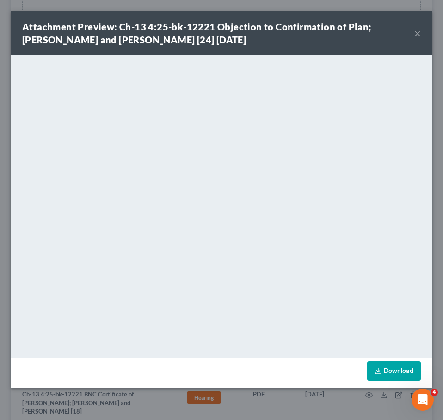
click at [418, 32] on button "×" at bounding box center [417, 33] width 6 height 11
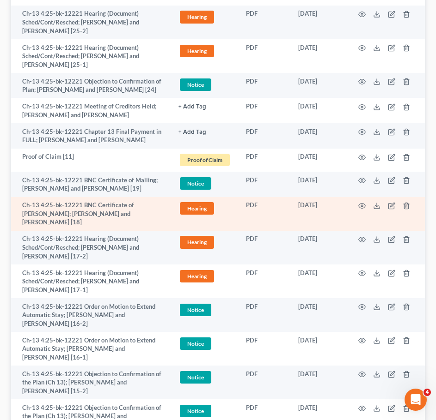
scroll to position [392, 0]
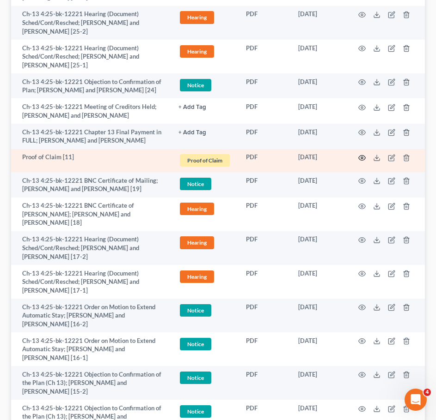
click at [362, 154] on icon "button" at bounding box center [361, 157] width 7 height 7
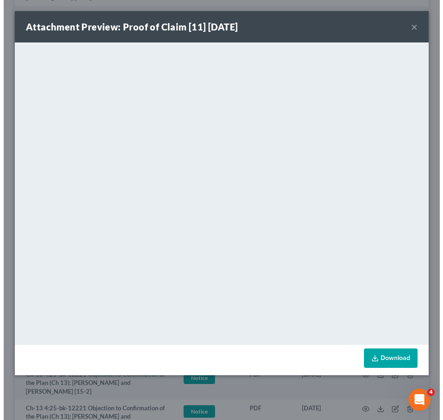
scroll to position [370, 0]
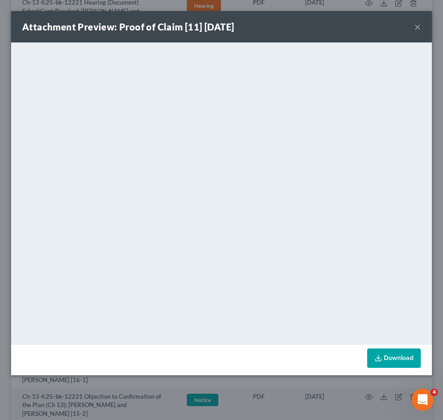
click at [418, 25] on button "×" at bounding box center [417, 26] width 6 height 11
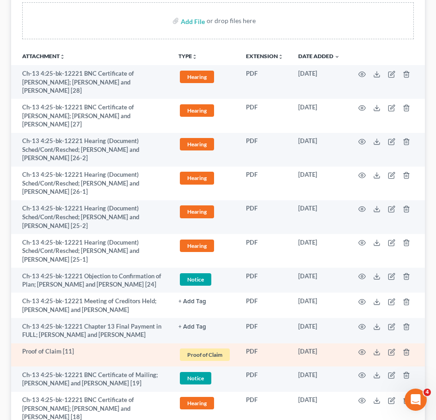
scroll to position [195, 0]
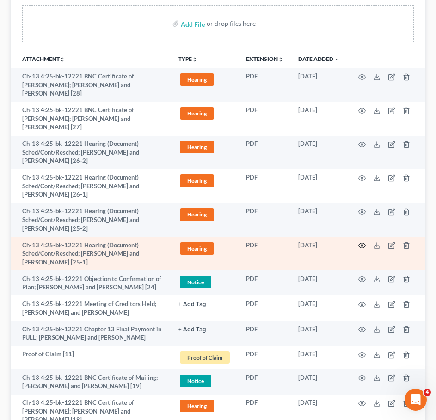
click at [365, 243] on icon "button" at bounding box center [362, 245] width 7 height 5
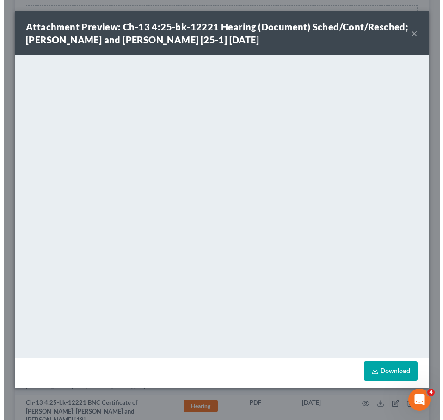
scroll to position [173, 0]
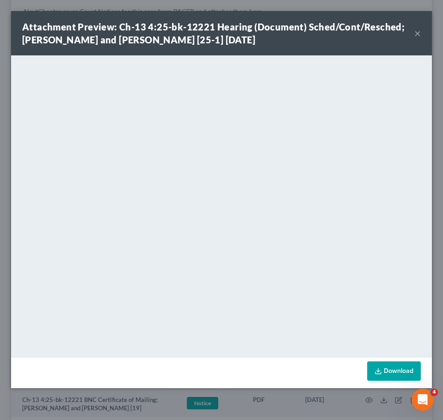
click at [420, 33] on button "×" at bounding box center [417, 33] width 6 height 11
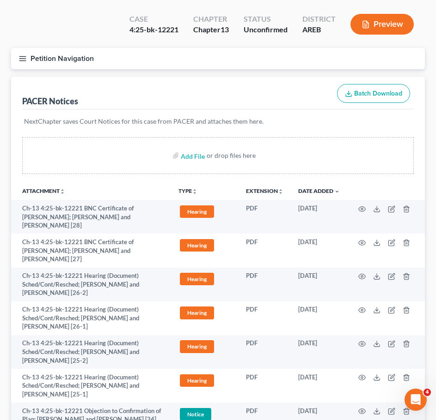
scroll to position [0, 0]
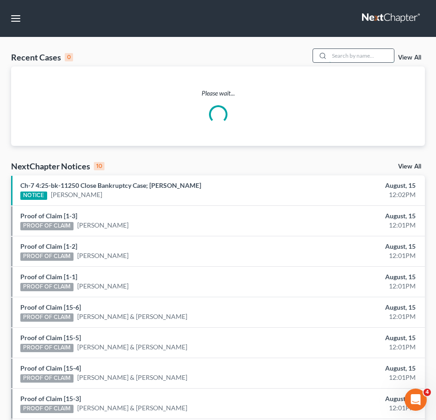
click at [371, 55] on input "search" at bounding box center [361, 55] width 65 height 13
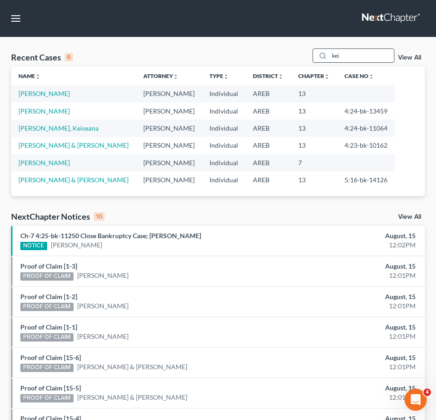
click at [347, 56] on input "kei" at bounding box center [361, 55] width 65 height 13
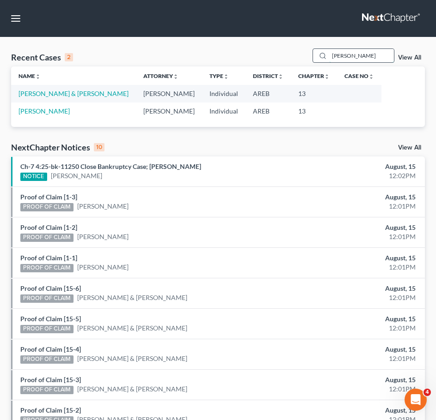
click at [371, 57] on input "[PERSON_NAME]" at bounding box center [361, 55] width 65 height 13
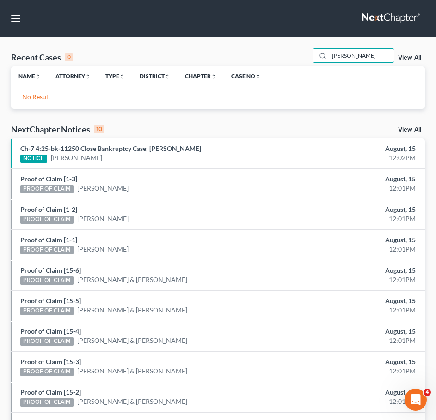
click at [414, 57] on link "View All" at bounding box center [409, 58] width 23 height 6
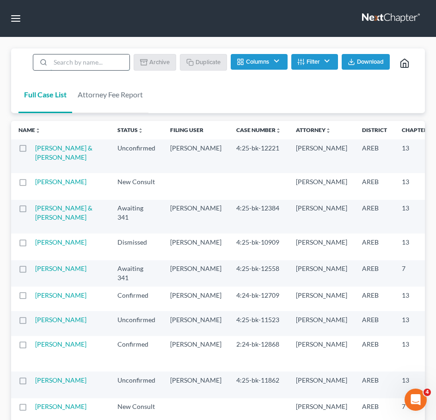
click at [95, 64] on input "search" at bounding box center [89, 63] width 79 height 16
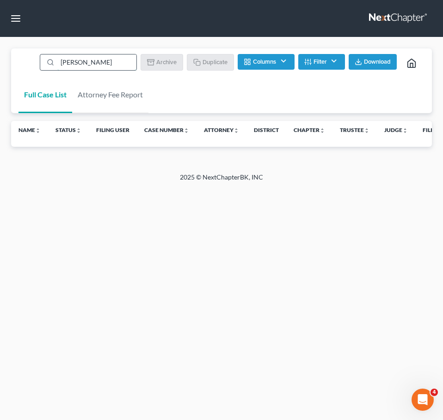
click at [92, 64] on input "[PERSON_NAME]" at bounding box center [96, 63] width 79 height 16
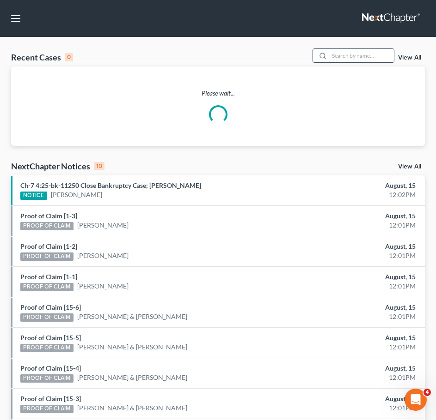
click at [354, 55] on input "search" at bounding box center [361, 55] width 65 height 13
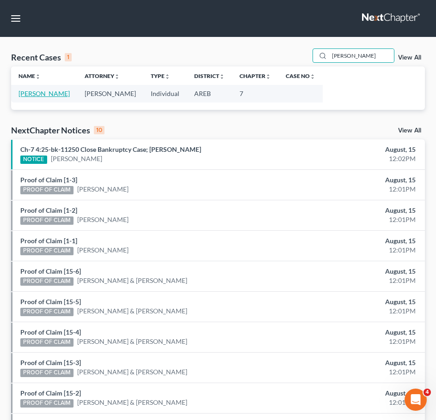
click at [46, 96] on link "[PERSON_NAME]" at bounding box center [43, 94] width 51 height 8
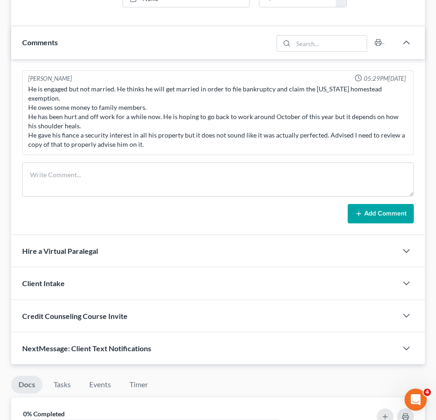
scroll to position [624, 0]
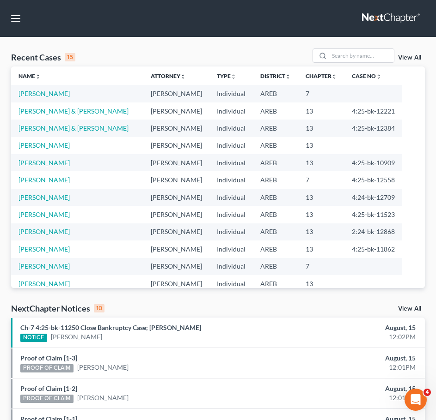
click at [19, 7] on nav "Home New Case Client Portal Directory Cases DebtorCC Payments [PERSON_NAME] & […" at bounding box center [218, 18] width 436 height 37
click at [12, 17] on button "button" at bounding box center [15, 18] width 17 height 17
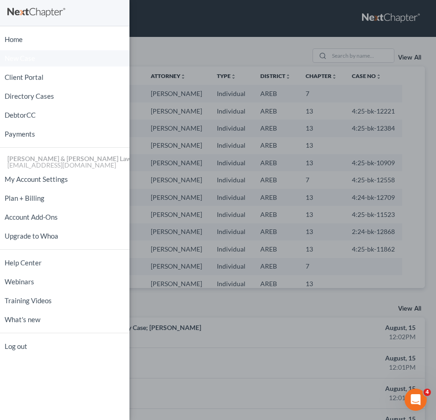
click at [29, 61] on span "New Case" at bounding box center [20, 58] width 30 height 7
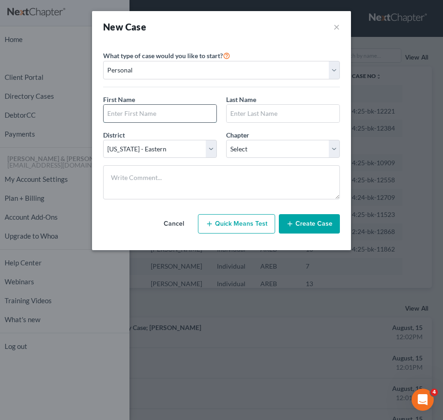
click at [122, 119] on input "text" at bounding box center [159, 114] width 113 height 18
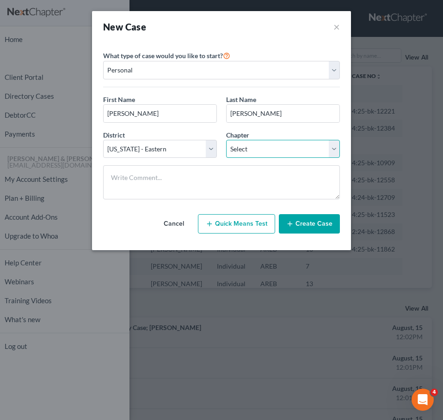
click at [248, 150] on select "Select 7 11 12 13" at bounding box center [283, 149] width 114 height 18
click at [226, 140] on select "Select 7 11 12 13" at bounding box center [283, 149] width 114 height 18
click at [310, 216] on button "Create Case" at bounding box center [309, 223] width 61 height 19
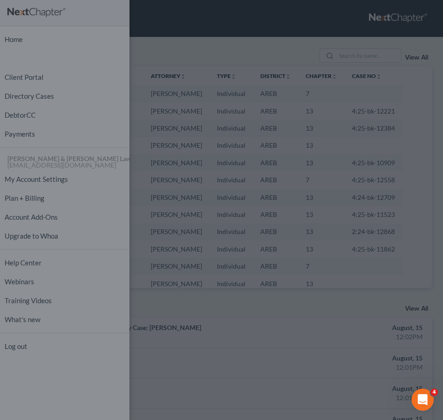
click at [267, 79] on select "Personal Business" at bounding box center [221, 78] width 206 height 16
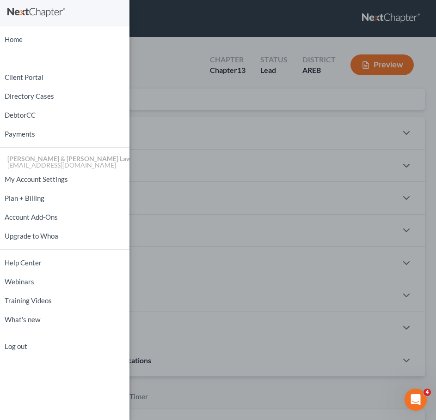
click at [205, 45] on div "Home New Case Client Portal Directory Cases DebtorCC Payments [PERSON_NAME] & […" at bounding box center [218, 210] width 436 height 420
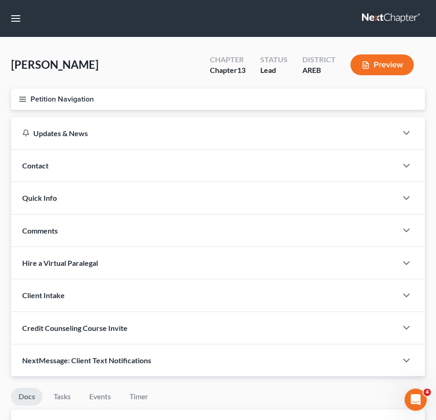
click at [164, 169] on div "Contact" at bounding box center [204, 166] width 386 height 32
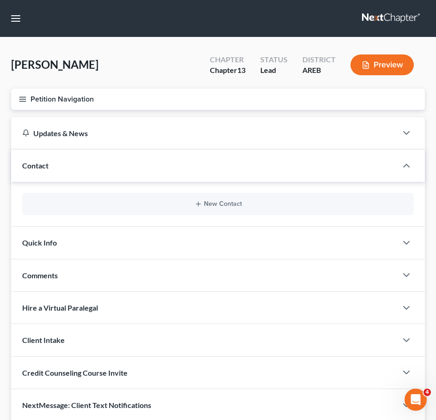
click at [190, 200] on div "New Contact" at bounding box center [217, 204] width 391 height 22
click at [205, 204] on button "New Contact" at bounding box center [218, 204] width 377 height 7
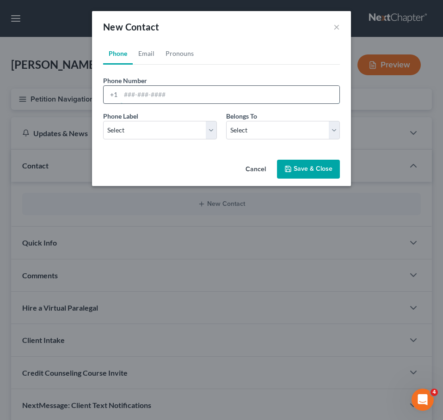
click at [207, 98] on input "tel" at bounding box center [230, 95] width 219 height 18
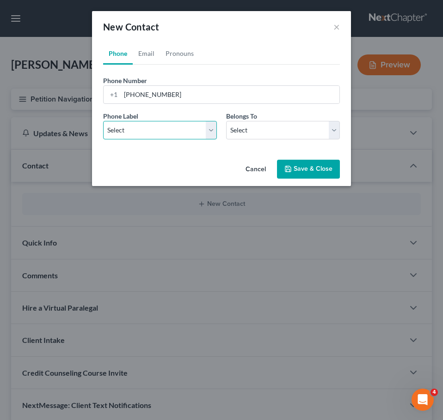
drag, startPoint x: 186, startPoint y: 128, endPoint x: 183, endPoint y: 139, distance: 10.7
click at [186, 128] on select "Select Mobile Home Work Other" at bounding box center [160, 130] width 114 height 18
click at [103, 121] on select "Select Mobile Home Work Other" at bounding box center [160, 130] width 114 height 18
click at [229, 140] on div "Phone Label * Select Mobile Home Work Other Belongs To * Select Client Other" at bounding box center [221, 129] width 246 height 36
click at [236, 134] on select "Select Client Other" at bounding box center [283, 130] width 114 height 18
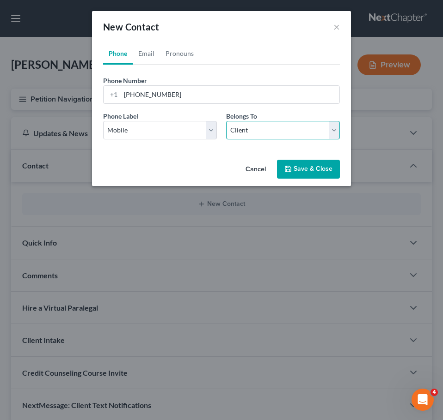
click at [226, 121] on select "Select Client Other" at bounding box center [283, 130] width 114 height 18
click at [187, 67] on div "Phone Number * [PHONE_NUMBER] Ext. Phone Label * Select Mobile Home Work Other …" at bounding box center [221, 106] width 237 height 82
drag, startPoint x: 187, startPoint y: 61, endPoint x: 175, endPoint y: 58, distance: 11.9
click at [187, 61] on link "Pronouns" at bounding box center [179, 54] width 39 height 22
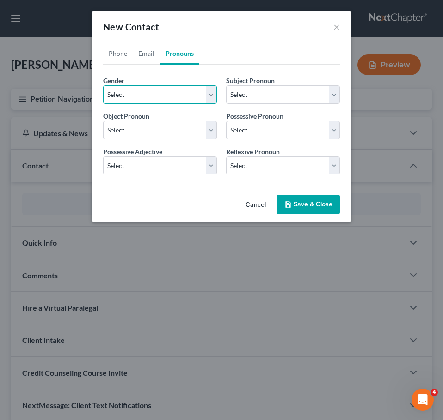
click at [178, 102] on select "Select [DEMOGRAPHIC_DATA] [DEMOGRAPHIC_DATA] [DEMOGRAPHIC_DATA] More Than One P…" at bounding box center [160, 94] width 114 height 18
click at [103, 85] on select "Select [DEMOGRAPHIC_DATA] [DEMOGRAPHIC_DATA] [DEMOGRAPHIC_DATA] More Than One P…" at bounding box center [160, 94] width 114 height 18
click at [141, 52] on link "Email" at bounding box center [146, 54] width 27 height 22
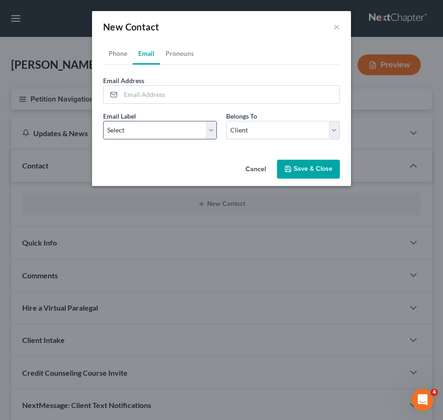
click at [140, 120] on div "Email Label Select Home Work Other" at bounding box center [159, 125] width 123 height 28
drag, startPoint x: 131, startPoint y: 127, endPoint x: 132, endPoint y: 138, distance: 11.1
click at [131, 127] on select "Select Home Work Other" at bounding box center [160, 130] width 114 height 18
click at [103, 121] on select "Select Home Work Other" at bounding box center [160, 130] width 114 height 18
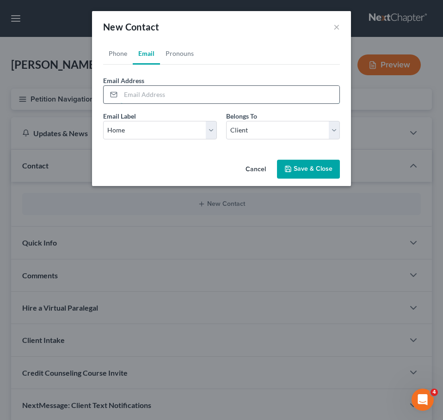
click at [139, 93] on input "email" at bounding box center [230, 95] width 219 height 18
click at [323, 176] on button "Save & Close" at bounding box center [308, 169] width 63 height 19
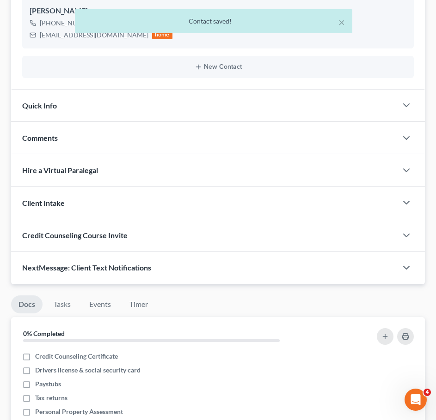
scroll to position [224, 0]
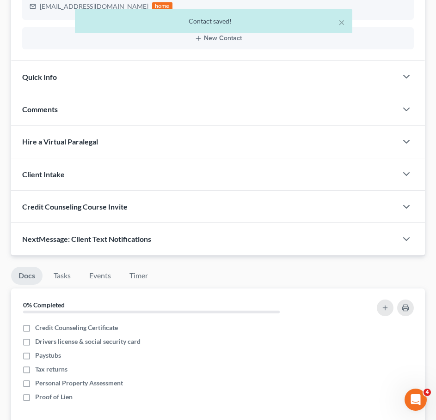
click at [258, 72] on div "Quick Info" at bounding box center [204, 77] width 386 height 32
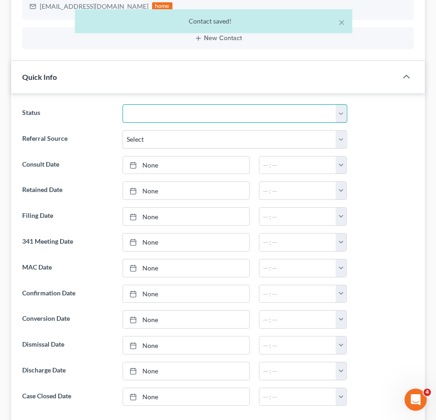
click at [223, 108] on select "Awaiting 341 Chapter 7 - Attended Meeting Confirmed Discharged Dismissed New Co…" at bounding box center [234, 113] width 225 height 18
click at [122, 104] on select "Awaiting 341 Chapter 7 - Attended Meeting Confirmed Discharged Dismissed New Co…" at bounding box center [234, 113] width 225 height 18
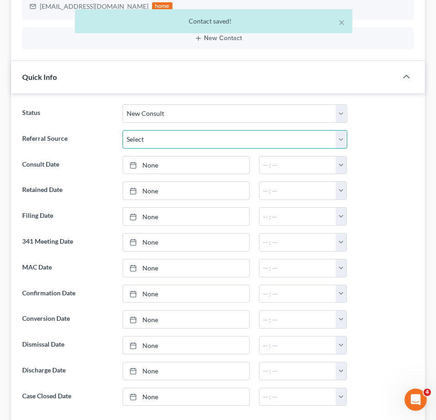
click at [177, 143] on select "Select Word Of Mouth Previous Clients Direct Mail Website Google Search Modern …" at bounding box center [234, 139] width 225 height 18
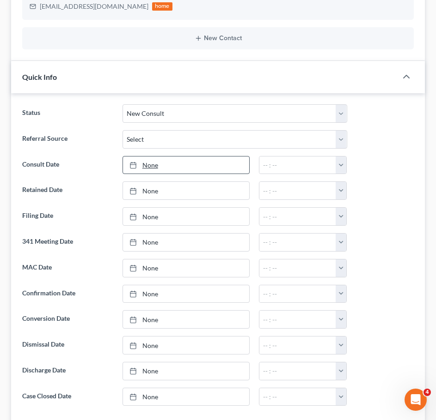
drag, startPoint x: 91, startPoint y: 150, endPoint x: 147, endPoint y: 162, distance: 58.0
click at [91, 150] on ng-include "Status Awaiting 341 Chapter 7 - Attended Meeting Confirmed Discharged Dismissed…" at bounding box center [217, 255] width 391 height 302
click at [150, 163] on link "None" at bounding box center [186, 166] width 126 height 18
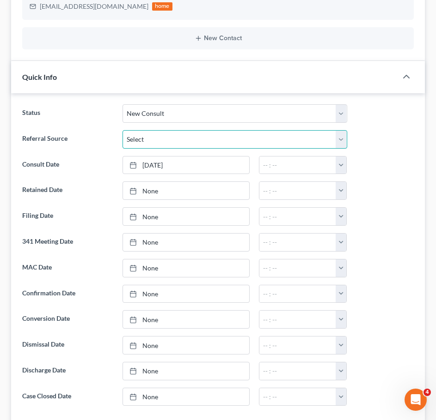
click at [196, 141] on select "Select Word Of Mouth Previous Clients Direct Mail Website Google Search Modern …" at bounding box center [234, 139] width 225 height 18
click at [122, 130] on select "Select Word Of Mouth Previous Clients Direct Mail Website Google Search Modern …" at bounding box center [234, 139] width 225 height 18
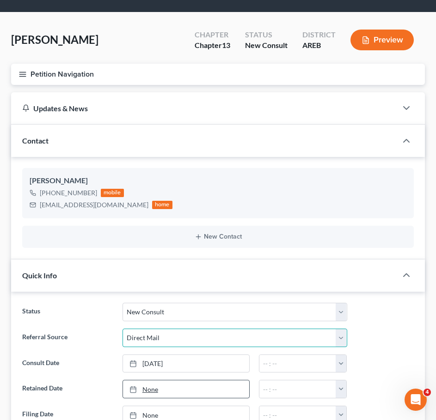
scroll to position [0, 0]
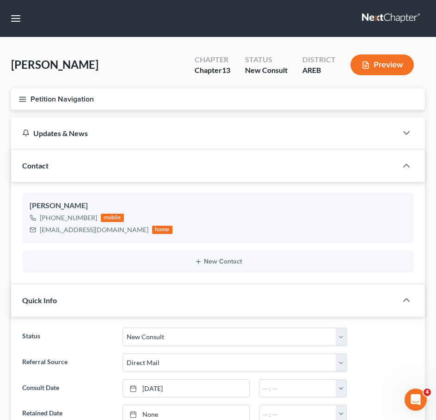
click at [20, 97] on line "button" at bounding box center [22, 97] width 6 height 0
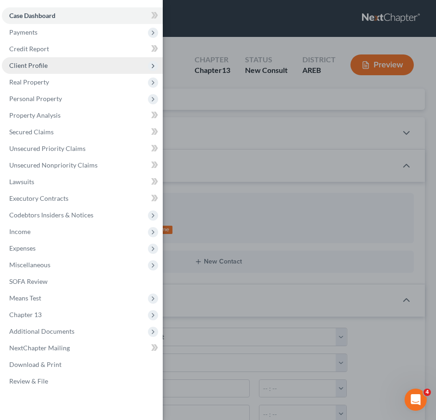
click at [44, 62] on span "Client Profile" at bounding box center [28, 65] width 38 height 8
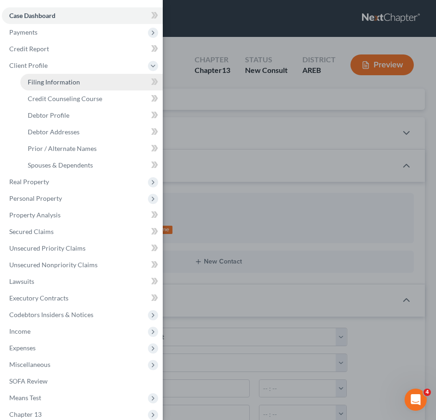
click at [59, 80] on span "Filing Information" at bounding box center [54, 82] width 52 height 8
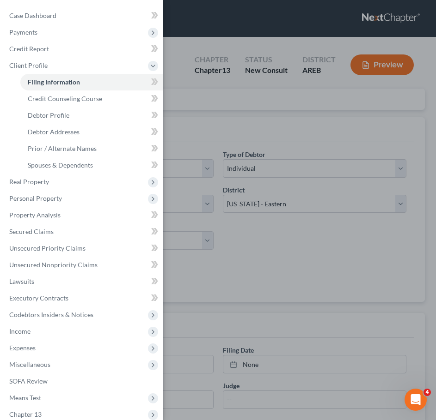
click at [215, 119] on div "Case Dashboard Payments Invoices Payments Payments Credit Report Client Profile" at bounding box center [218, 210] width 436 height 420
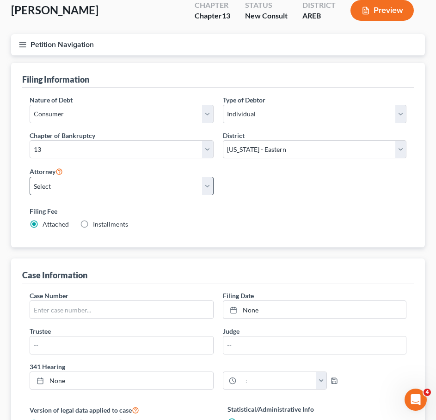
scroll to position [55, 0]
click at [149, 195] on select "Select [PERSON_NAME] - AREB [PERSON_NAME] - ARWB [PERSON_NAME] - AREB [PERSON_N…" at bounding box center [122, 186] width 184 height 18
click at [30, 177] on select "Select [PERSON_NAME] - AREB [PERSON_NAME] - ARWB [PERSON_NAME] - AREB [PERSON_N…" at bounding box center [122, 186] width 184 height 18
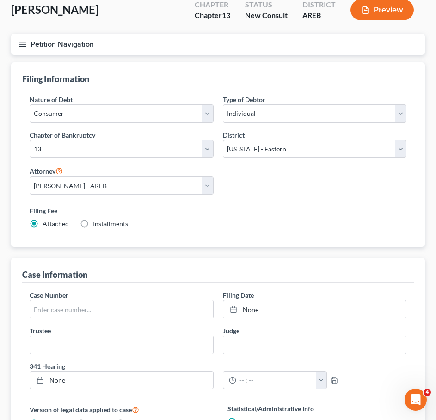
click at [100, 224] on span "Installments" at bounding box center [110, 224] width 35 height 8
click at [100, 224] on input "Installments Installments" at bounding box center [100, 222] width 6 height 6
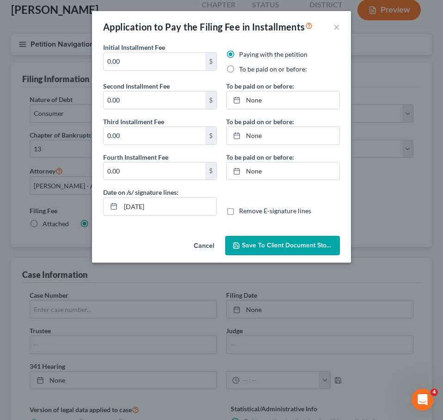
click at [206, 252] on button "Cancel" at bounding box center [203, 246] width 35 height 18
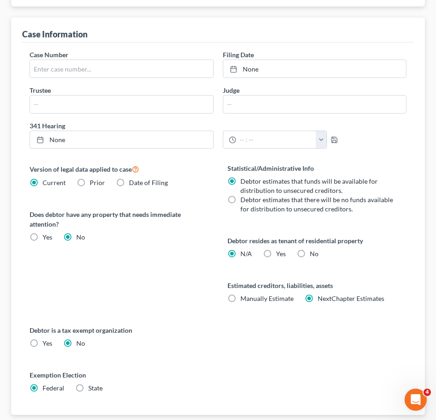
scroll to position [355, 0]
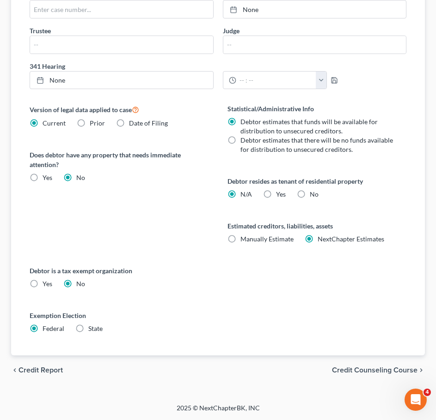
click at [380, 376] on div "chevron_left Credit Report Credit Counseling Course chevron_right" at bounding box center [218, 371] width 414 height 30
click at [377, 371] on span "Credit Counseling Course" at bounding box center [374, 370] width 85 height 7
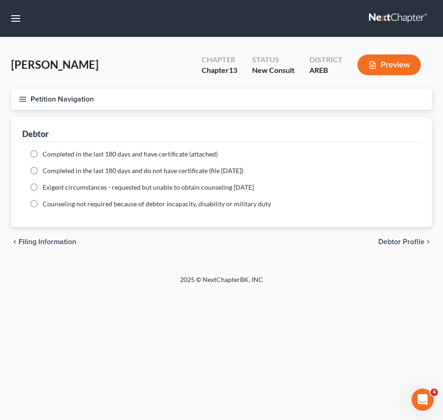
click at [404, 248] on div "chevron_left Filing Information Debtor Profile chevron_right" at bounding box center [221, 242] width 420 height 30
click at [400, 239] on span "Debtor Profile" at bounding box center [401, 241] width 46 height 7
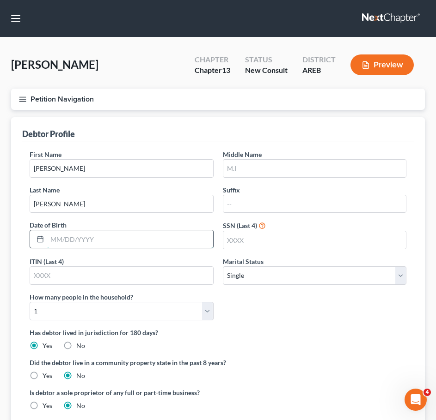
click at [155, 240] on input "text" at bounding box center [130, 240] width 166 height 18
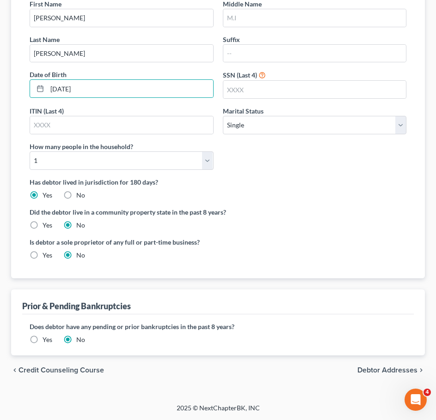
click at [43, 341] on label "Yes" at bounding box center [48, 339] width 10 height 9
click at [46, 341] on input "Yes" at bounding box center [49, 338] width 6 height 6
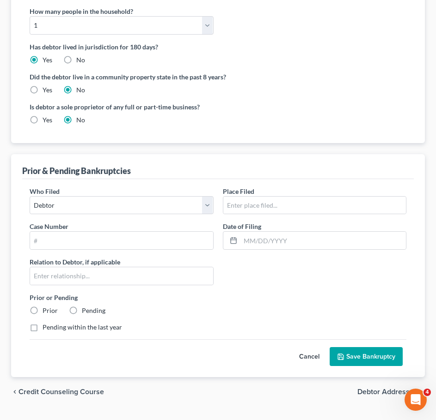
scroll to position [286, 0]
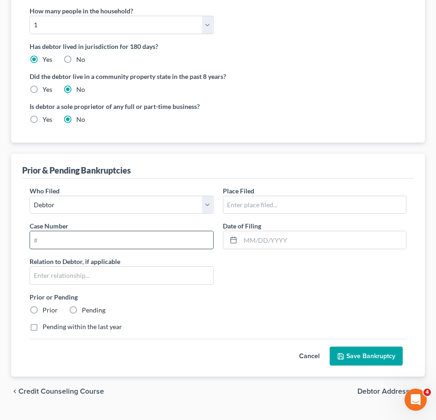
click at [156, 239] on input "text" at bounding box center [121, 240] width 183 height 18
click at [111, 272] on input "text" at bounding box center [121, 276] width 183 height 18
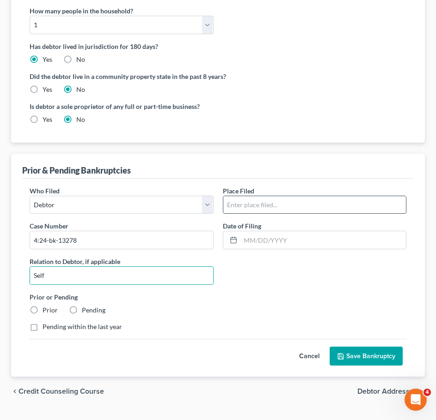
click at [277, 201] on input "text" at bounding box center [314, 205] width 183 height 18
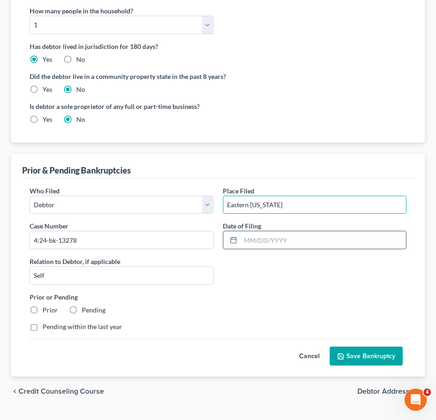
click at [277, 240] on input "text" at bounding box center [323, 240] width 166 height 18
click at [82, 308] on label "Pending" at bounding box center [94, 310] width 24 height 9
click at [85, 308] on input "Pending" at bounding box center [88, 309] width 6 height 6
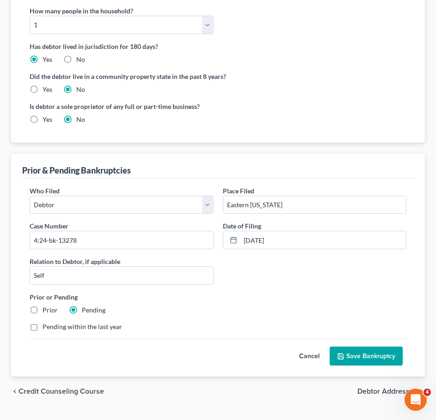
click at [74, 327] on label "Pending within the last year" at bounding box center [82, 327] width 79 height 9
click at [52, 327] on input "Pending within the last year" at bounding box center [49, 326] width 6 height 6
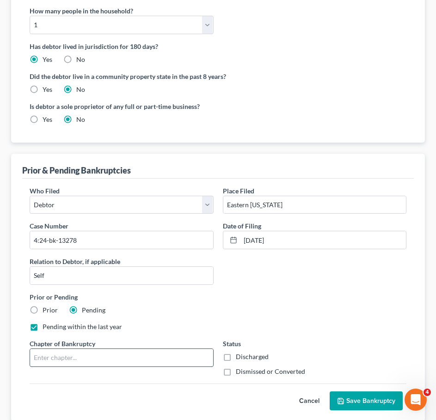
click at [91, 354] on input "text" at bounding box center [121, 358] width 183 height 18
click at [246, 373] on label "Dismissed or Converted" at bounding box center [270, 371] width 69 height 9
click at [245, 373] on input "Dismissed or Converted" at bounding box center [242, 370] width 6 height 6
click at [353, 396] on button "Save Bankruptcy" at bounding box center [365, 401] width 73 height 19
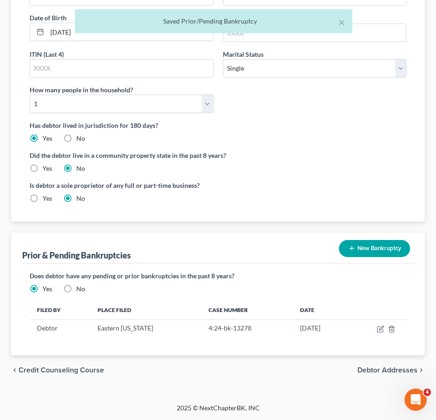
click at [387, 369] on span "Debtor Addresses" at bounding box center [387, 370] width 60 height 7
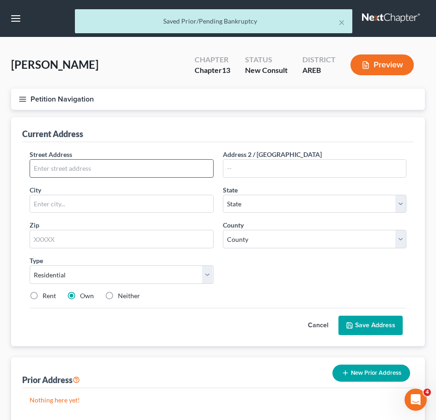
click at [122, 165] on input "text" at bounding box center [121, 169] width 183 height 18
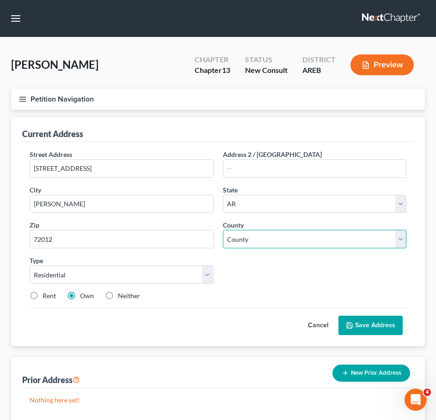
click at [310, 243] on select "County [US_STATE][GEOGRAPHIC_DATA] [GEOGRAPHIC_DATA] [GEOGRAPHIC_DATA] [GEOGRAP…" at bounding box center [315, 239] width 184 height 18
click at [223, 230] on select "County [US_STATE][GEOGRAPHIC_DATA] [GEOGRAPHIC_DATA] [GEOGRAPHIC_DATA] [GEOGRAP…" at bounding box center [315, 239] width 184 height 18
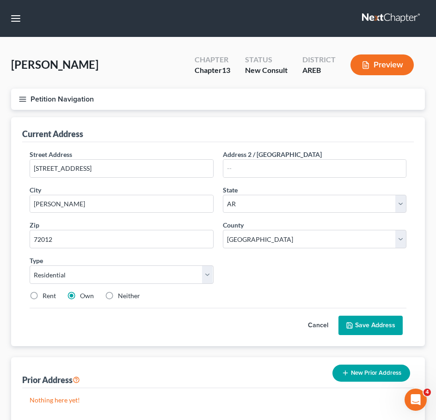
click at [52, 296] on label "Rent" at bounding box center [49, 296] width 13 height 9
click at [52, 296] on input "Rent" at bounding box center [49, 295] width 6 height 6
click at [369, 323] on button "Save Address" at bounding box center [370, 325] width 64 height 19
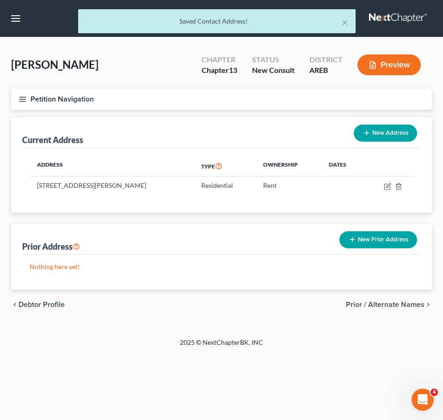
click at [379, 301] on span "Prior / Alternate Names" at bounding box center [385, 304] width 79 height 7
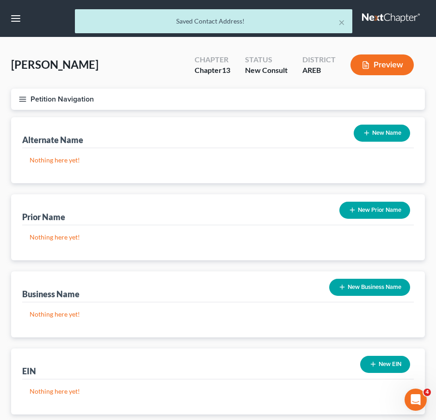
scroll to position [59, 0]
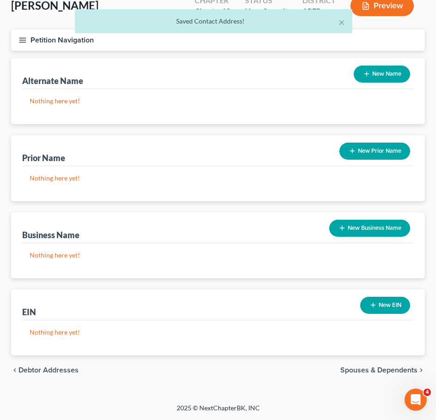
click at [376, 372] on span "Spouses & Dependents" at bounding box center [378, 370] width 77 height 7
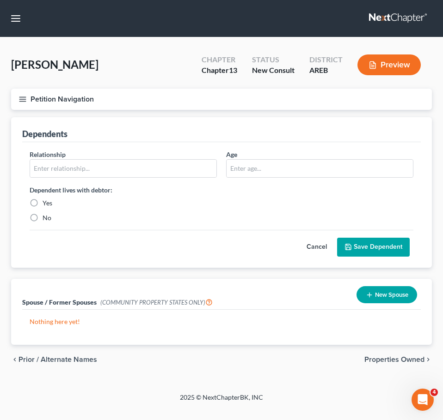
click at [401, 356] on span "Properties Owned" at bounding box center [394, 359] width 60 height 7
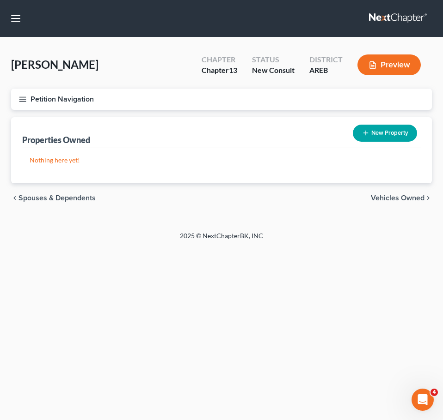
click at [394, 136] on button "New Property" at bounding box center [385, 133] width 64 height 17
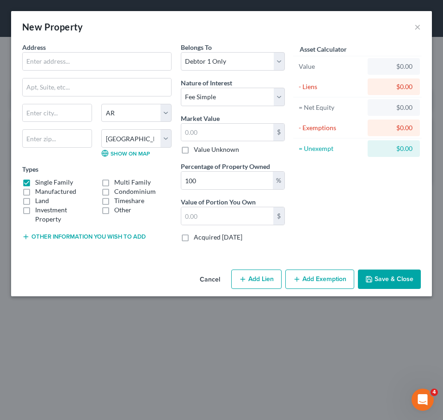
drag, startPoint x: 205, startPoint y: 280, endPoint x: 374, endPoint y: 231, distance: 175.6
click at [205, 280] on button "Cancel" at bounding box center [209, 280] width 35 height 18
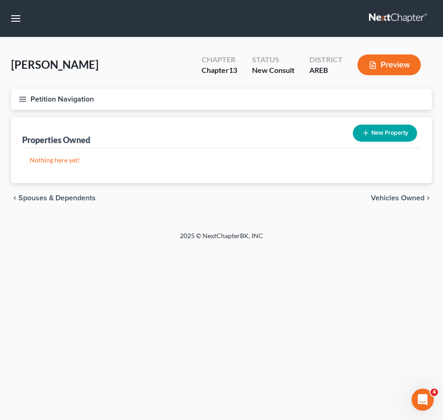
click at [412, 202] on span "Vehicles Owned" at bounding box center [398, 198] width 54 height 7
click at [397, 131] on button "New Vehicle" at bounding box center [387, 133] width 60 height 17
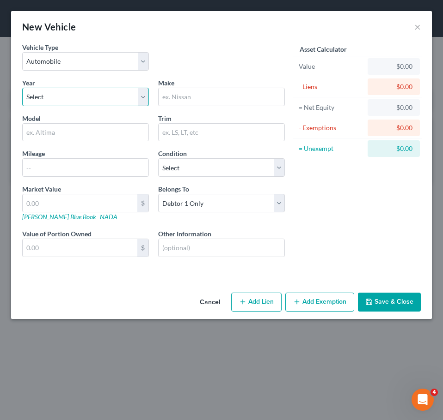
click at [100, 89] on select "Select 2026 2025 2024 2023 2022 2021 2020 2019 2018 2017 2016 2015 2014 2013 20…" at bounding box center [85, 97] width 127 height 18
click at [22, 88] on select "Select 2026 2025 2024 2023 2022 2021 2020 2019 2018 2017 2016 2015 2014 2013 20…" at bounding box center [85, 97] width 127 height 18
click at [201, 99] on input "text" at bounding box center [221, 97] width 126 height 18
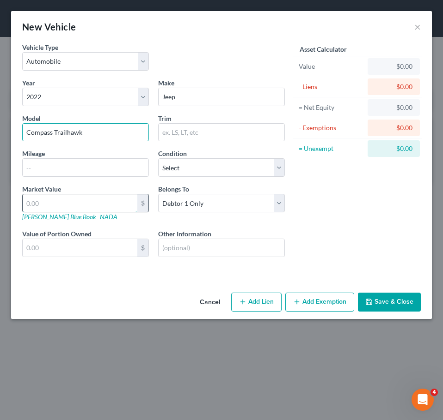
click at [103, 200] on input "text" at bounding box center [80, 204] width 115 height 18
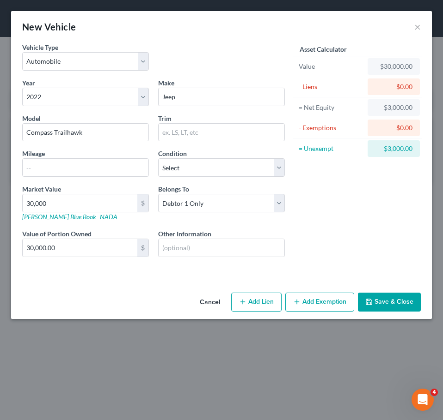
drag, startPoint x: 258, startPoint y: 305, endPoint x: 317, endPoint y: 259, distance: 74.3
click at [258, 305] on button "Add Lien" at bounding box center [256, 302] width 50 height 19
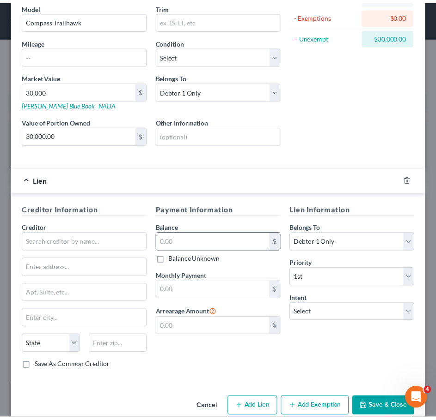
scroll to position [113, 0]
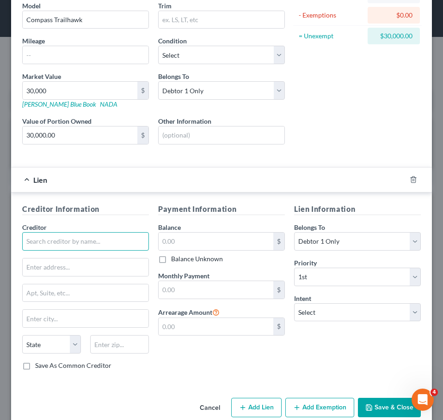
click at [109, 238] on input "text" at bounding box center [85, 241] width 127 height 18
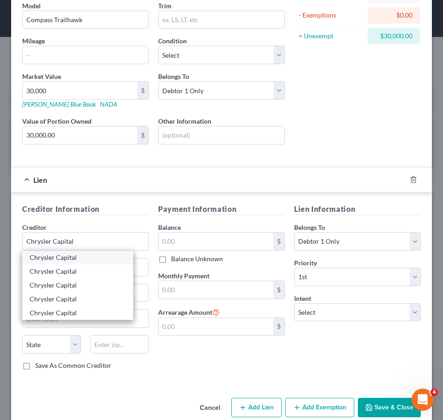
click at [71, 262] on div "Chrysler Capital" at bounding box center [78, 257] width 96 height 9
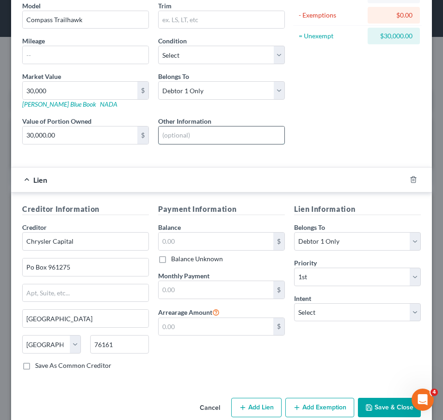
click at [209, 137] on input "text" at bounding box center [221, 136] width 126 height 18
click at [382, 415] on button "Save & Close" at bounding box center [389, 407] width 63 height 19
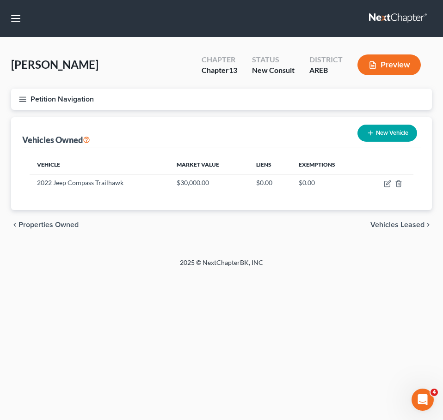
click at [408, 222] on span "Vehicles Leased" at bounding box center [397, 224] width 54 height 7
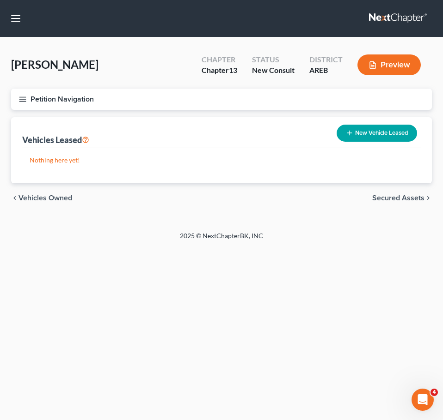
click at [397, 198] on span "Secured Assets" at bounding box center [398, 198] width 52 height 7
click at [401, 199] on span "Personal Items" at bounding box center [399, 198] width 49 height 7
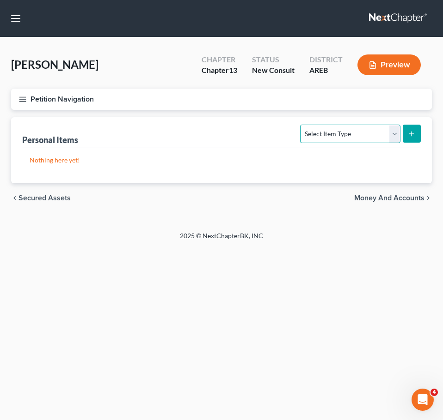
click at [372, 134] on select "Select Item Type Clothing Collectibles Of Value Electronics Firearms Household …" at bounding box center [350, 134] width 100 height 18
click at [301, 125] on select "Select Item Type Clothing Collectibles Of Value Electronics Firearms Household …" at bounding box center [350, 134] width 100 height 18
click at [414, 129] on button "submit" at bounding box center [411, 134] width 18 height 18
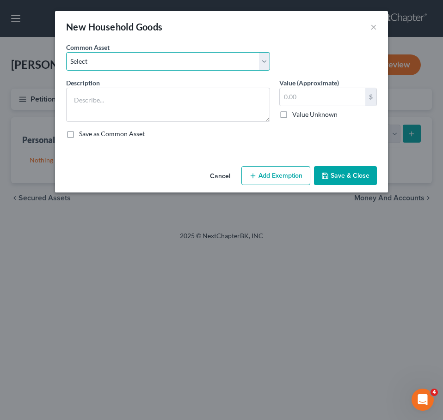
click at [137, 66] on select "Select Household goods and furnishings" at bounding box center [168, 61] width 204 height 18
click at [66, 52] on select "Select Household goods and furnishings" at bounding box center [168, 61] width 204 height 18
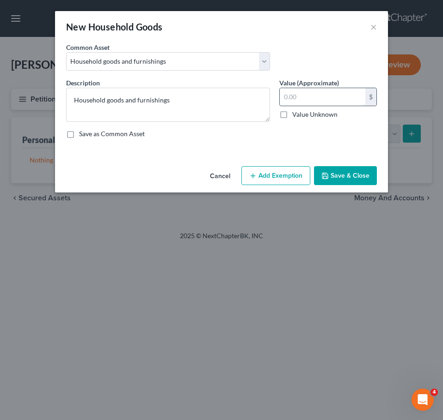
click at [305, 97] on input "text" at bounding box center [322, 97] width 85 height 18
click at [340, 180] on button "Save & Close" at bounding box center [345, 175] width 63 height 19
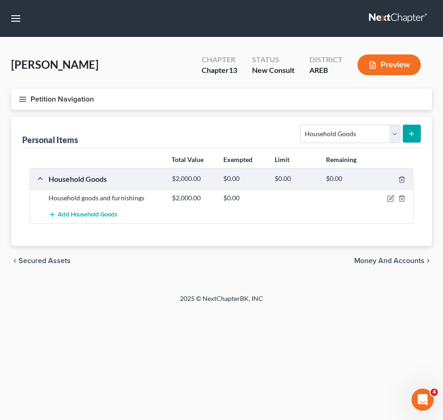
click at [353, 121] on div "Select Item Type Clothing Collectibles Of Value Electronics Firearms Household …" at bounding box center [358, 133] width 124 height 24
click at [348, 134] on select "Select Item Type Clothing Collectibles Of Value Electronics Firearms Household …" at bounding box center [350, 134] width 100 height 18
click at [301, 125] on select "Select Item Type Clothing Collectibles Of Value Electronics Firearms Household …" at bounding box center [350, 134] width 100 height 18
click at [415, 130] on icon "submit" at bounding box center [411, 133] width 7 height 7
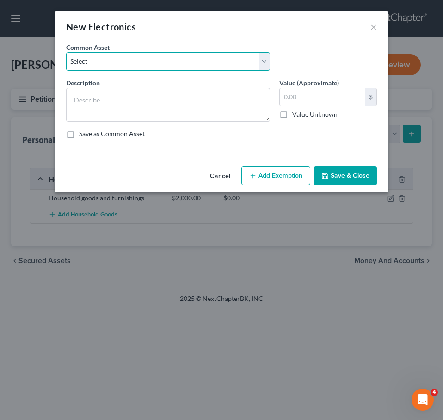
click at [221, 66] on select "Select Household electronics" at bounding box center [168, 61] width 204 height 18
click at [66, 52] on select "Select Household electronics" at bounding box center [168, 61] width 204 height 18
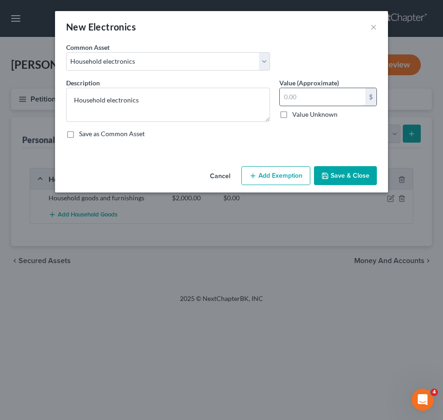
click at [298, 103] on input "text" at bounding box center [322, 97] width 85 height 18
click at [359, 174] on button "Save & Close" at bounding box center [345, 175] width 63 height 19
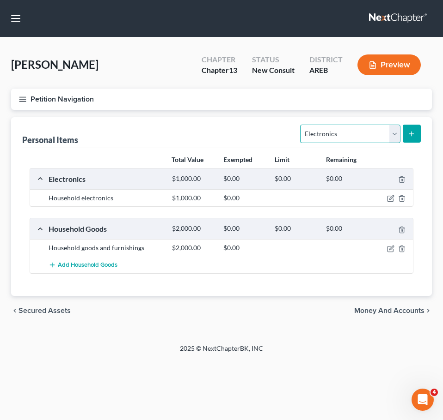
click at [369, 137] on select "Select Item Type Clothing Collectibles Of Value Electronics Firearms Household …" at bounding box center [350, 134] width 100 height 18
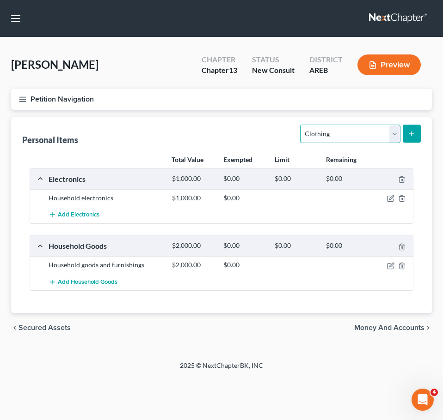
click at [301, 125] on select "Select Item Type Clothing Collectibles Of Value Electronics Firearms Household …" at bounding box center [350, 134] width 100 height 18
click at [408, 140] on button "submit" at bounding box center [411, 134] width 18 height 18
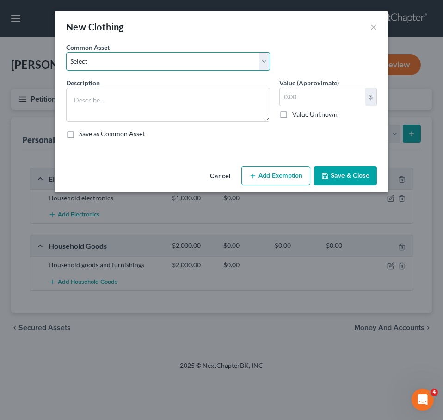
click at [225, 59] on select "Select Clothing" at bounding box center [168, 61] width 204 height 18
click at [66, 52] on select "Select Clothing" at bounding box center [168, 61] width 204 height 18
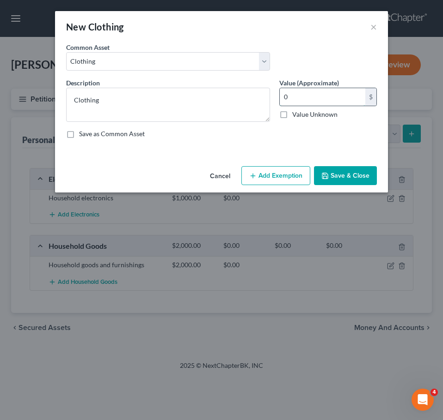
click at [296, 96] on input "0" at bounding box center [322, 97] width 85 height 18
click at [363, 174] on button "Save & Close" at bounding box center [345, 175] width 63 height 19
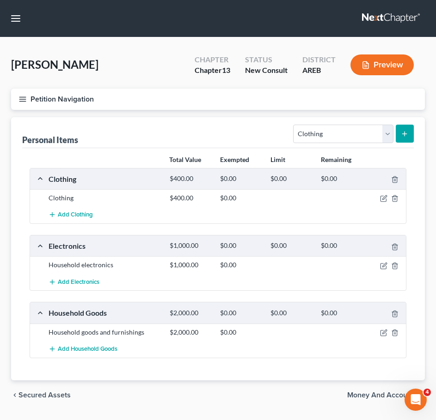
scroll to position [25, 0]
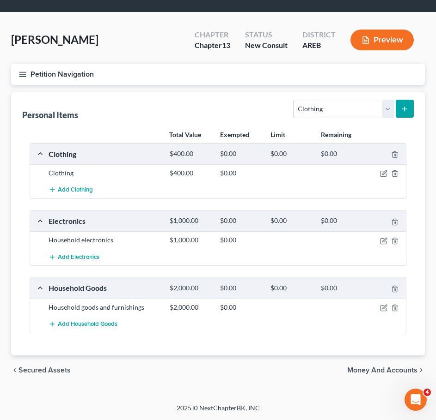
click at [389, 374] on span "Money and Accounts" at bounding box center [382, 370] width 70 height 7
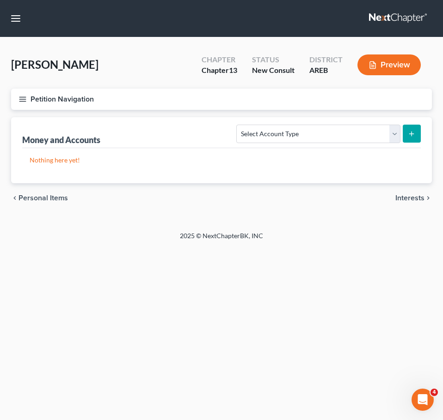
click at [55, 203] on div "chevron_left Personal Items Interests chevron_right" at bounding box center [221, 198] width 420 height 30
click at [49, 201] on span "Personal Items" at bounding box center [42, 198] width 49 height 7
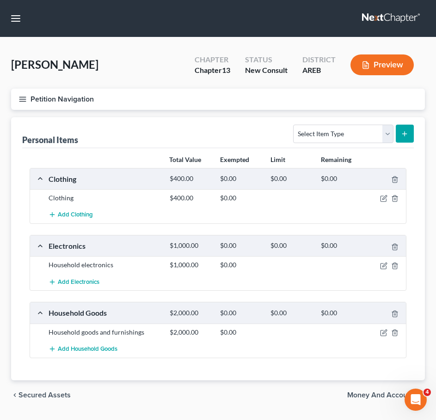
click at [363, 392] on span "Money and Accounts" at bounding box center [382, 395] width 70 height 7
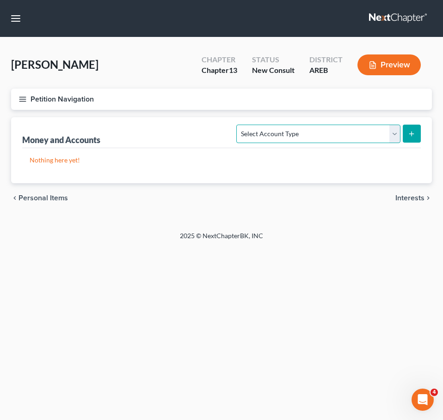
click at [329, 141] on select "Select Account Type Brokerage Cash on Hand Certificates of Deposit Checking Acc…" at bounding box center [318, 134] width 164 height 18
click at [238, 125] on select "Select Account Type Brokerage Cash on Hand Certificates of Deposit Checking Acc…" at bounding box center [318, 134] width 164 height 18
click at [408, 132] on icon "submit" at bounding box center [411, 133] width 7 height 7
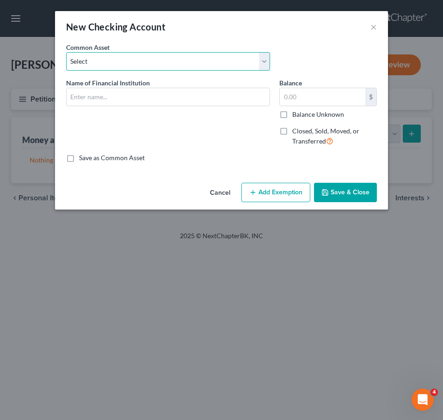
drag, startPoint x: 167, startPoint y: 61, endPoint x: 165, endPoint y: 67, distance: 6.2
click at [167, 61] on select "Select Checking account" at bounding box center [168, 61] width 204 height 18
click at [66, 52] on select "Select Checking account" at bounding box center [168, 61] width 204 height 18
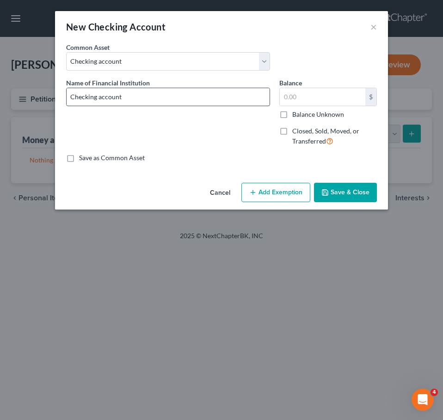
click at [181, 92] on input "Checking account" at bounding box center [168, 97] width 203 height 18
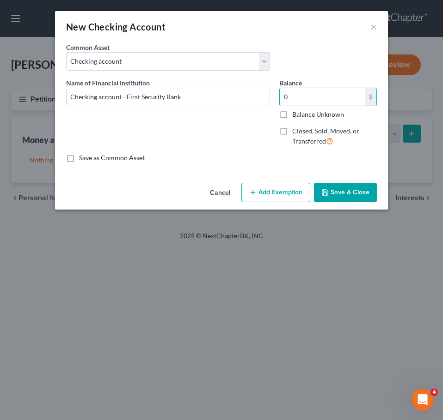
click at [353, 192] on button "Save & Close" at bounding box center [345, 192] width 63 height 19
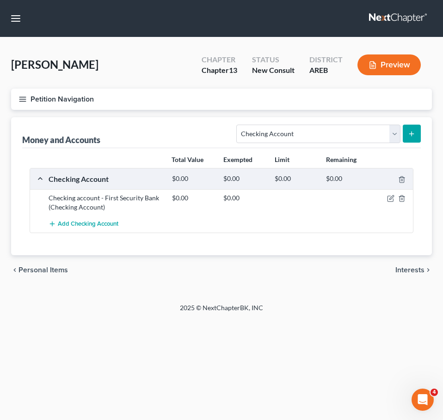
click at [414, 271] on span "Interests" at bounding box center [409, 270] width 29 height 7
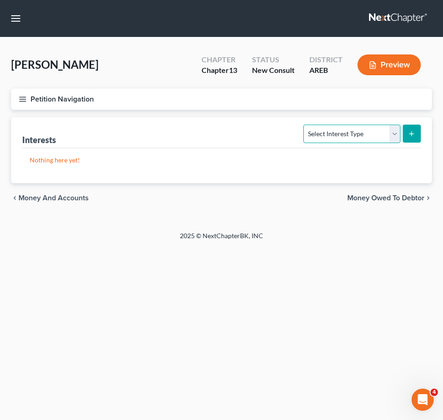
click at [326, 137] on select "Select Interest Type 401K Annuity Bond Education IRA Government Bond Government…" at bounding box center [351, 134] width 97 height 18
click at [304, 125] on select "Select Interest Type 401K Annuity Bond Education IRA Government Bond Government…" at bounding box center [351, 134] width 97 height 18
click at [414, 134] on icon "submit" at bounding box center [411, 133] width 7 height 7
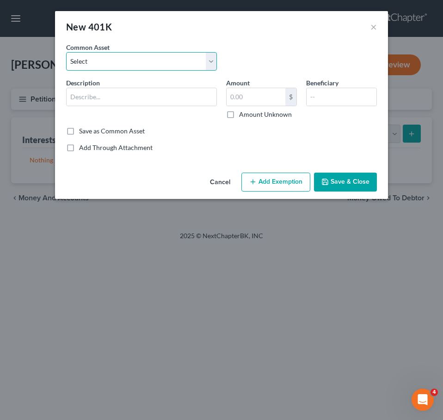
click at [171, 58] on select "Select 401k through work" at bounding box center [141, 61] width 151 height 18
click at [66, 52] on select "Select 401k through work" at bounding box center [141, 61] width 151 height 18
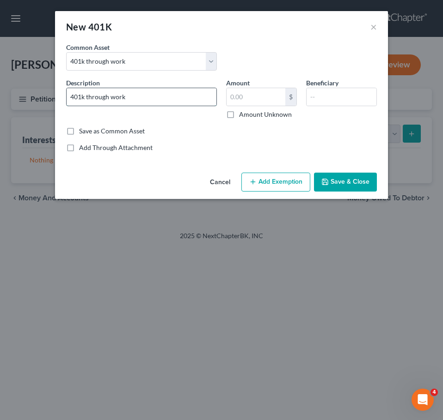
click at [193, 101] on input "401k through work" at bounding box center [142, 97] width 150 height 18
click at [268, 101] on input "text" at bounding box center [255, 97] width 59 height 18
click at [328, 182] on icon "button" at bounding box center [324, 181] width 7 height 7
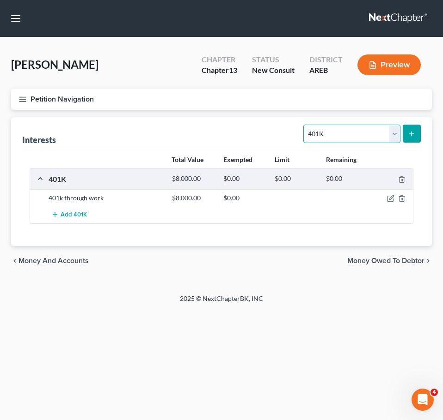
click at [373, 138] on select "Select Interest Type 401K Annuity Bond Education IRA Government Bond Government…" at bounding box center [351, 134] width 97 height 18
click at [410, 301] on footer "2025 © NextChapterBK, INC" at bounding box center [221, 302] width 443 height 17
click at [400, 263] on span "Money Owed to Debtor" at bounding box center [385, 260] width 77 height 7
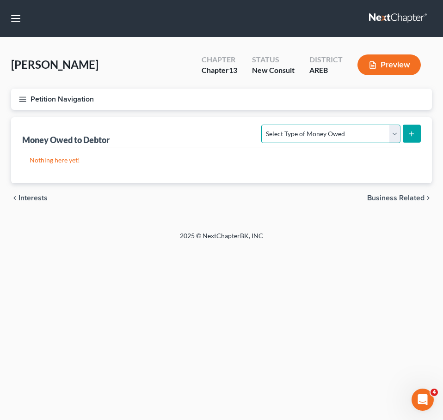
click at [315, 133] on select "Select Type of Money Owed Accounts Receivable Alimony Child Support Claims Agai…" at bounding box center [330, 134] width 139 height 18
click at [263, 125] on select "Select Type of Money Owed Accounts Receivable Alimony Child Support Claims Agai…" at bounding box center [330, 134] width 139 height 18
click at [407, 145] on div "Select Type of Money Owed Accounts Receivable Alimony Child Support Claims Agai…" at bounding box center [338, 133] width 163 height 24
click at [407, 140] on button "submit" at bounding box center [411, 134] width 18 height 18
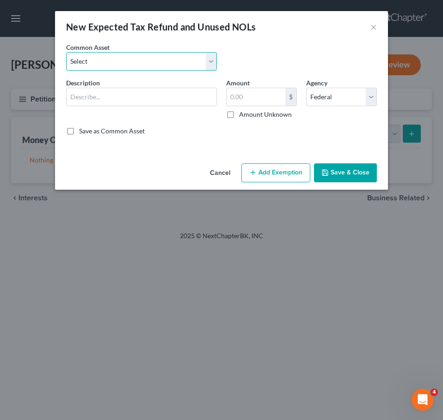
drag, startPoint x: 183, startPoint y: 63, endPoint x: 183, endPoint y: 69, distance: 6.0
click at [183, 63] on select "Select Expected refund for 2024 tax refund" at bounding box center [141, 61] width 151 height 18
click at [66, 52] on select "Select Expected refund for 2024 tax refund" at bounding box center [141, 61] width 151 height 18
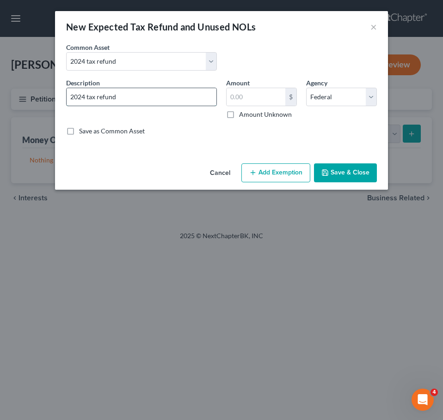
click at [194, 99] on input "2024 tax refund" at bounding box center [142, 97] width 150 height 18
click at [357, 164] on button "Save & Close" at bounding box center [345, 173] width 63 height 19
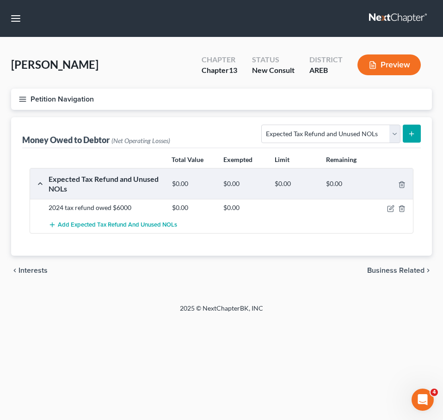
click at [403, 270] on span "Business Related" at bounding box center [395, 270] width 57 height 7
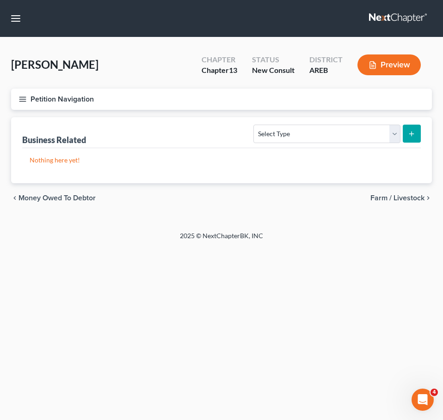
click at [411, 197] on span "Farm / Livestock" at bounding box center [397, 198] width 54 height 7
click at [387, 200] on span "Miscellaneous Property" at bounding box center [385, 198] width 78 height 7
click at [406, 198] on span "Property Analysis" at bounding box center [394, 198] width 59 height 7
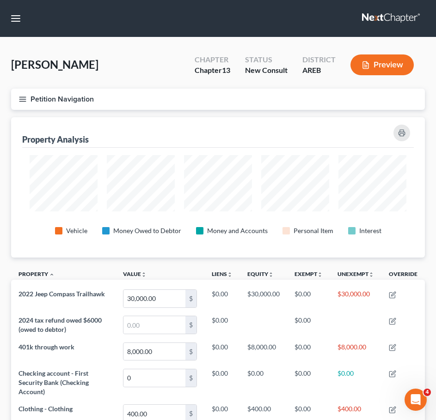
scroll to position [140, 414]
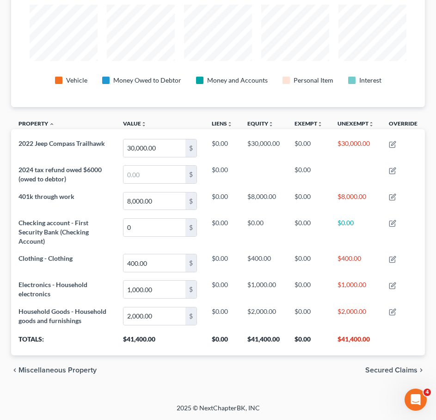
click at [402, 373] on span "Secured Claims" at bounding box center [391, 370] width 52 height 7
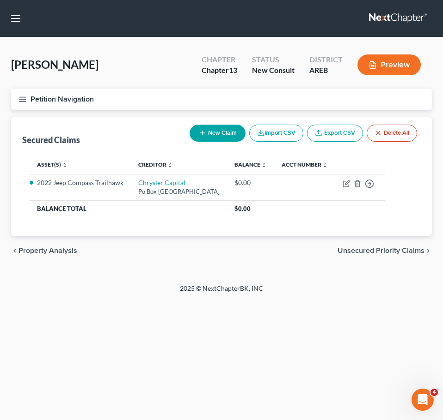
click at [408, 253] on span "Unsecured Priority Claims" at bounding box center [380, 250] width 87 height 7
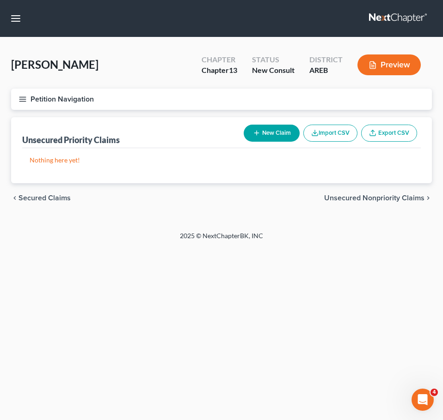
click at [390, 199] on span "Unsecured Nonpriority Claims" at bounding box center [374, 198] width 100 height 7
click at [410, 198] on span "Lawsuits" at bounding box center [409, 198] width 29 height 7
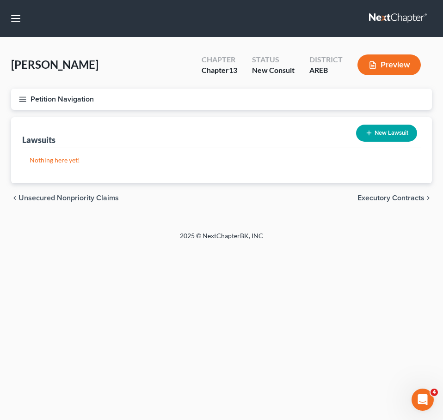
click at [410, 198] on span "Executory Contracts" at bounding box center [390, 198] width 67 height 7
click at [411, 199] on span "Codebtors" at bounding box center [407, 198] width 35 height 7
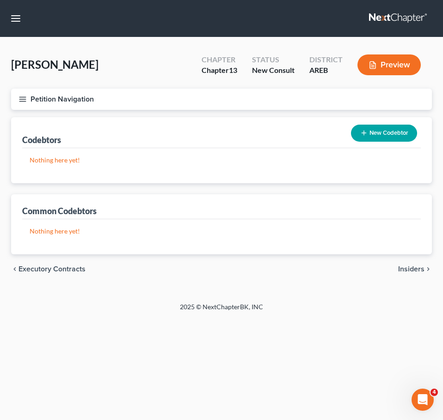
click at [415, 266] on span "Insiders" at bounding box center [411, 269] width 26 height 7
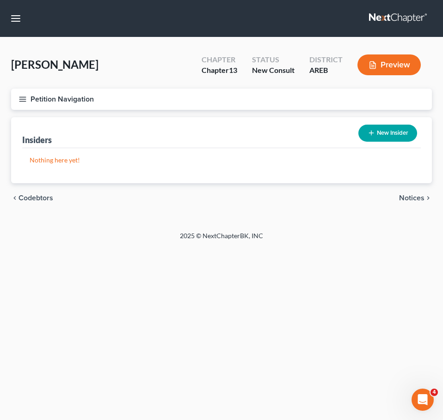
click at [426, 198] on icon "chevron_right" at bounding box center [427, 198] width 7 height 7
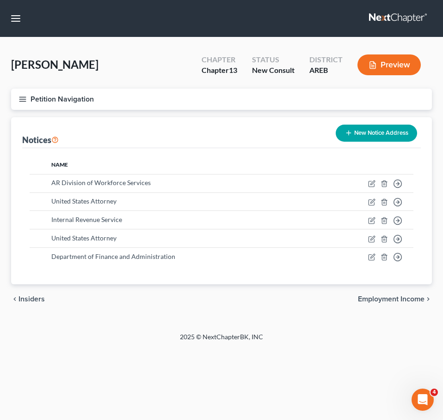
click at [405, 298] on span "Employment Income" at bounding box center [391, 299] width 67 height 7
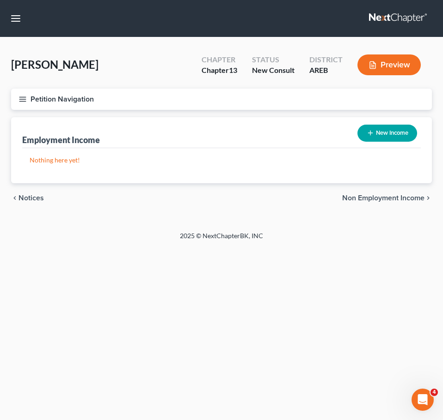
click at [388, 135] on button "New Income" at bounding box center [387, 133] width 60 height 17
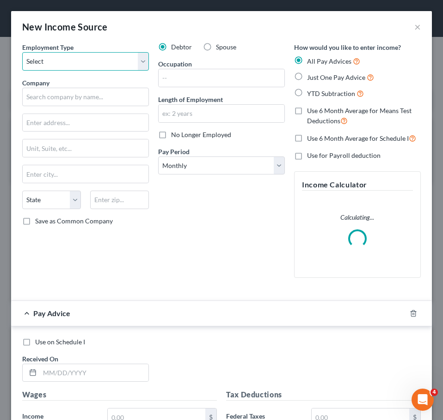
drag, startPoint x: 84, startPoint y: 61, endPoint x: 80, endPoint y: 70, distance: 9.5
click at [84, 61] on select "Select Full or [DEMOGRAPHIC_DATA] Employment Self Employment" at bounding box center [85, 61] width 127 height 18
click at [22, 52] on select "Select Full or [DEMOGRAPHIC_DATA] Employment Self Employment" at bounding box center [85, 61] width 127 height 18
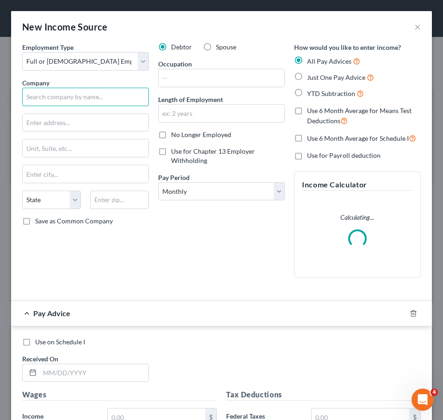
click at [93, 94] on input "text" at bounding box center [85, 97] width 127 height 18
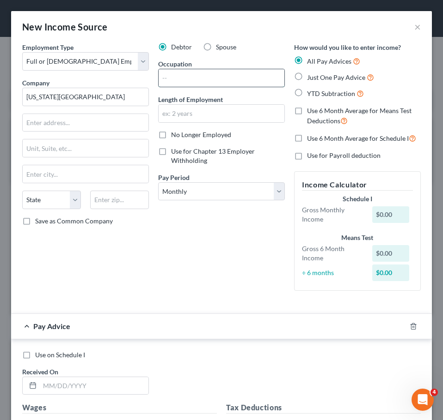
click at [182, 75] on input "text" at bounding box center [221, 78] width 126 height 18
click at [189, 113] on input "text" at bounding box center [221, 114] width 126 height 18
click at [250, 43] on div "Debtor Spouse" at bounding box center [221, 47] width 127 height 9
click at [267, 106] on input "text" at bounding box center [221, 114] width 126 height 18
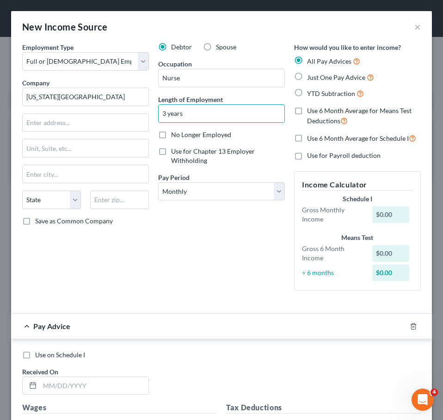
click at [256, 250] on div "Debtor Spouse Occupation Nurse Length of Employment 3 years No Longer Employed …" at bounding box center [221, 171] width 136 height 256
click at [330, 78] on span "Just One Pay Advice" at bounding box center [336, 77] width 58 height 8
click at [317, 78] on input "Just One Pay Advice" at bounding box center [313, 75] width 6 height 6
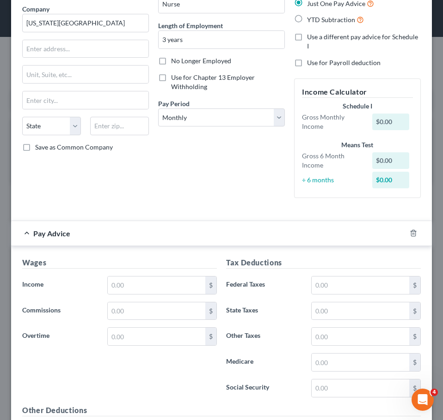
scroll to position [74, 0]
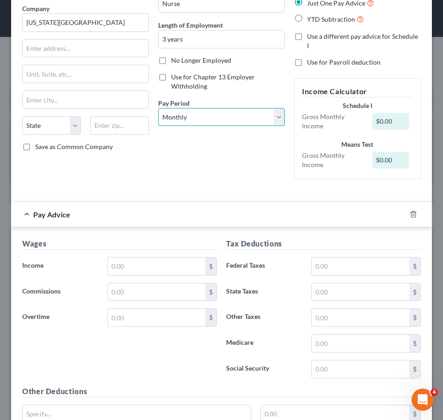
click at [243, 117] on select "Select Monthly Twice Monthly Every Other Week Weekly" at bounding box center [221, 117] width 127 height 18
click at [158, 108] on select "Select Monthly Twice Monthly Every Other Week Weekly" at bounding box center [221, 117] width 127 height 18
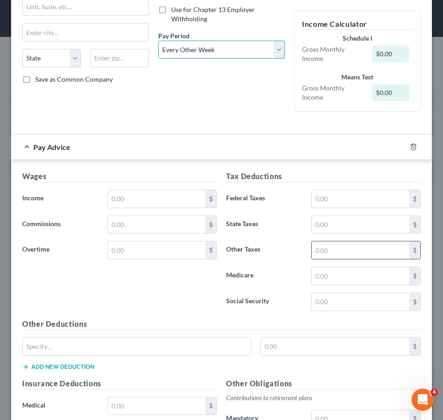
scroll to position [142, 0]
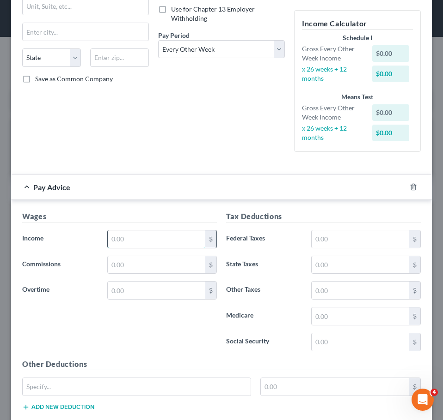
click at [189, 235] on input "text" at bounding box center [156, 240] width 97 height 18
click at [323, 233] on input "text" at bounding box center [359, 240] width 97 height 18
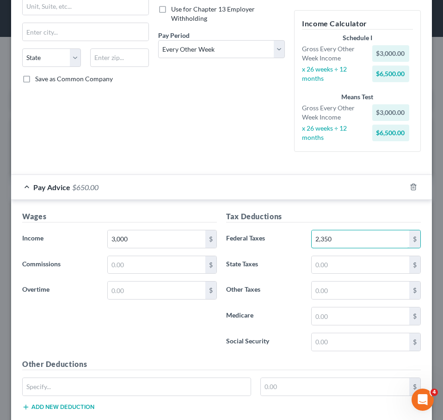
drag, startPoint x: 339, startPoint y: 236, endPoint x: 261, endPoint y: 240, distance: 77.7
click at [261, 240] on div "Federal Taxes 2,350 $" at bounding box center [323, 239] width 204 height 18
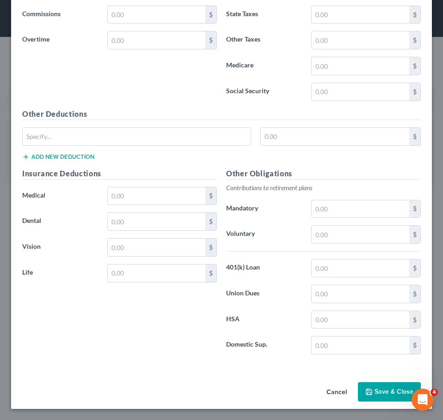
click at [378, 395] on button "Save & Close" at bounding box center [389, 392] width 63 height 19
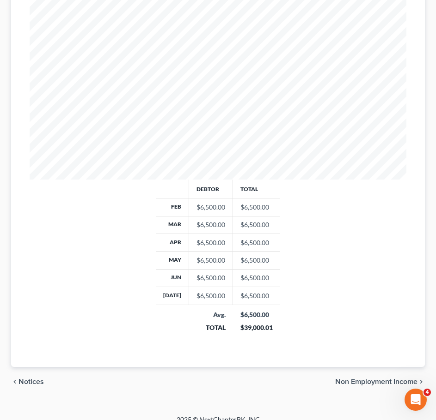
scroll to position [287, 0]
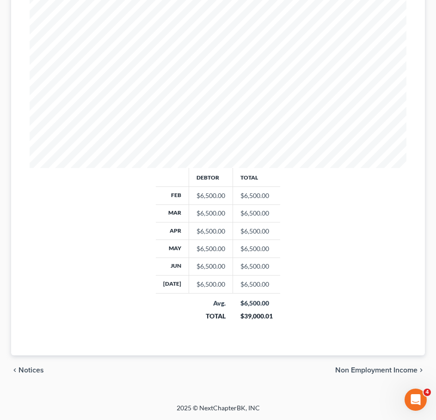
click at [391, 369] on span "Non Employment Income" at bounding box center [376, 370] width 82 height 7
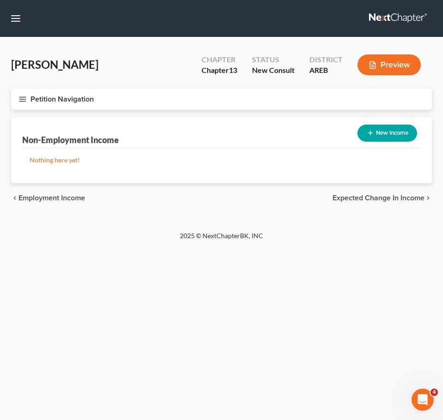
click at [398, 201] on span "Expected Change in Income" at bounding box center [378, 198] width 92 height 7
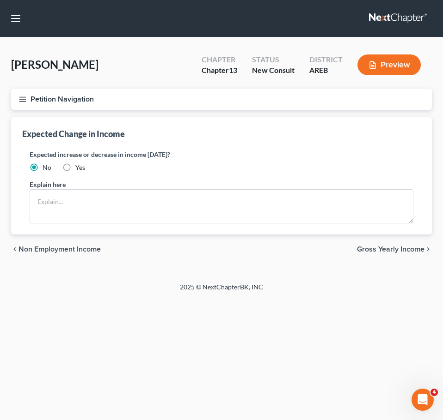
click at [390, 246] on span "Gross Yearly Income" at bounding box center [390, 249] width 67 height 7
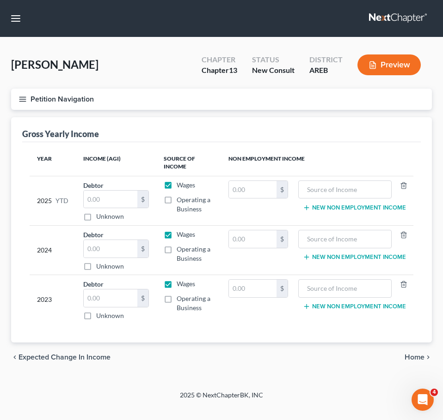
click at [417, 355] on span "Home" at bounding box center [414, 357] width 20 height 7
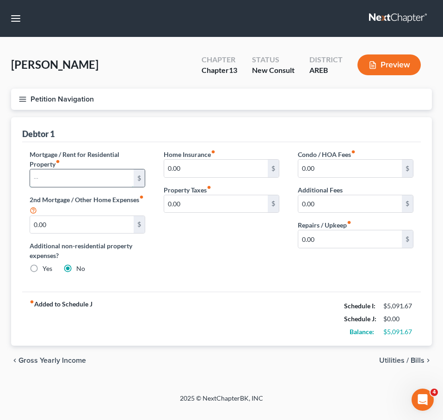
click at [95, 179] on input "text" at bounding box center [81, 179] width 103 height 18
click at [320, 232] on input "0.00" at bounding box center [349, 240] width 103 height 18
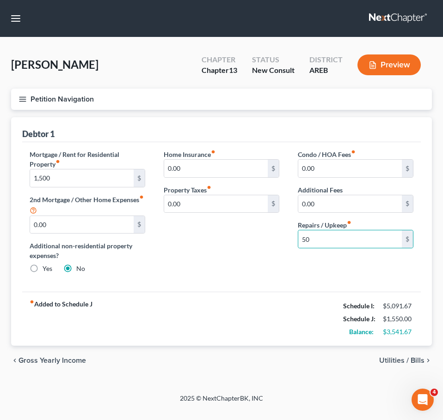
drag, startPoint x: 393, startPoint y: 359, endPoint x: 370, endPoint y: 341, distance: 28.9
click at [393, 359] on span "Utilities / Bills" at bounding box center [401, 360] width 45 height 7
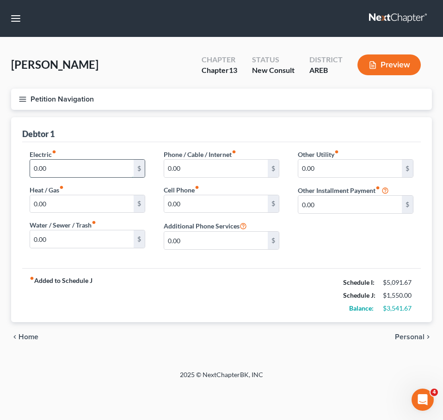
click at [72, 165] on input "0.00" at bounding box center [81, 169] width 103 height 18
click at [84, 242] on input "0.00" at bounding box center [81, 240] width 103 height 18
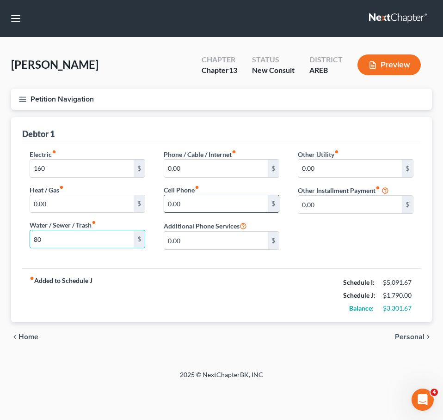
click at [195, 201] on input "0.00" at bounding box center [215, 204] width 103 height 18
click at [199, 168] on input "0.00" at bounding box center [215, 169] width 103 height 18
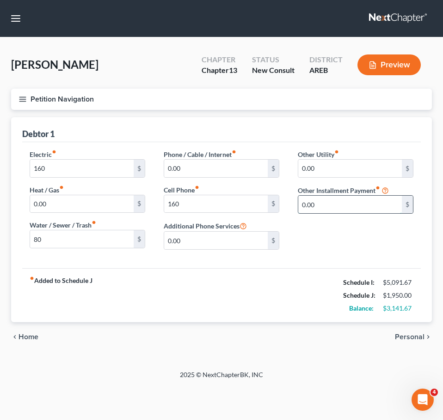
click at [320, 203] on input "0.00" at bounding box center [349, 205] width 103 height 18
click at [413, 337] on span "Personal" at bounding box center [410, 337] width 30 height 7
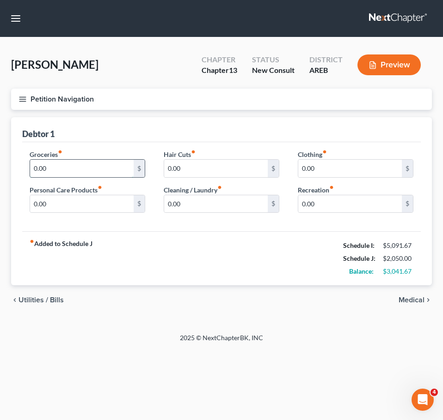
click at [118, 177] on input "0.00" at bounding box center [81, 169] width 103 height 18
click at [417, 299] on span "Medical" at bounding box center [411, 300] width 26 height 7
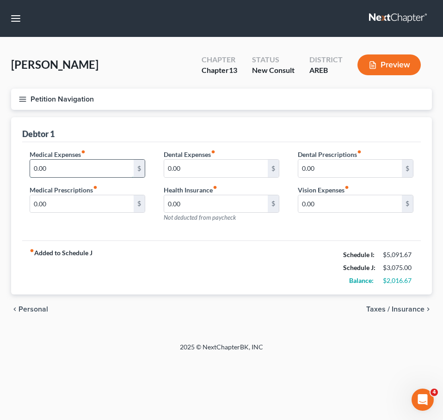
click at [76, 173] on input "0.00" at bounding box center [81, 169] width 103 height 18
click at [392, 313] on span "Taxes / Insurance" at bounding box center [395, 309] width 58 height 7
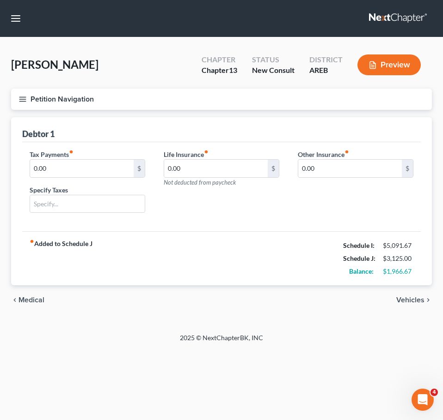
click at [407, 298] on span "Vehicles" at bounding box center [410, 300] width 28 height 7
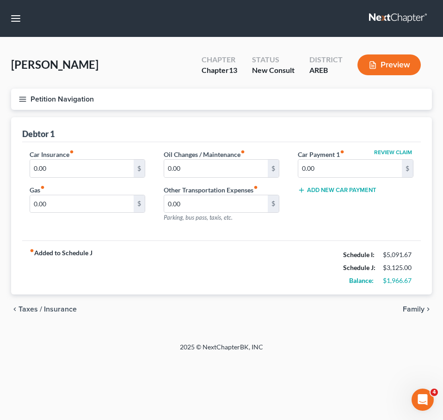
click at [327, 180] on div "Review Claim Car Payment 1 fiber_manual_record 0.00 $ Add New Car Payment" at bounding box center [355, 190] width 134 height 80
click at [318, 169] on input "0.00" at bounding box center [349, 169] width 103 height 18
click at [79, 170] on input "0.00" at bounding box center [81, 169] width 103 height 18
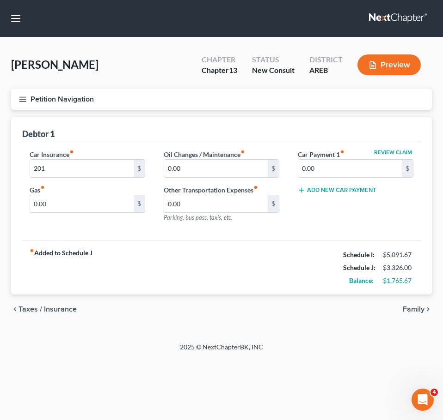
click at [166, 263] on div "fiber_manual_record Added to Schedule J Schedule I: $5,091.67 Schedule J: $3,32…" at bounding box center [221, 268] width 398 height 54
click at [424, 312] on span "Family" at bounding box center [413, 309] width 22 height 7
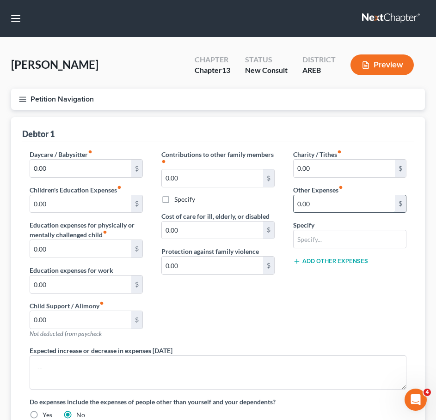
click at [329, 203] on input "0.00" at bounding box center [343, 204] width 101 height 18
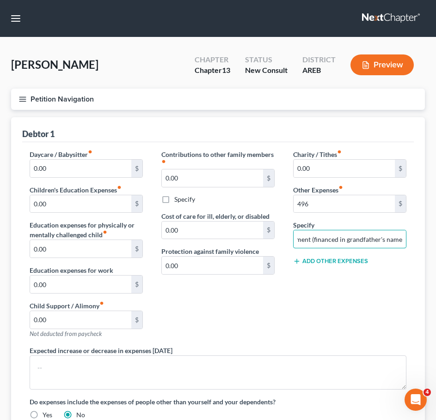
scroll to position [137, 0]
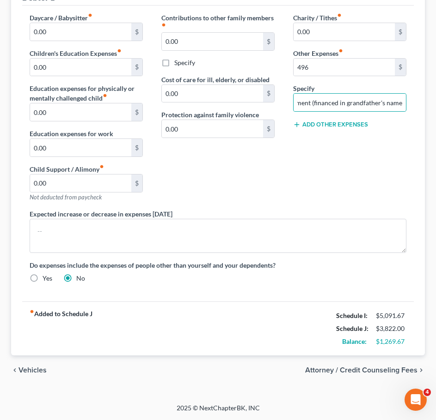
click at [38, 370] on span "Vehicles" at bounding box center [32, 370] width 28 height 7
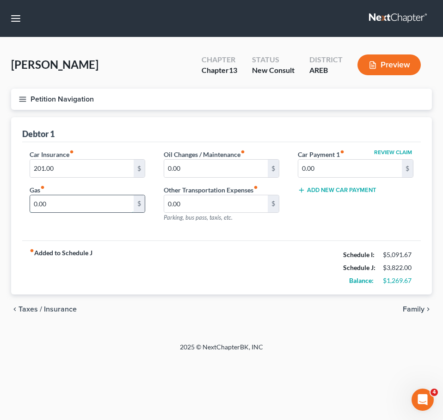
click at [88, 197] on input "0.00" at bounding box center [81, 204] width 103 height 18
click at [411, 308] on span "Family" at bounding box center [413, 309] width 22 height 7
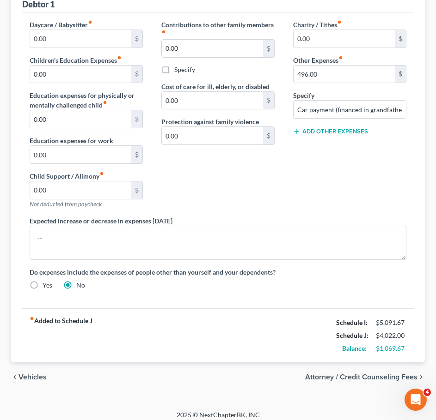
scroll to position [137, 0]
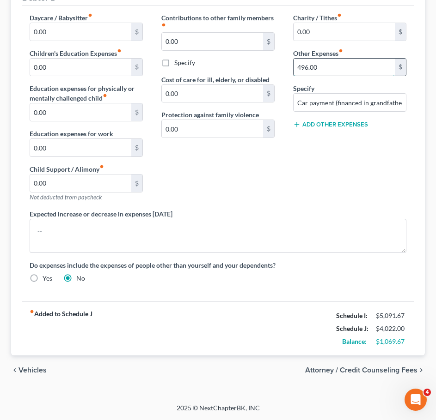
click at [318, 69] on input "496.00" at bounding box center [343, 68] width 101 height 18
click at [333, 129] on div "Charity / Tithes fiber_manual_record 0.00 $ Other Expenses fiber_manual_record …" at bounding box center [350, 111] width 132 height 196
click at [330, 125] on button "Add Other Expenses" at bounding box center [330, 124] width 75 height 7
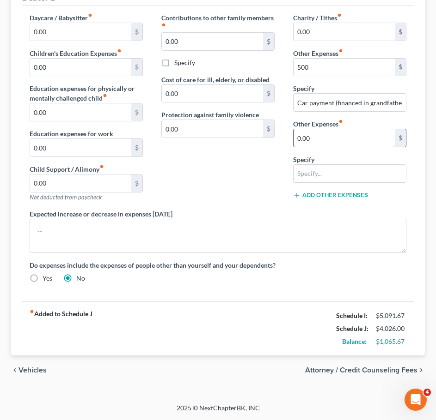
click at [322, 141] on input "0.00" at bounding box center [343, 138] width 101 height 18
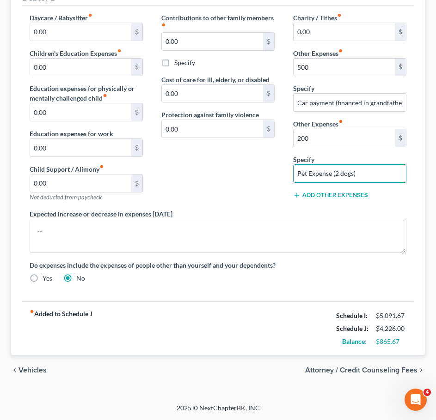
click at [31, 367] on span "Vehicles" at bounding box center [32, 370] width 28 height 7
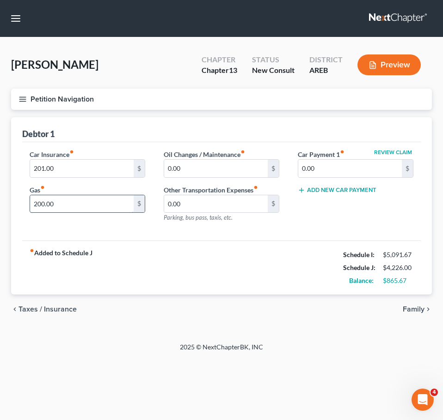
click at [56, 207] on input "200.00" at bounding box center [81, 204] width 103 height 18
click at [62, 171] on input "201.00" at bounding box center [81, 169] width 103 height 18
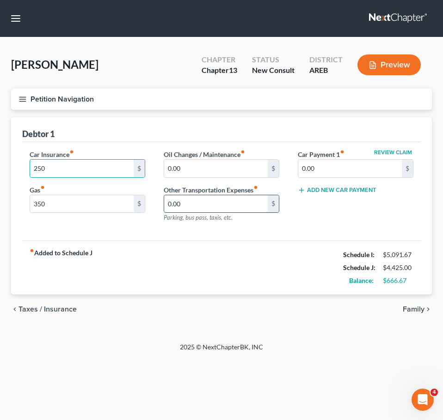
click at [194, 200] on input "0.00" at bounding box center [215, 204] width 103 height 18
drag, startPoint x: 194, startPoint y: 200, endPoint x: 183, endPoint y: 200, distance: 11.1
click at [183, 200] on input "50" at bounding box center [215, 204] width 103 height 18
click at [184, 171] on input "0.00" at bounding box center [215, 169] width 103 height 18
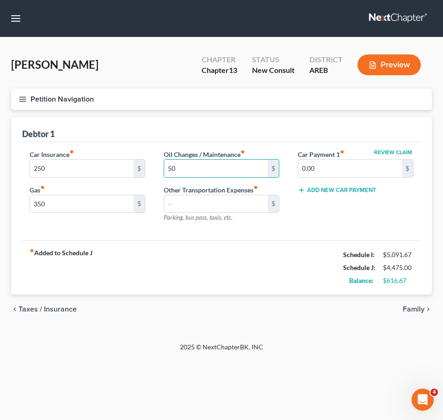
click at [56, 312] on span "Taxes / Insurance" at bounding box center [47, 309] width 58 height 7
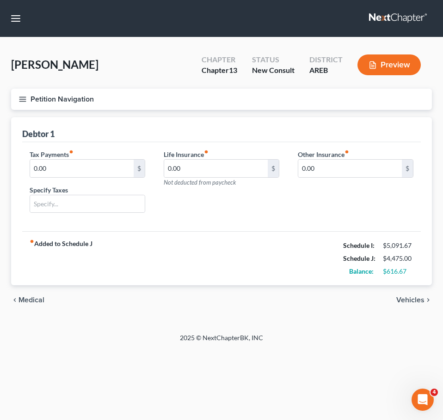
click at [29, 298] on span "Medical" at bounding box center [31, 300] width 26 height 7
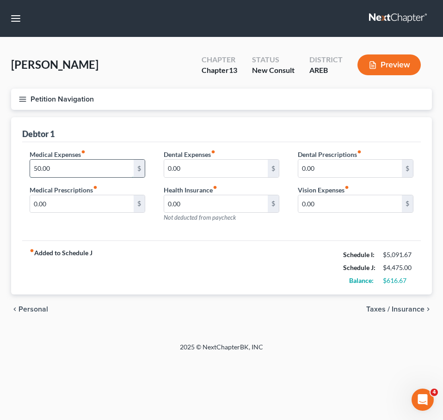
click at [60, 172] on input "50.00" at bounding box center [81, 169] width 103 height 18
click at [201, 286] on div "fiber_manual_record Added to Schedule J Schedule I: $5,091.67 Schedule J: $4,52…" at bounding box center [221, 268] width 398 height 54
click at [396, 311] on span "Taxes / Insurance" at bounding box center [395, 309] width 58 height 7
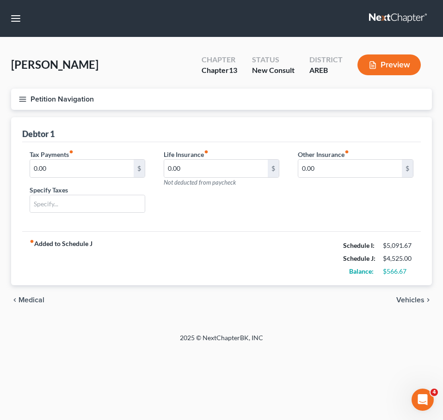
click at [411, 297] on span "Vehicles" at bounding box center [410, 300] width 28 height 7
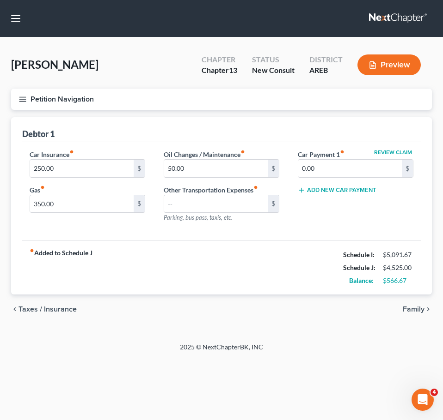
click at [411, 308] on span "Family" at bounding box center [413, 309] width 22 height 7
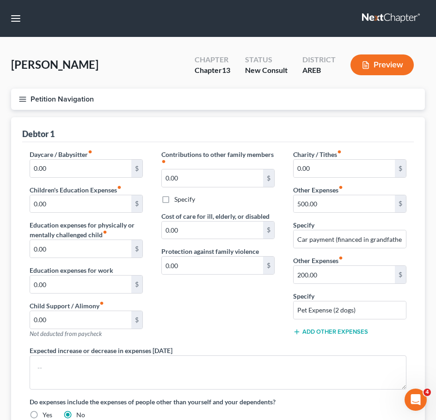
scroll to position [137, 0]
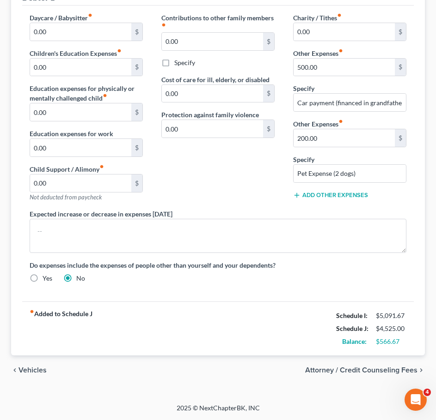
click at [399, 362] on div "chevron_left Vehicles Attorney / Credit Counseling Fees chevron_right" at bounding box center [218, 371] width 414 height 30
click at [394, 367] on span "Attorney / Credit Counseling Fees" at bounding box center [361, 370] width 112 height 7
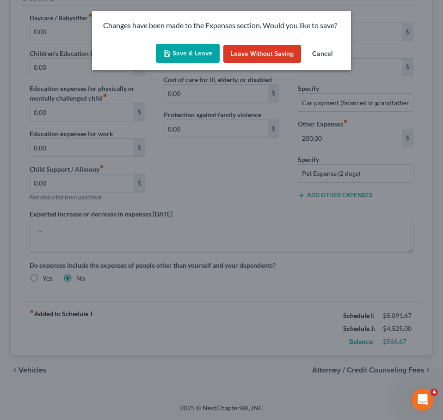
click at [391, 370] on div "Changes have been made to the Expenses section. Would you like to save? Save & …" at bounding box center [221, 210] width 443 height 420
drag, startPoint x: 205, startPoint y: 54, endPoint x: 360, endPoint y: 231, distance: 235.8
click at [205, 54] on button "Save & Leave" at bounding box center [188, 53] width 64 height 19
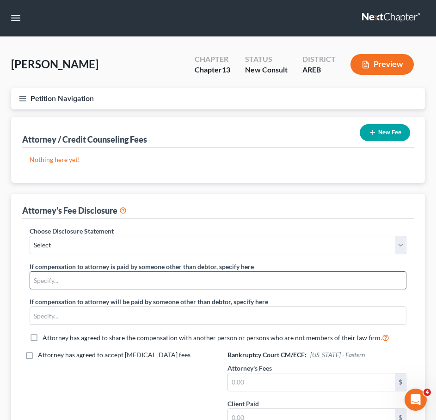
scroll to position [126, 0]
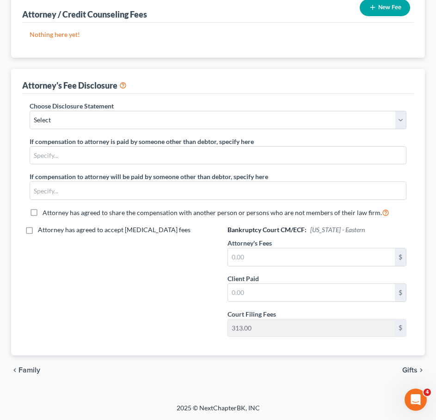
click at [409, 368] on span "Gifts" at bounding box center [409, 370] width 15 height 7
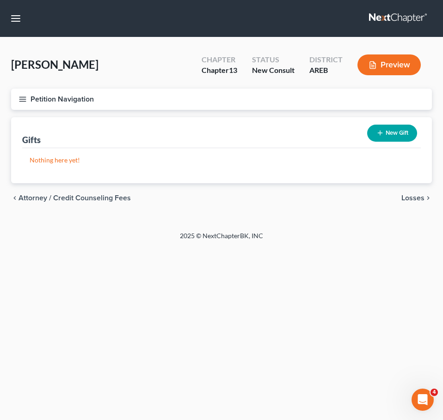
click at [408, 198] on span "Losses" at bounding box center [412, 198] width 23 height 7
click at [408, 198] on span "Environmental Hazards" at bounding box center [386, 198] width 78 height 7
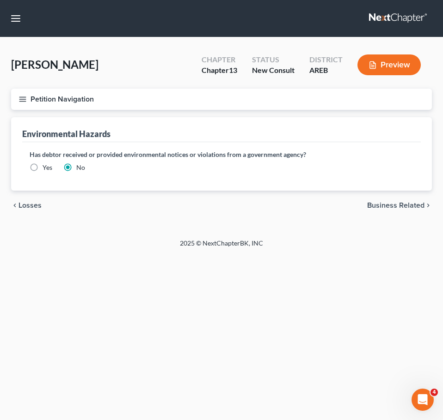
drag, startPoint x: 410, startPoint y: 205, endPoint x: 435, endPoint y: 193, distance: 27.3
click at [410, 205] on span "Business Related" at bounding box center [395, 205] width 57 height 7
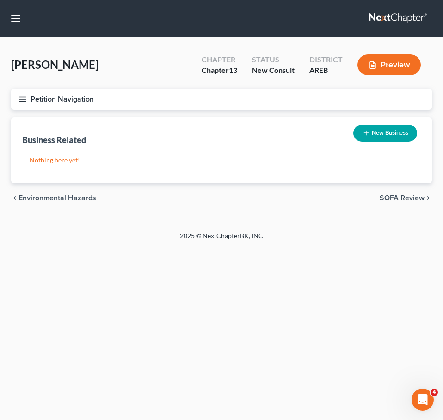
click at [416, 200] on span "SOFA Review" at bounding box center [401, 198] width 45 height 7
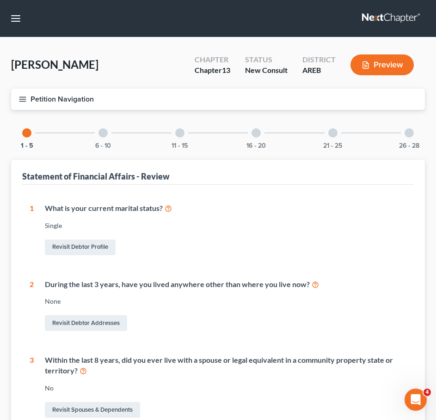
scroll to position [261, 0]
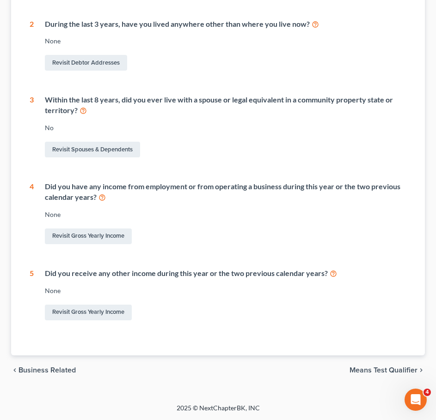
click at [392, 368] on span "Means Test Qualifier" at bounding box center [383, 370] width 68 height 7
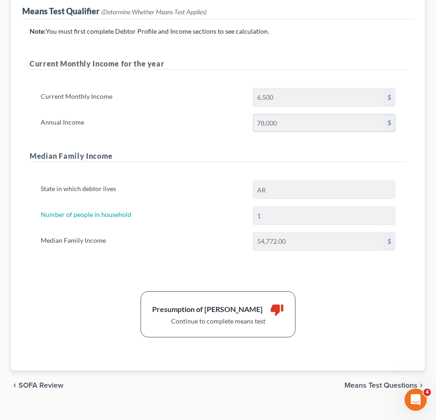
scroll to position [138, 0]
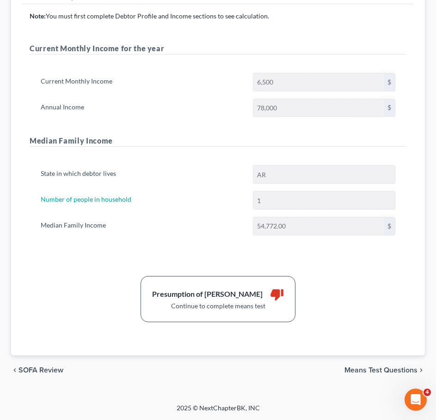
click at [377, 371] on span "Means Test Questions" at bounding box center [380, 370] width 73 height 7
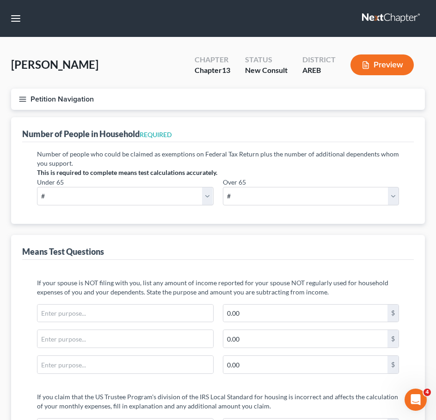
click at [17, 105] on button "Petition Navigation" at bounding box center [218, 99] width 414 height 21
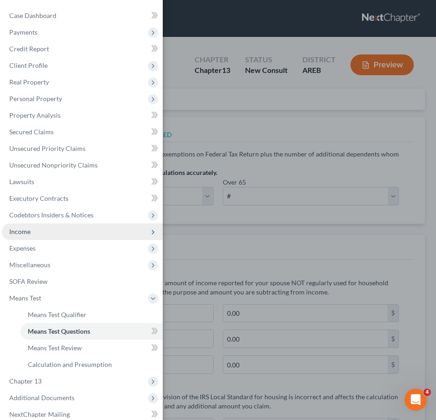
click at [25, 229] on span "Income" at bounding box center [19, 232] width 21 height 8
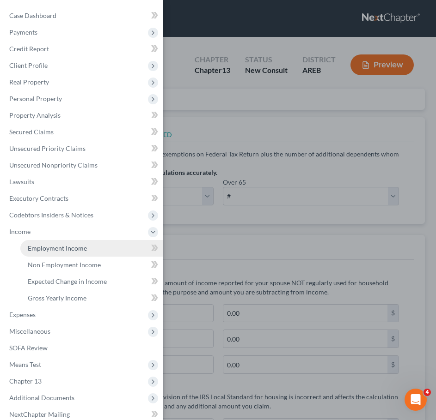
click at [54, 248] on span "Employment Income" at bounding box center [57, 248] width 59 height 8
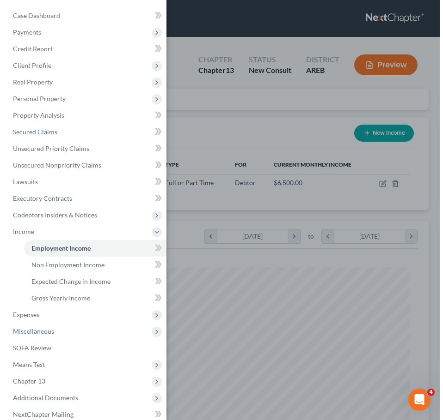
scroll to position [188, 395]
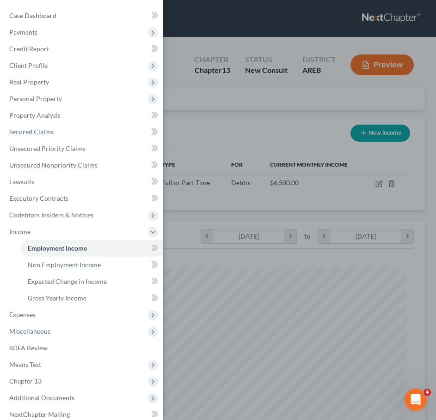
click at [326, 302] on div "Case Dashboard Payments Invoices Payments Payments Credit Report Client Profile" at bounding box center [218, 210] width 436 height 420
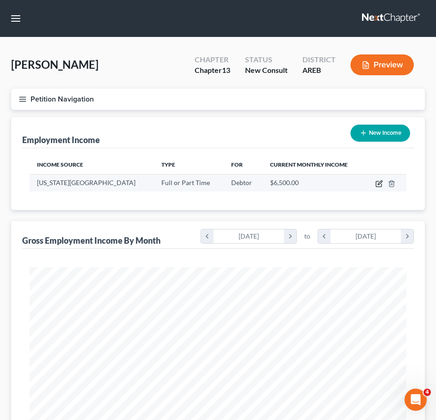
click at [377, 182] on icon "button" at bounding box center [378, 183] width 7 height 7
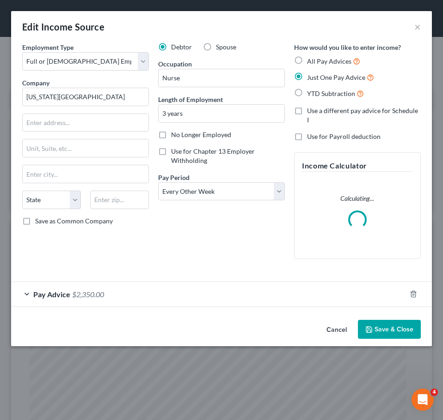
scroll to position [192, 402]
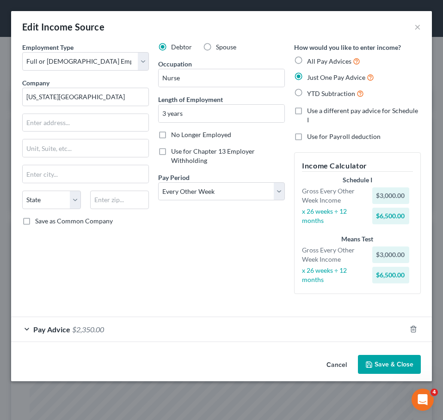
click at [248, 317] on div "Pay Advice $2,350.00" at bounding box center [208, 329] width 395 height 24
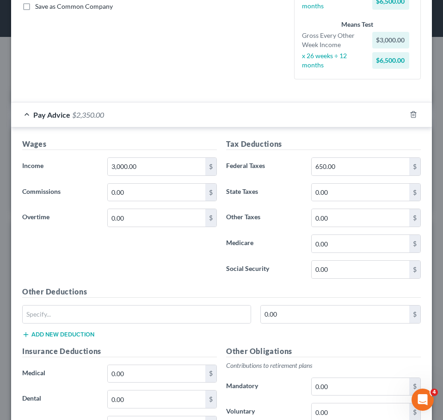
scroll to position [215, 0]
click at [336, 162] on input "650.00" at bounding box center [359, 167] width 97 height 18
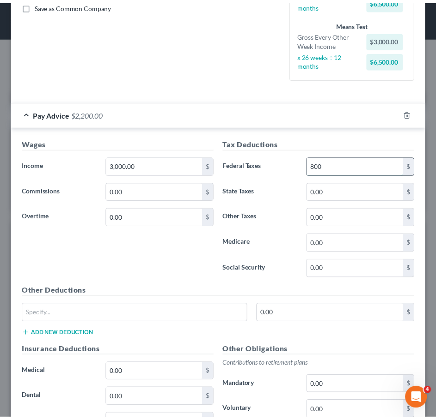
scroll to position [393, 0]
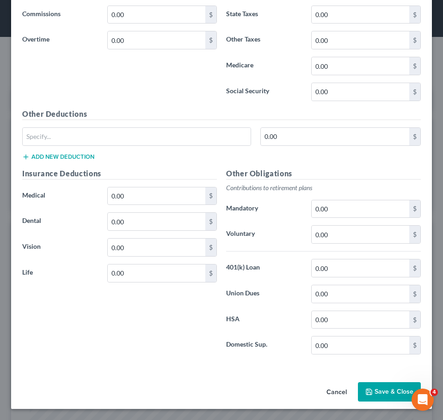
click at [369, 390] on button "Save & Close" at bounding box center [389, 392] width 63 height 19
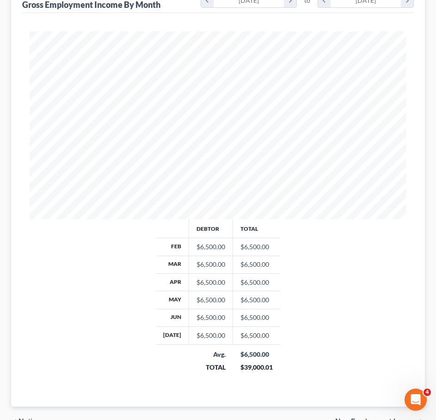
scroll to position [287, 0]
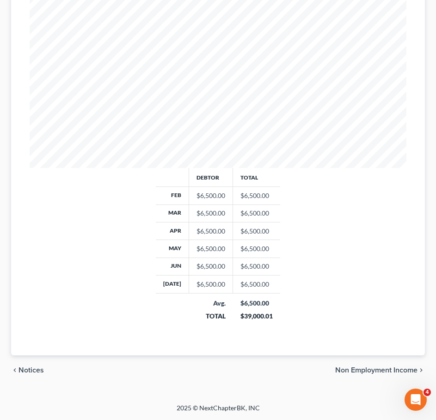
click at [365, 374] on span "Non Employment Income" at bounding box center [376, 370] width 82 height 7
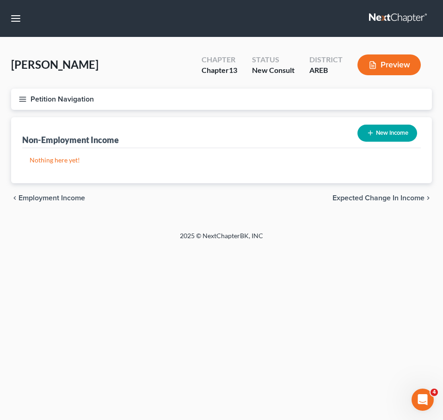
click at [401, 197] on span "Expected Change in Income" at bounding box center [378, 198] width 92 height 7
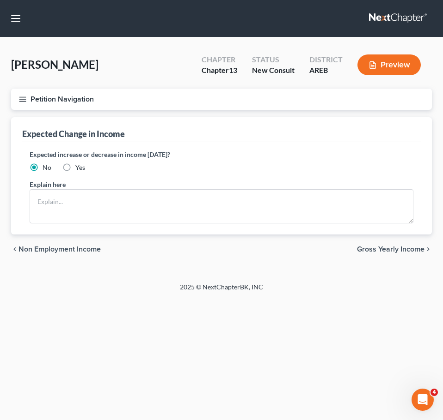
click at [403, 246] on span "Gross Yearly Income" at bounding box center [390, 249] width 67 height 7
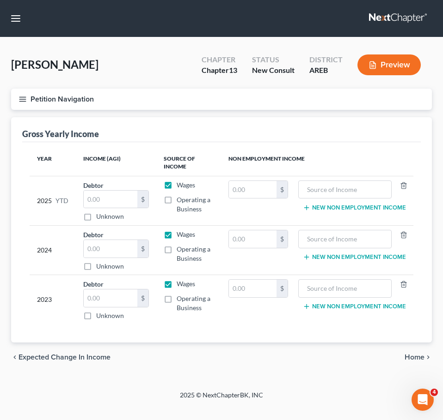
click at [412, 360] on span "Home" at bounding box center [414, 357] width 20 height 7
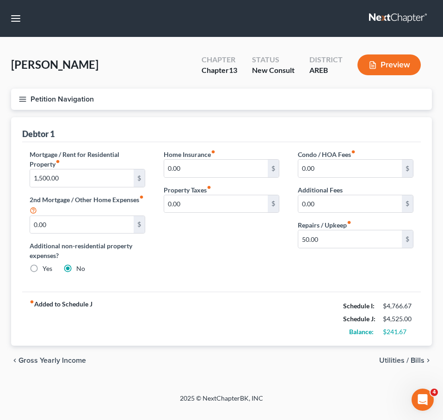
click at [22, 101] on line "button" at bounding box center [22, 101] width 6 height 0
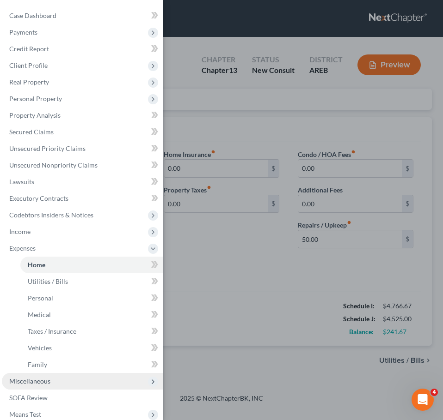
scroll to position [93, 0]
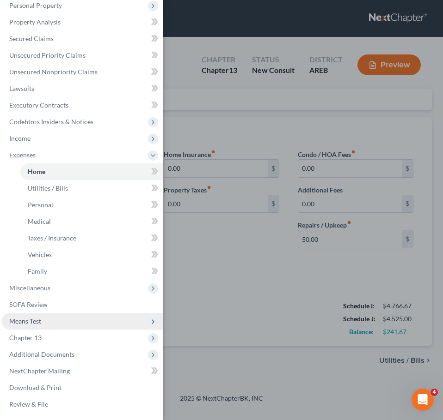
click at [46, 318] on span "Means Test" at bounding box center [82, 321] width 161 height 17
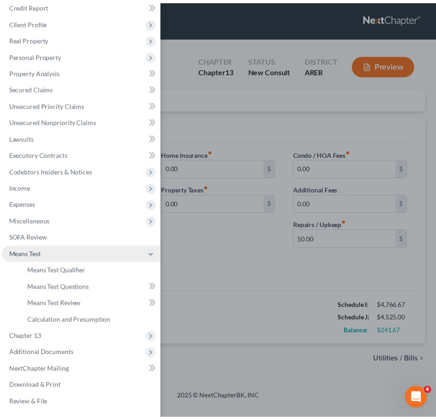
scroll to position [43, 0]
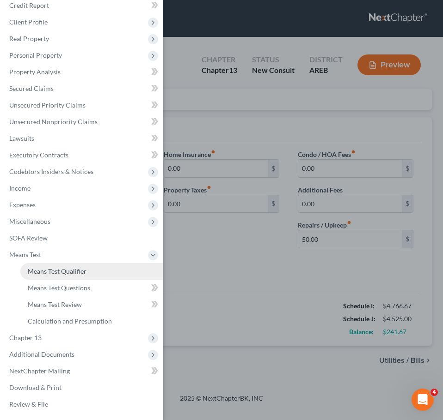
click at [37, 271] on span "Means Test Qualifier" at bounding box center [57, 272] width 59 height 8
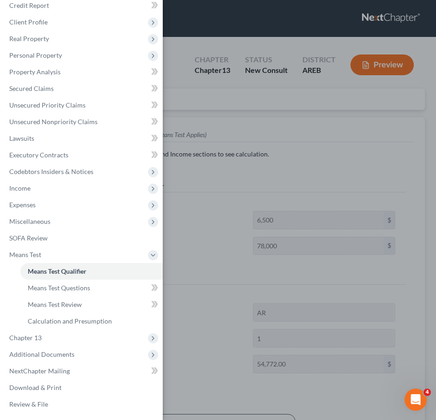
click at [342, 182] on div "Case Dashboard Payments Invoices Payments Payments Credit Report Client Profile" at bounding box center [218, 210] width 436 height 420
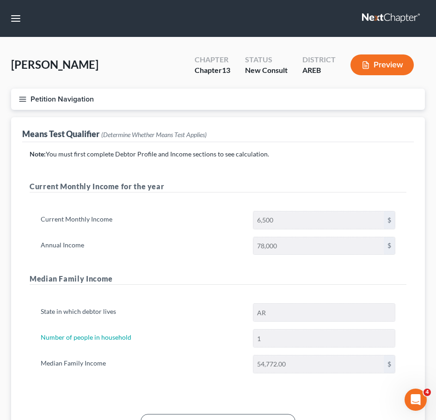
scroll to position [138, 0]
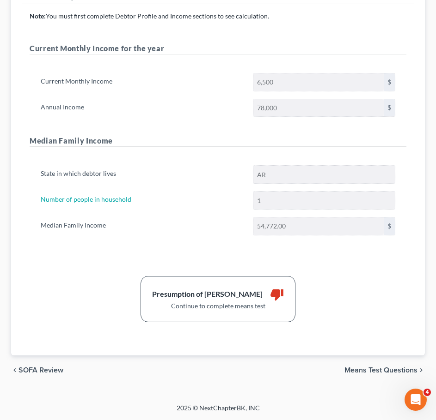
click at [367, 373] on span "Means Test Questions" at bounding box center [380, 370] width 73 height 7
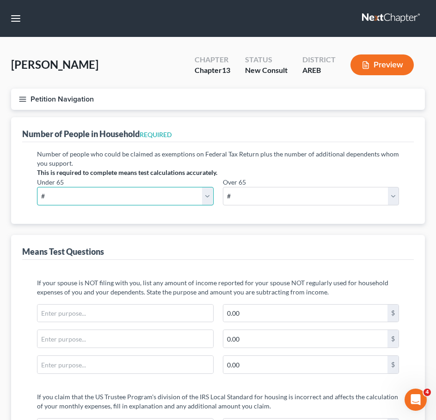
click at [98, 197] on select "# 0 1 2 3 4 5 6 7 8 9 10" at bounding box center [125, 196] width 177 height 18
click at [37, 187] on select "# 0 1 2 3 4 5 6 7 8 9 10" at bounding box center [125, 196] width 177 height 18
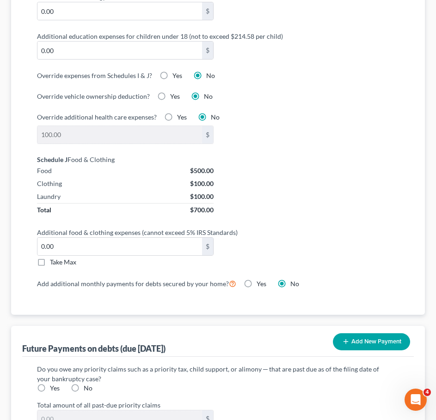
scroll to position [761, 0]
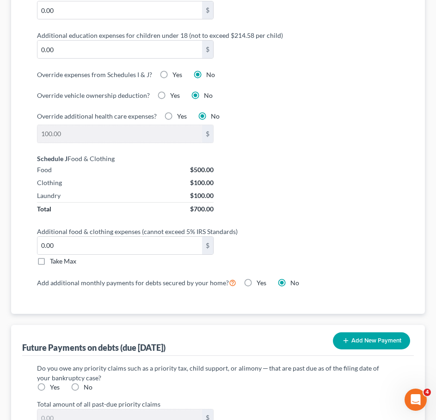
click at [58, 260] on span "Take Max" at bounding box center [63, 261] width 26 height 8
click at [58, 260] on input "Take Max" at bounding box center [57, 260] width 6 height 6
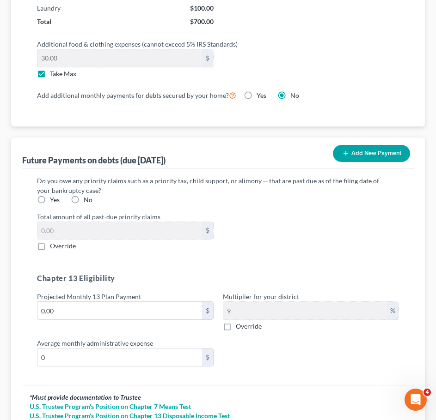
scroll to position [950, 0]
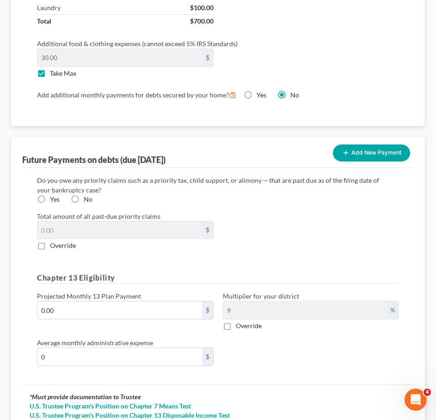
click at [50, 198] on label "Yes" at bounding box center [55, 199] width 10 height 9
click at [54, 198] on input "Yes" at bounding box center [57, 198] width 6 height 6
click at [52, 246] on span "Override" at bounding box center [63, 246] width 26 height 8
click at [54, 246] on input "Override" at bounding box center [57, 244] width 6 height 6
click at [65, 230] on input "0.00" at bounding box center [119, 231] width 164 height 18
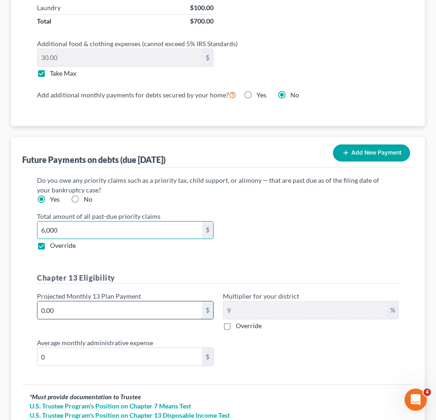
click at [131, 308] on input "0.00" at bounding box center [119, 311] width 164 height 18
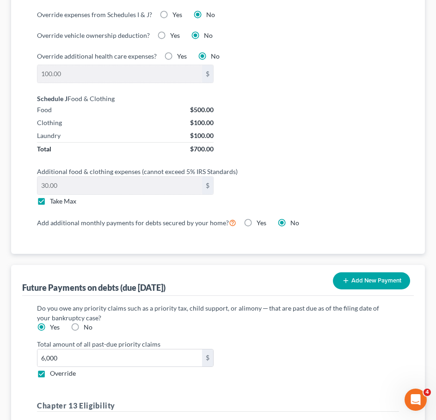
scroll to position [1022, 0]
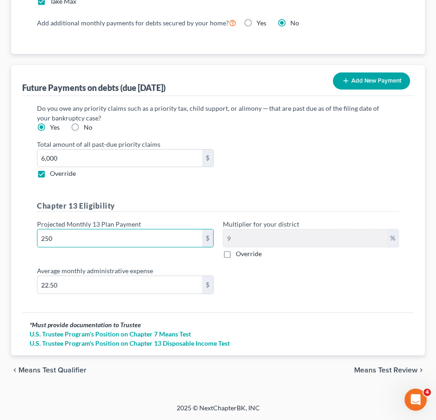
click at [371, 369] on span "Means Test Review" at bounding box center [385, 370] width 63 height 7
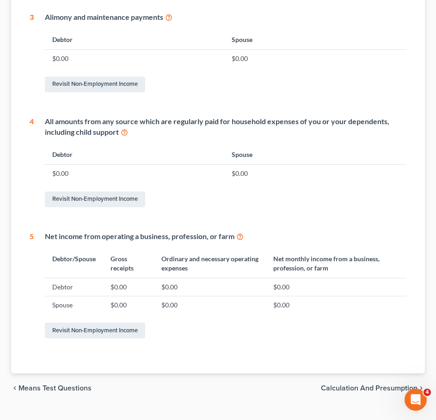
scroll to position [391, 0]
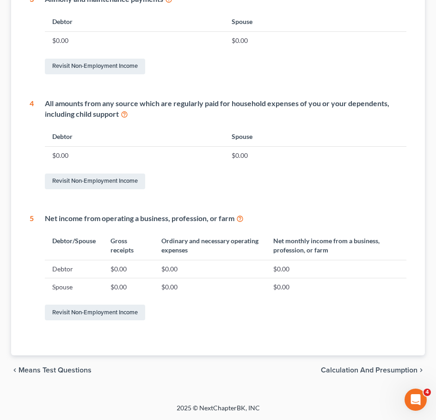
click at [37, 368] on span "Means Test Questions" at bounding box center [54, 370] width 73 height 7
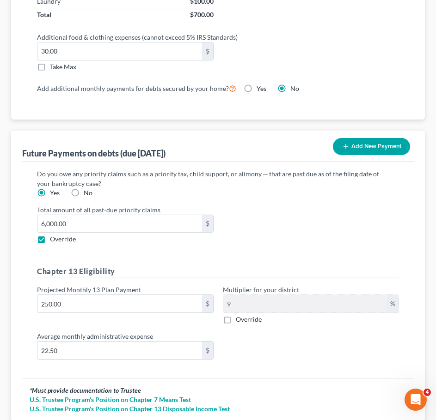
scroll to position [958, 0]
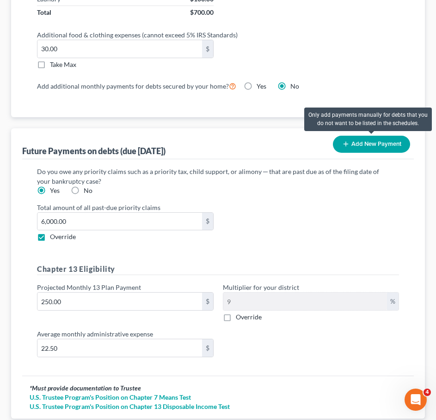
click at [377, 141] on button "Add New Payment" at bounding box center [371, 144] width 77 height 17
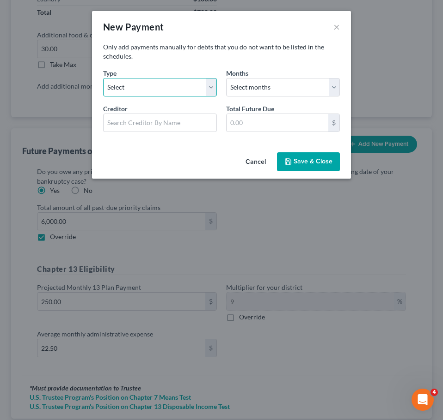
click at [196, 84] on select "Select Home Vehicle Other" at bounding box center [160, 87] width 114 height 18
click at [103, 78] on select "Select Home Vehicle Other" at bounding box center [160, 87] width 114 height 18
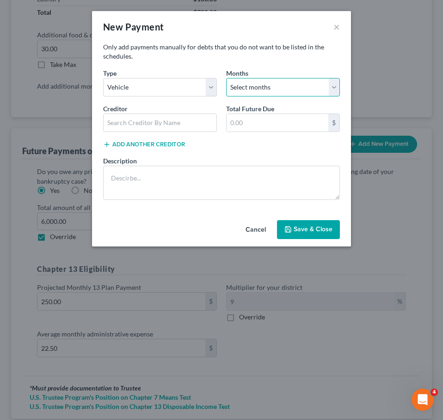
click at [268, 94] on select "Select months 0 1 2 3 4 5 6 7 8 9 10 11 12 13 14 15 16 17 18 19 20 21 22 23 24 …" at bounding box center [283, 87] width 114 height 18
click at [266, 63] on div "Only add payments manually for debts that you do not want to be listed in the s…" at bounding box center [221, 130] width 259 height 174
click at [279, 84] on select "Select months 0 1 2 3 4 5 6 7 8 9 10 11 12 13 14 15 16 17 18 19 20 21 22 23 24 …" at bounding box center [283, 87] width 114 height 18
click at [226, 78] on select "Select months 0 1 2 3 4 5 6 7 8 9 10 11 12 13 14 15 16 17 18 19 20 21 22 23 24 …" at bounding box center [283, 87] width 114 height 18
click at [263, 119] on input "text" at bounding box center [277, 123] width 102 height 18
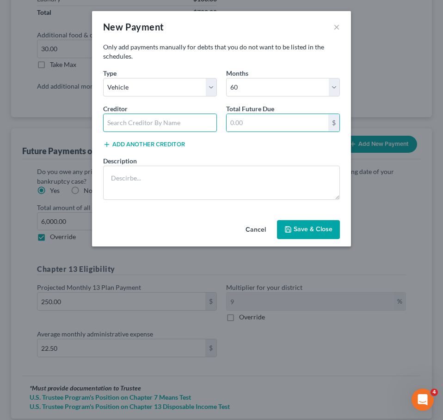
click at [174, 126] on input "text" at bounding box center [160, 123] width 114 height 18
click at [266, 123] on input "text" at bounding box center [277, 123] width 102 height 18
click at [166, 120] on input "text" at bounding box center [160, 123] width 114 height 18
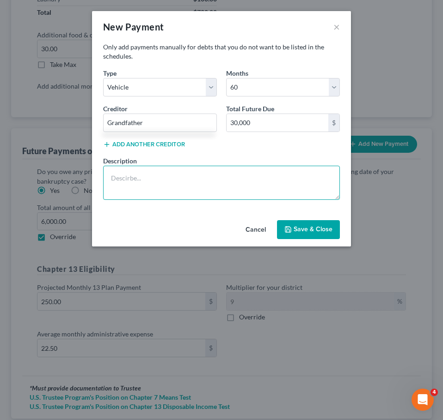
click at [152, 177] on textarea at bounding box center [221, 183] width 237 height 34
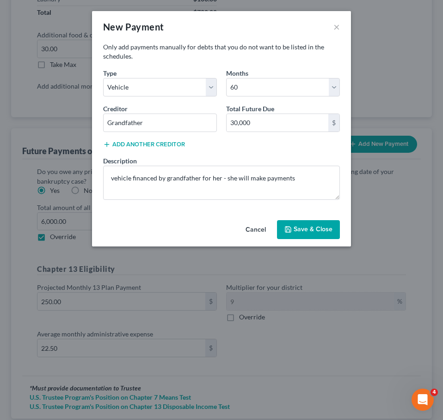
click at [323, 232] on button "Save & Close" at bounding box center [308, 229] width 63 height 19
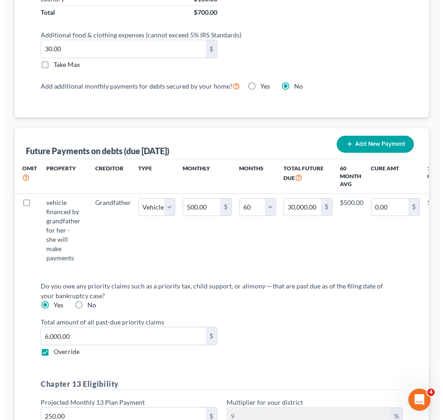
scroll to position [0, 74]
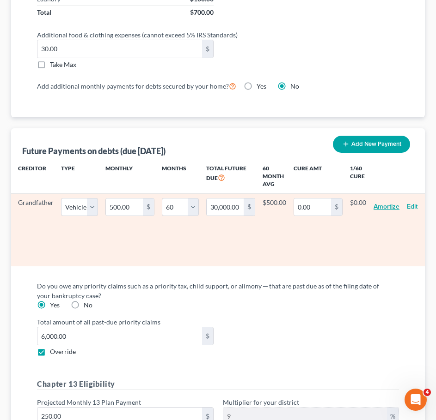
click at [387, 202] on button "Amortize" at bounding box center [386, 207] width 26 height 18
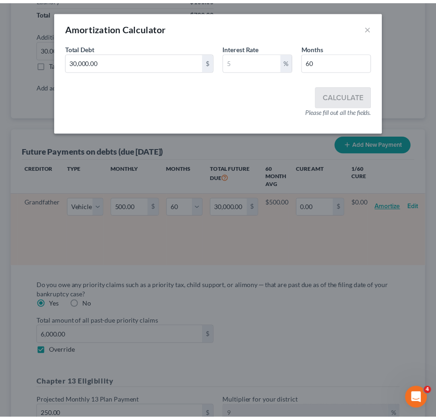
scroll to position [0, 67]
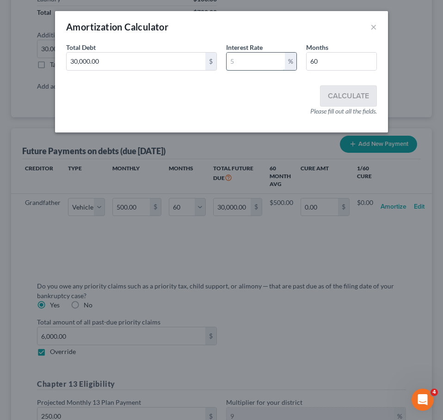
click at [258, 62] on input "text" at bounding box center [255, 62] width 58 height 18
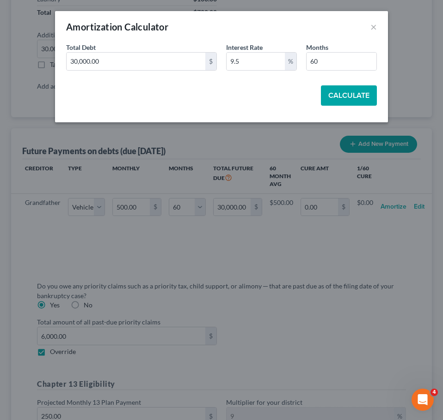
click at [340, 85] on div "Total Debt 30,000.00 $ Interest Rate 9.5 % Months 60 Calculate" at bounding box center [221, 74] width 310 height 63
click at [334, 89] on button "Calculate" at bounding box center [349, 95] width 56 height 20
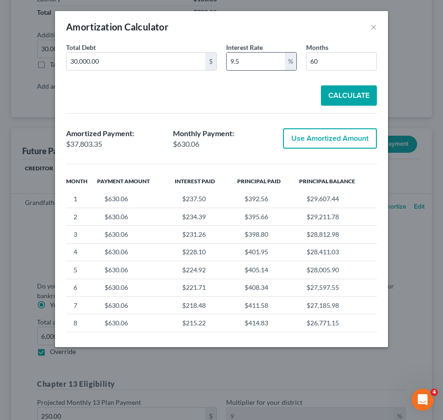
click at [247, 52] on div "9.5 %" at bounding box center [261, 61] width 71 height 18
click at [247, 61] on input "9.5" at bounding box center [255, 62] width 58 height 18
click at [337, 92] on button "Calculate" at bounding box center [349, 95] width 56 height 20
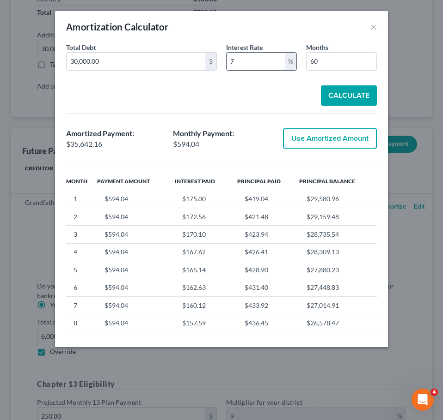
click at [247, 63] on input "7" at bounding box center [255, 62] width 58 height 18
click at [338, 101] on button "Calculate" at bounding box center [349, 95] width 56 height 20
click at [257, 63] on input "6" at bounding box center [255, 62] width 58 height 18
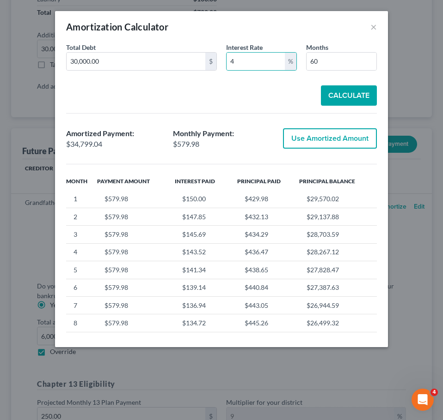
click at [346, 96] on button "Calculate" at bounding box center [349, 95] width 56 height 20
click at [238, 60] on input "4" at bounding box center [255, 62] width 58 height 18
click at [341, 92] on button "Calculate" at bounding box center [349, 95] width 56 height 20
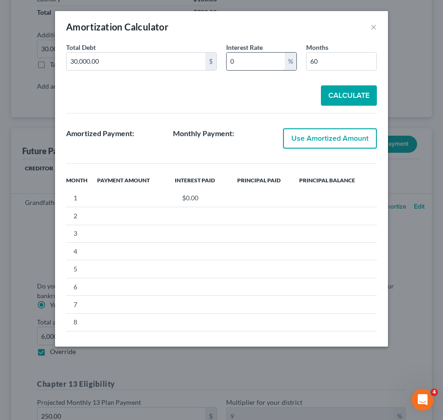
click at [253, 59] on input "0" at bounding box center [255, 62] width 58 height 18
click at [335, 91] on button "Calculate" at bounding box center [349, 95] width 56 height 20
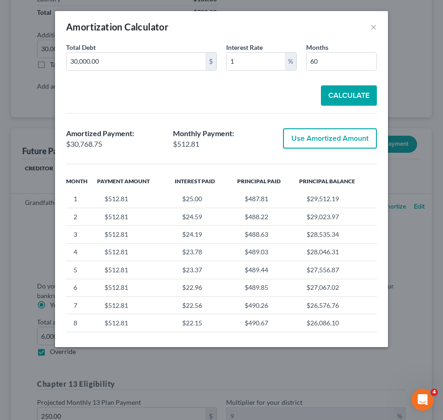
click at [347, 140] on button "Use Amortized Amount" at bounding box center [330, 138] width 94 height 20
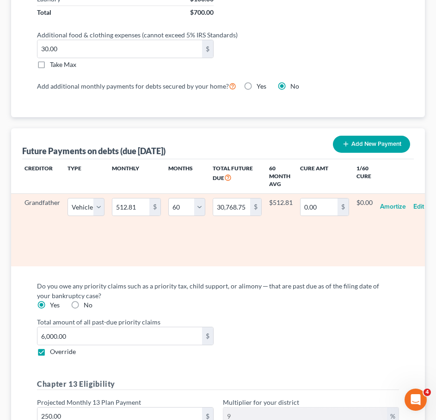
scroll to position [1144, 0]
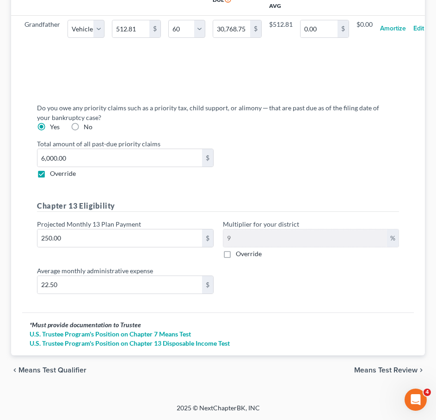
click at [390, 371] on span "Means Test Review" at bounding box center [385, 370] width 63 height 7
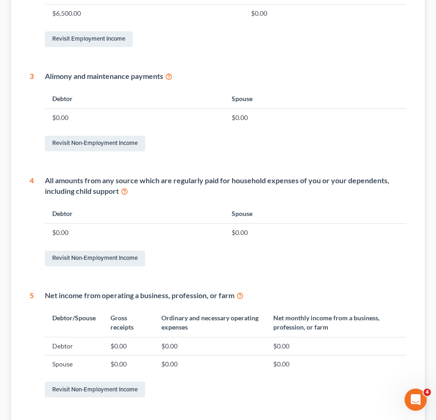
scroll to position [391, 0]
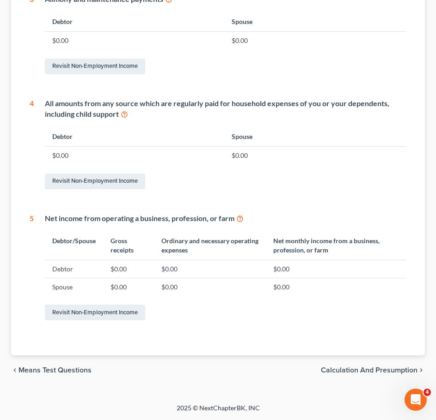
click at [380, 372] on span "Calculation and Presumption" at bounding box center [369, 370] width 97 height 7
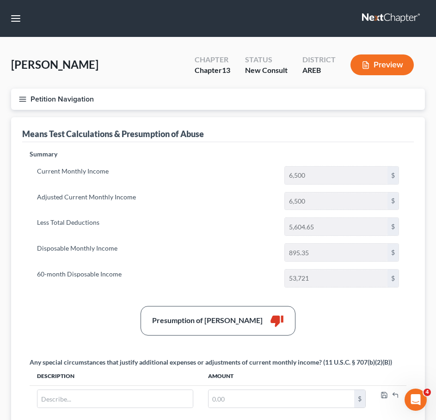
click at [15, 102] on button "Petition Navigation" at bounding box center [218, 99] width 414 height 21
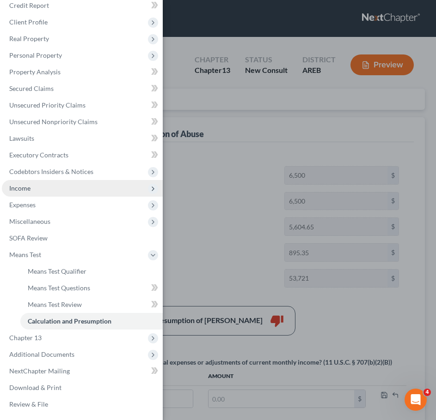
click at [62, 193] on span "Income" at bounding box center [82, 188] width 161 height 17
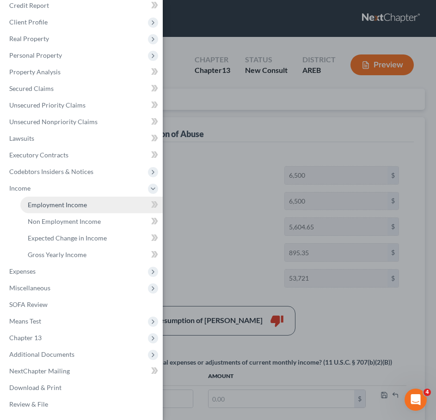
click at [80, 205] on span "Employment Income" at bounding box center [57, 205] width 59 height 8
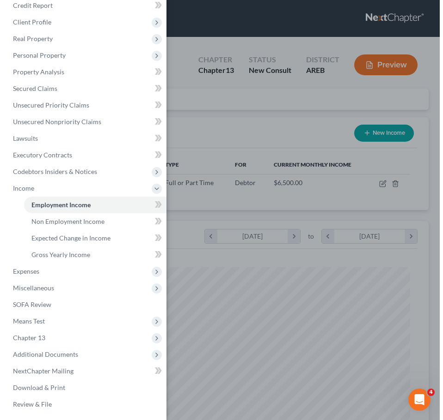
scroll to position [188, 395]
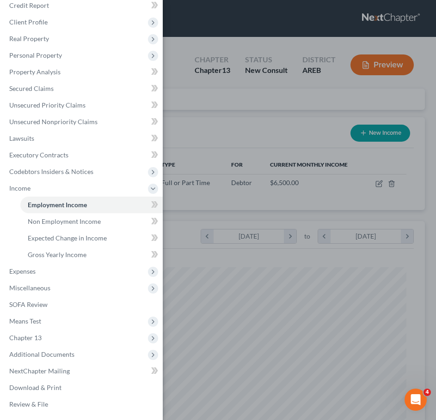
click at [341, 285] on div "Case Dashboard Payments Invoices Payments Payments Credit Report Client Profile" at bounding box center [218, 210] width 436 height 420
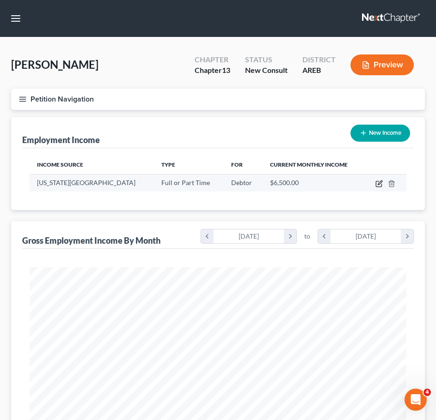
click at [380, 184] on icon "button" at bounding box center [379, 183] width 4 height 4
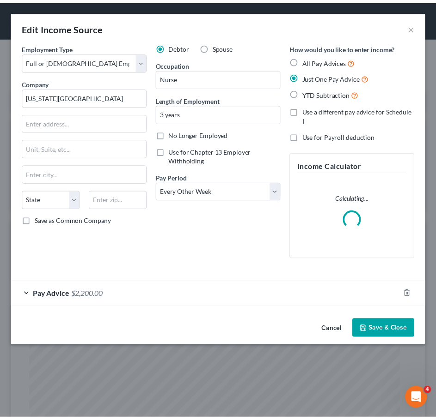
scroll to position [192, 402]
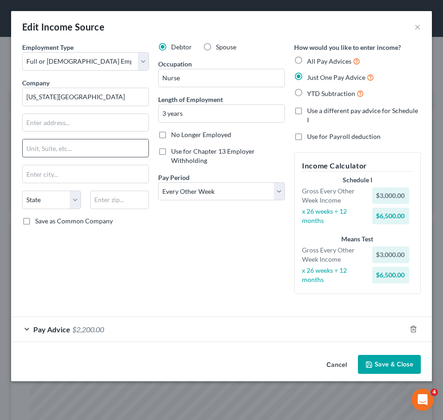
drag, startPoint x: 335, startPoint y: 359, endPoint x: 104, endPoint y: 148, distance: 313.0
click at [335, 359] on button "Cancel" at bounding box center [336, 365] width 35 height 18
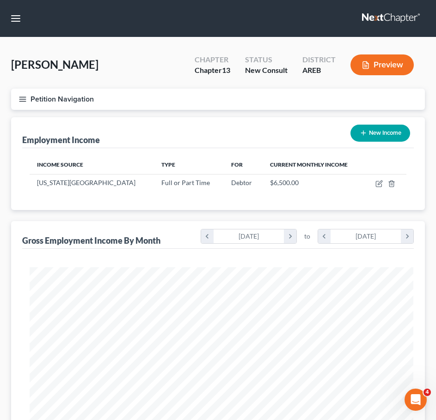
scroll to position [461860, 461653]
click at [26, 97] on line "button" at bounding box center [22, 97] width 6 height 0
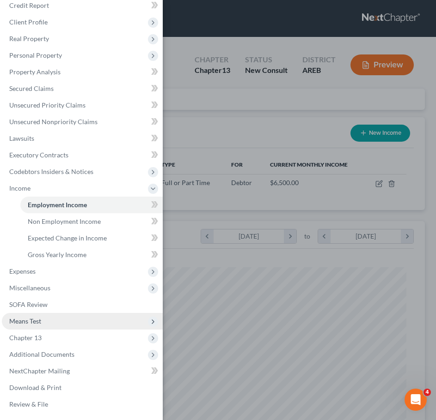
click at [51, 321] on span "Means Test" at bounding box center [82, 321] width 161 height 17
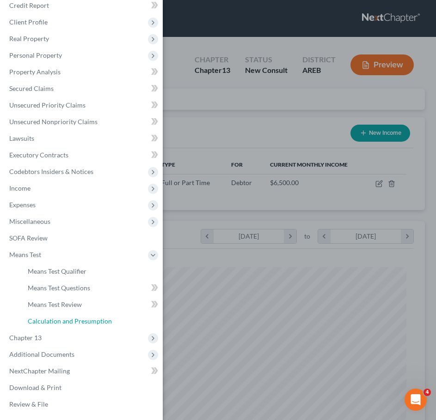
click at [87, 318] on span "Calculation and Presumption" at bounding box center [70, 321] width 84 height 8
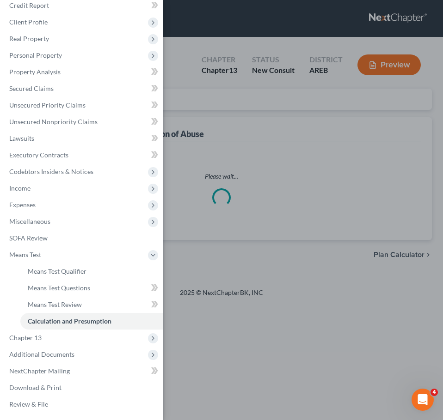
click at [287, 175] on div "Case Dashboard Payments Invoices Payments Payments Credit Report Client Profile" at bounding box center [221, 210] width 443 height 420
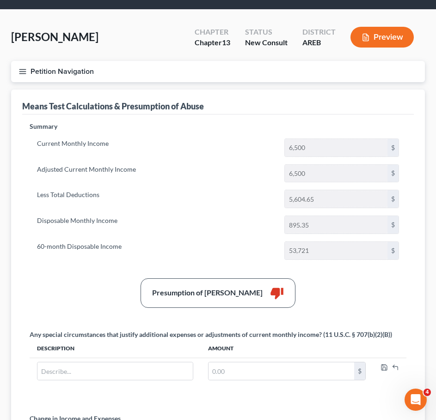
scroll to position [28, 0]
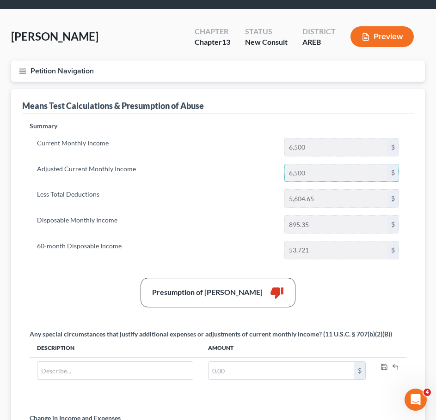
click at [287, 175] on input "6,500" at bounding box center [336, 173] width 103 height 18
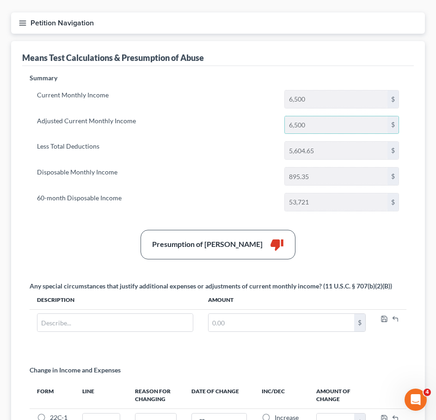
scroll to position [0, 0]
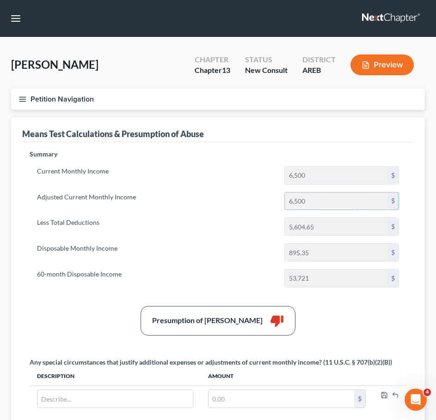
click at [17, 99] on button "Petition Navigation" at bounding box center [218, 99] width 414 height 21
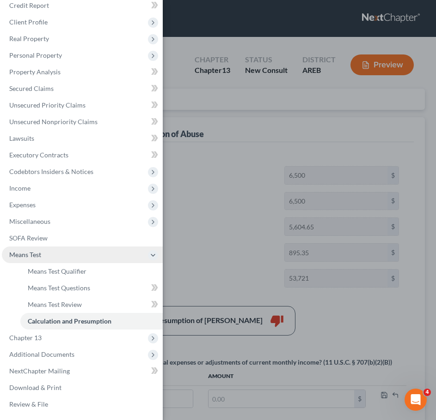
click at [43, 257] on span "Means Test" at bounding box center [82, 255] width 161 height 17
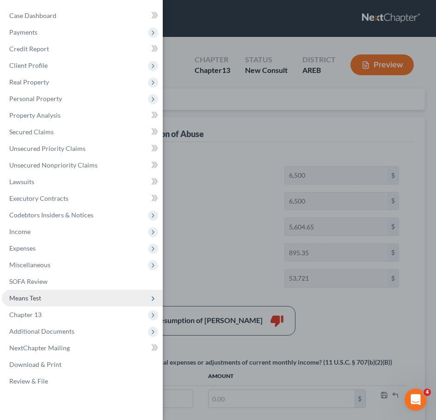
click at [36, 300] on span "Means Test" at bounding box center [25, 298] width 32 height 8
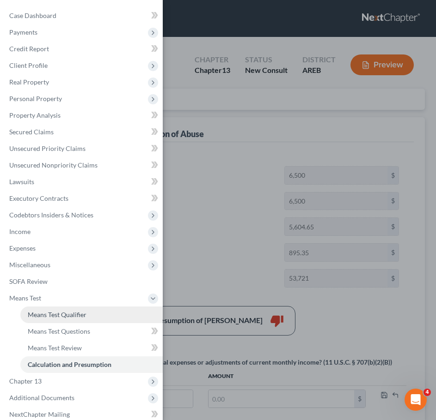
click at [49, 312] on span "Means Test Qualifier" at bounding box center [57, 315] width 59 height 8
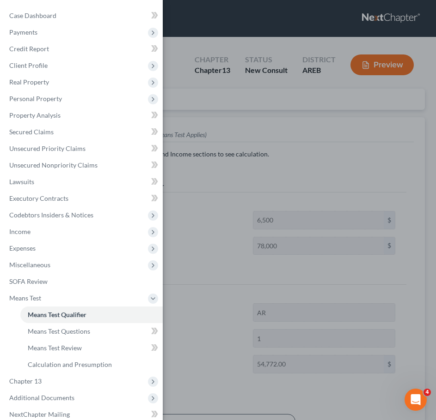
click at [275, 180] on div "Case Dashboard Payments Invoices Payments Payments Credit Report Client Profile" at bounding box center [218, 210] width 436 height 420
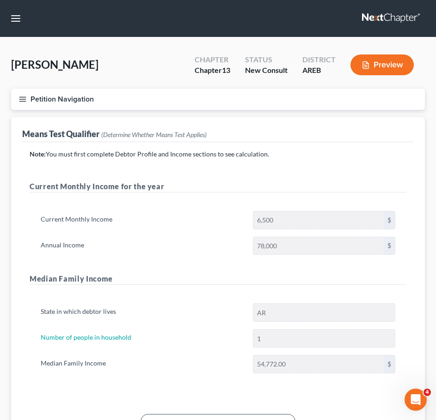
click at [21, 94] on button "Petition Navigation" at bounding box center [218, 99] width 414 height 21
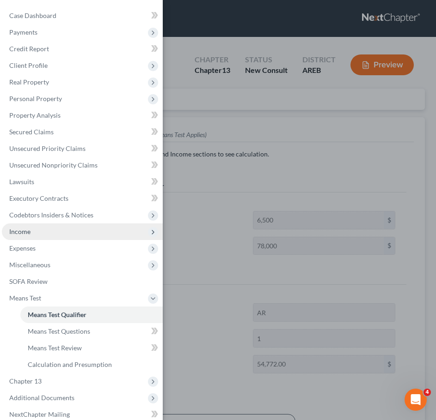
click at [50, 234] on span "Income" at bounding box center [82, 232] width 161 height 17
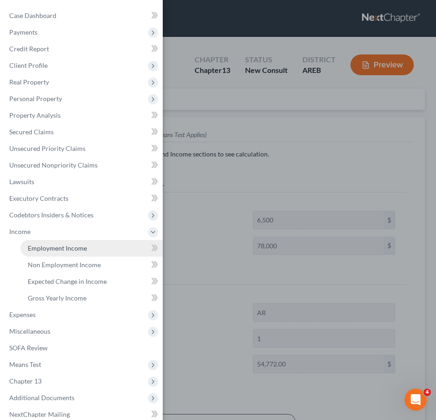
click at [85, 250] on span "Employment Income" at bounding box center [57, 248] width 59 height 8
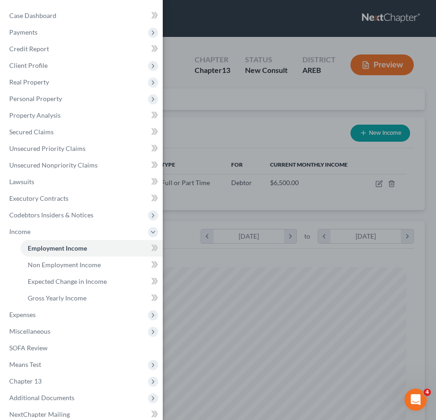
scroll to position [188, 395]
click at [341, 291] on div "Case Dashboard Payments Invoices Payments Payments Credit Report Client Profile" at bounding box center [218, 210] width 436 height 420
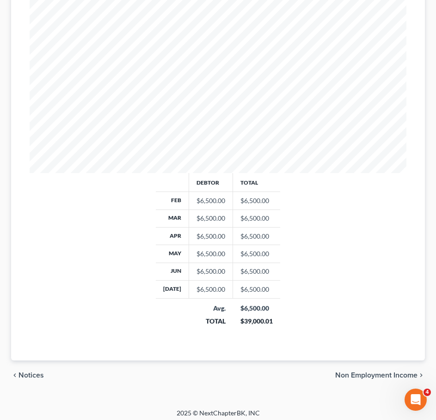
scroll to position [287, 0]
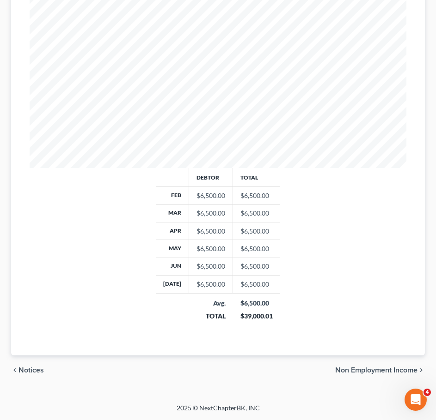
click at [373, 374] on span "Non Employment Income" at bounding box center [376, 370] width 82 height 7
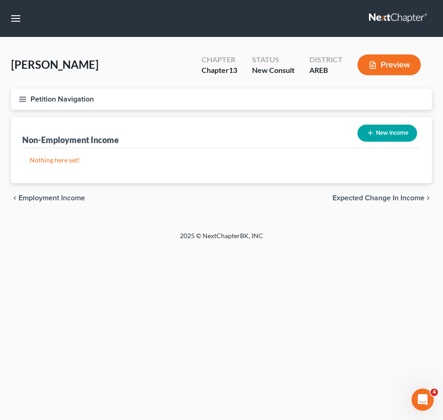
click at [396, 199] on span "Expected Change in Income" at bounding box center [378, 198] width 92 height 7
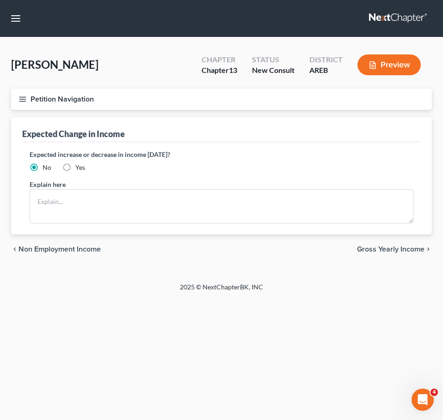
click at [400, 248] on span "Gross Yearly Income" at bounding box center [390, 249] width 67 height 7
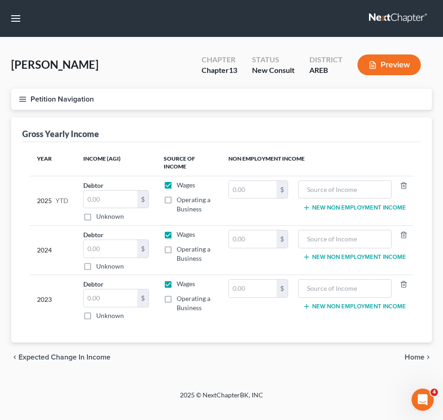
click at [414, 359] on span "Home" at bounding box center [414, 357] width 20 height 7
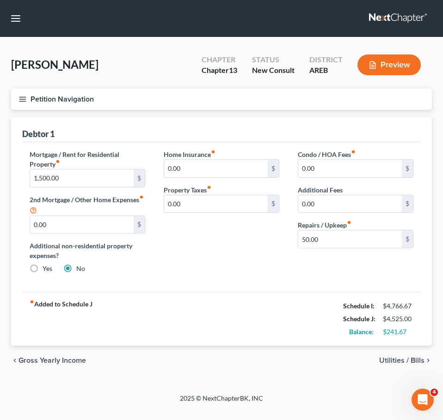
click at [178, 312] on div "fiber_manual_record Added to Schedule J Schedule I: $4,766.67 Schedule J: $4,52…" at bounding box center [221, 319] width 398 height 54
click at [67, 359] on span "Gross Yearly Income" at bounding box center [51, 360] width 67 height 7
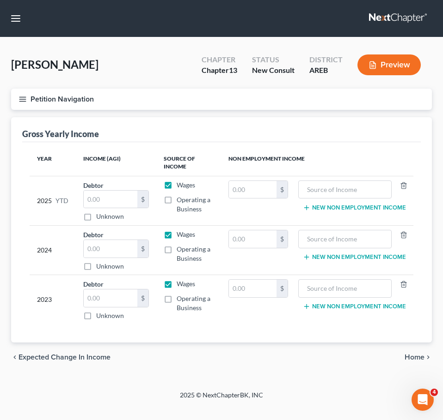
click at [22, 96] on icon "button" at bounding box center [22, 99] width 8 height 8
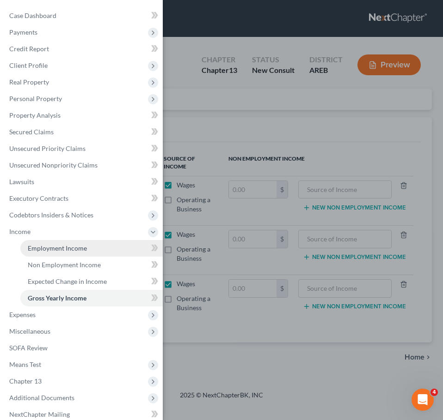
click at [88, 255] on link "Employment Income" at bounding box center [91, 248] width 142 height 17
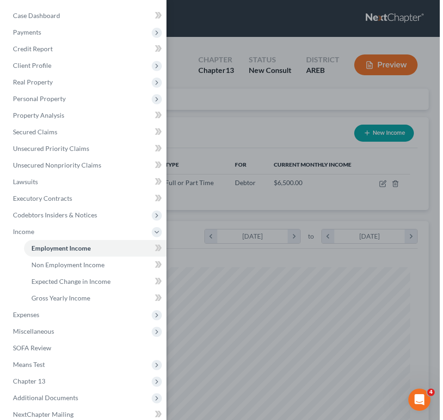
scroll to position [188, 395]
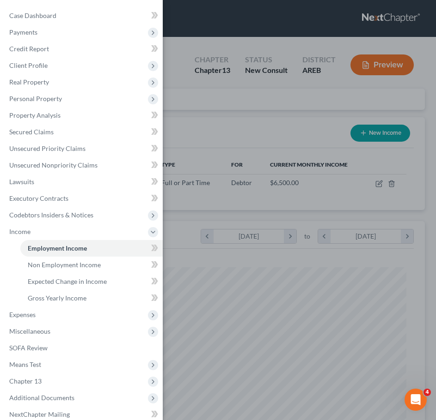
click at [326, 158] on div "Case Dashboard Payments Invoices Payments Payments Credit Report Client Profile" at bounding box center [218, 210] width 436 height 420
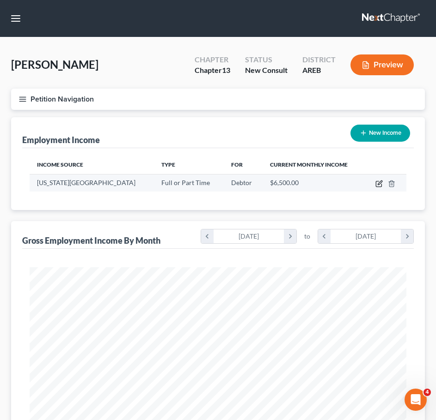
click at [381, 186] on icon "button" at bounding box center [378, 183] width 7 height 7
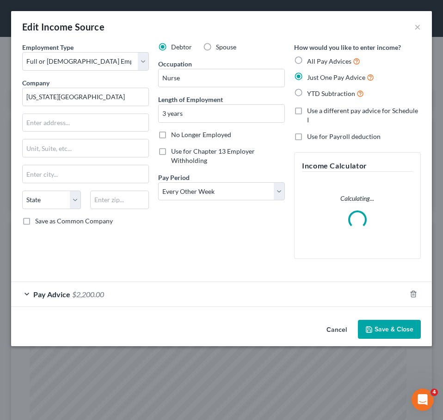
scroll to position [192, 402]
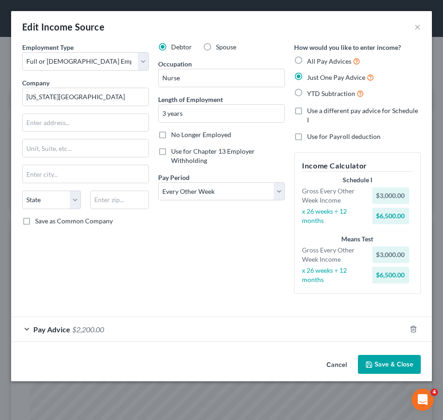
click at [196, 300] on form "Employment Type * Select Full or [DEMOGRAPHIC_DATA] Employment Self Employment …" at bounding box center [221, 193] width 398 height 300
click at [190, 317] on div "Pay Advice $2,200.00" at bounding box center [208, 329] width 395 height 24
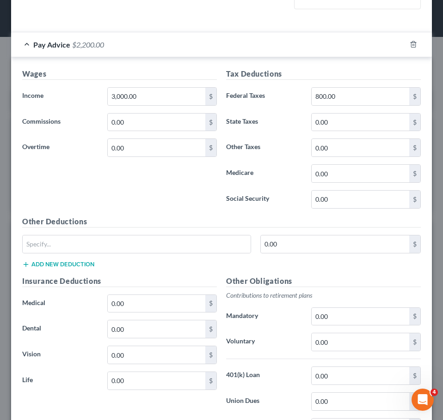
scroll to position [280, 0]
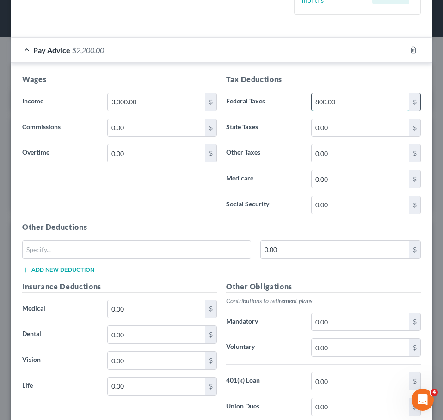
click at [332, 95] on input "800.00" at bounding box center [359, 102] width 97 height 18
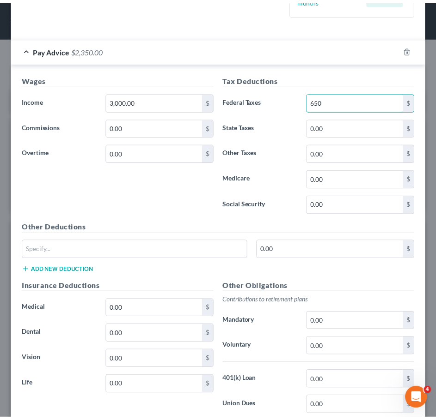
scroll to position [393, 0]
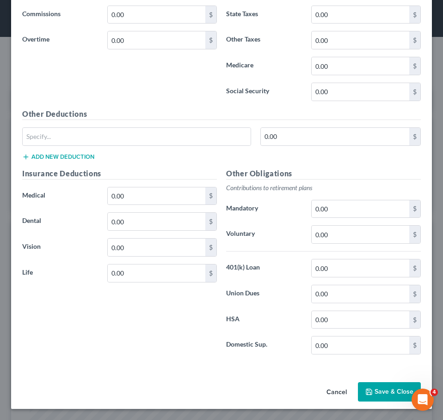
click at [377, 386] on button "Save & Close" at bounding box center [389, 392] width 63 height 19
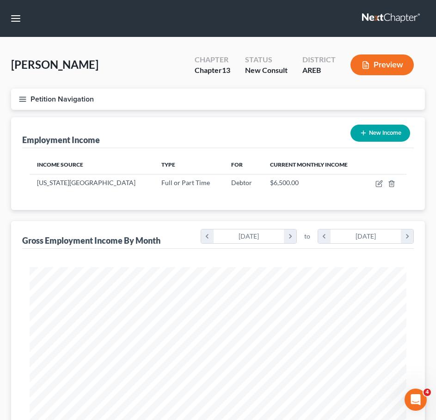
scroll to position [287, 0]
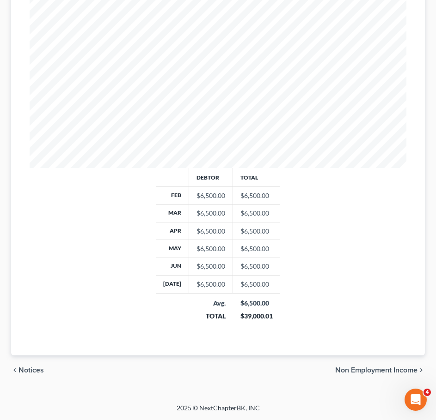
click at [387, 371] on span "Non Employment Income" at bounding box center [376, 370] width 82 height 7
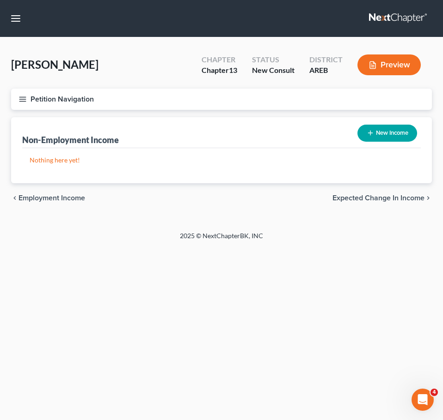
click at [398, 198] on span "Expected Change in Income" at bounding box center [378, 198] width 92 height 7
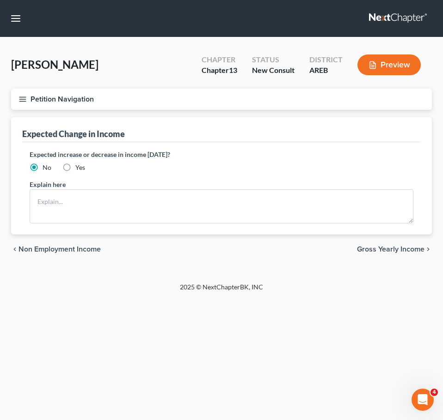
click at [395, 251] on span "Gross Yearly Income" at bounding box center [390, 249] width 67 height 7
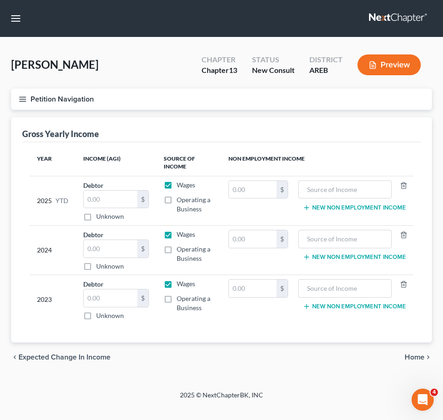
click at [414, 359] on span "Home" at bounding box center [414, 357] width 20 height 7
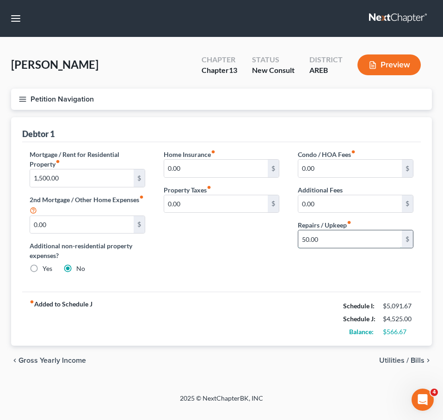
click at [324, 247] on input "50.00" at bounding box center [349, 240] width 103 height 18
click at [330, 281] on div "Mortgage / Rent for Residential Property fiber_manual_record 1,500.00 $ 2nd Mor…" at bounding box center [221, 217] width 398 height 150
click at [401, 359] on span "Utilities / Bills" at bounding box center [401, 360] width 45 height 7
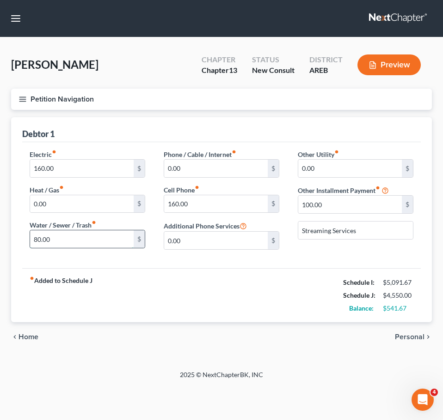
click at [56, 236] on input "80.00" at bounding box center [81, 240] width 103 height 18
drag, startPoint x: 364, startPoint y: 328, endPoint x: 392, endPoint y: 330, distance: 28.2
click at [364, 328] on div "chevron_left Home Personal chevron_right" at bounding box center [221, 338] width 420 height 30
click at [408, 334] on span "Personal" at bounding box center [410, 337] width 30 height 7
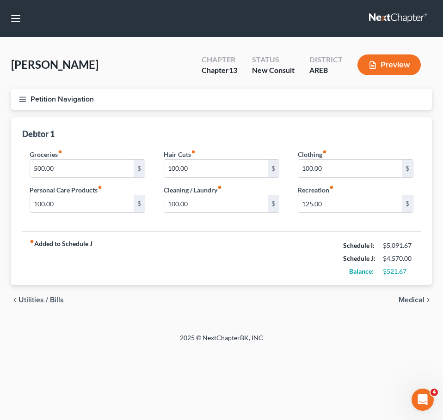
click at [416, 303] on span "Medical" at bounding box center [411, 300] width 26 height 7
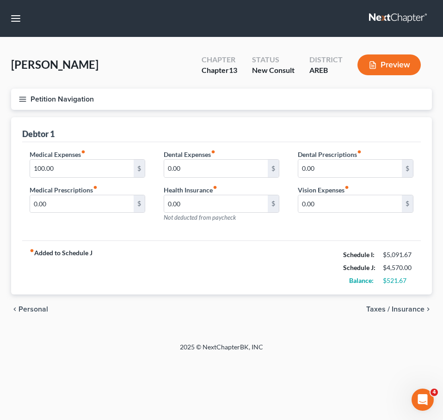
click at [396, 307] on span "Taxes / Insurance" at bounding box center [395, 309] width 58 height 7
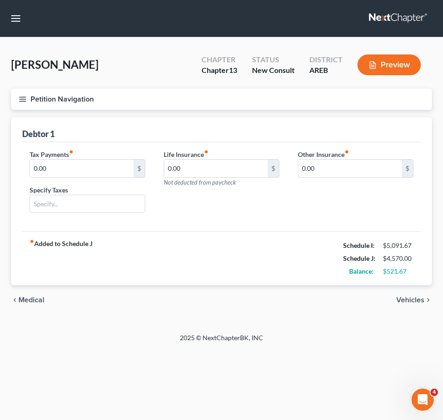
click at [426, 295] on div "chevron_left Medical Vehicles chevron_right" at bounding box center [221, 301] width 420 height 30
click at [419, 297] on span "Vehicles" at bounding box center [410, 300] width 28 height 7
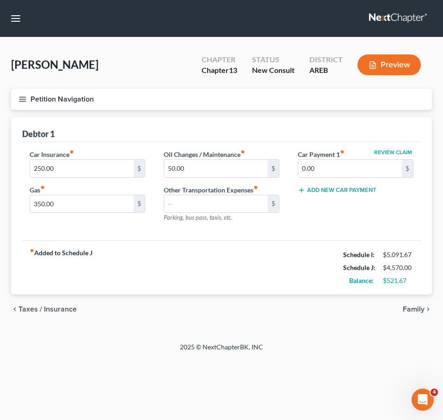
click at [407, 310] on span "Family" at bounding box center [413, 309] width 22 height 7
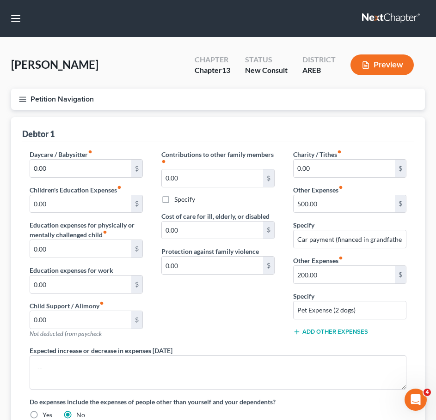
click at [17, 100] on button "Petition Navigation" at bounding box center [218, 99] width 414 height 21
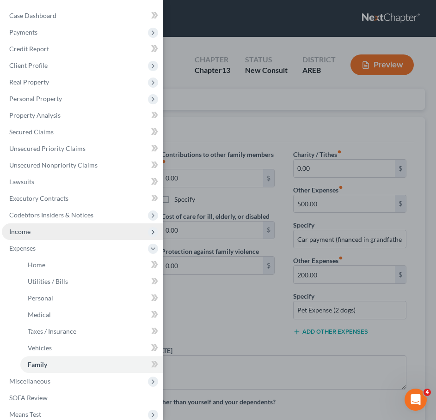
click at [61, 236] on span "Income" at bounding box center [82, 232] width 161 height 17
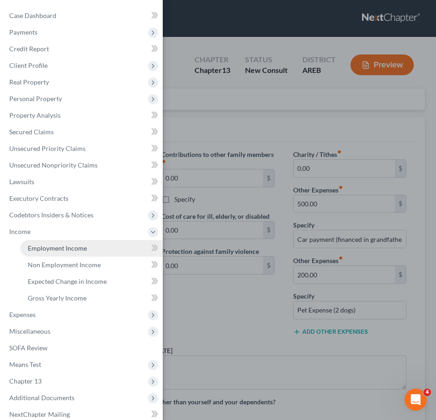
click at [82, 250] on span "Employment Income" at bounding box center [57, 248] width 59 height 8
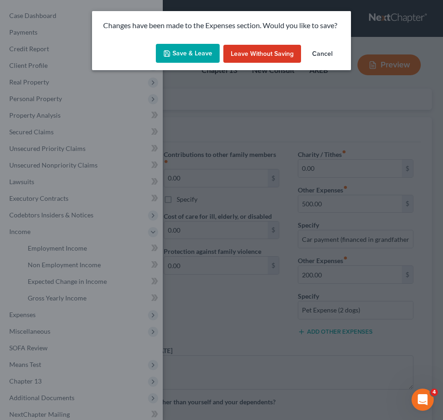
click at [187, 50] on button "Save & Leave" at bounding box center [188, 53] width 64 height 19
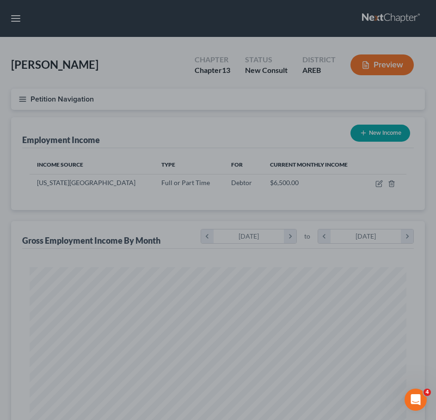
scroll to position [188, 395]
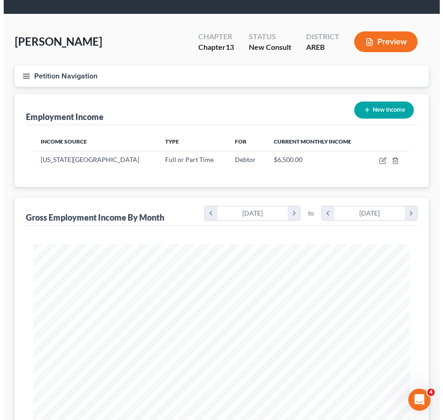
scroll to position [23, 0]
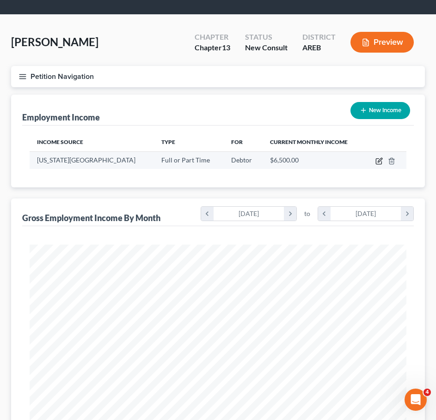
click at [379, 159] on icon "button" at bounding box center [378, 161] width 7 height 7
select select "0"
select select "2"
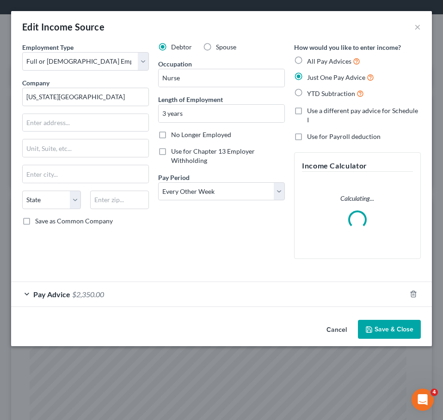
scroll to position [192, 402]
click at [277, 282] on div "Pay Advice $2,350.00" at bounding box center [208, 294] width 395 height 24
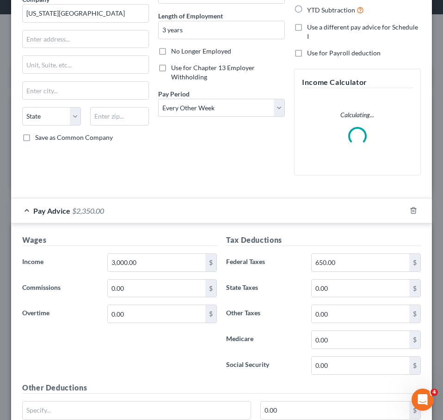
scroll to position [85, 0]
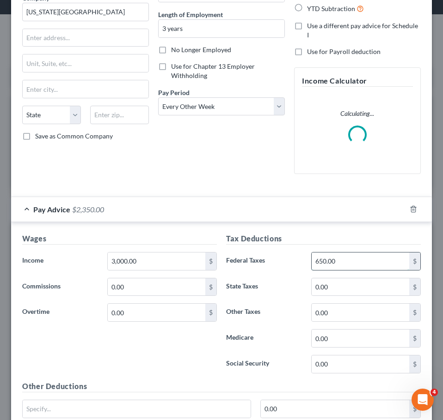
click at [339, 263] on input "650.00" at bounding box center [359, 262] width 97 height 18
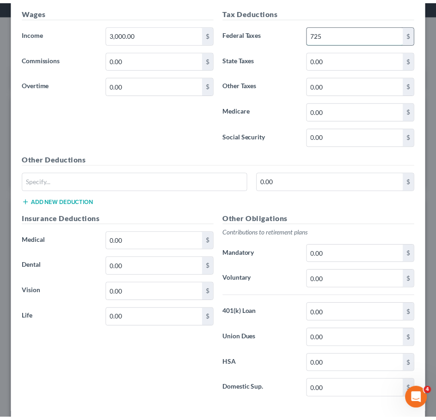
scroll to position [393, 0]
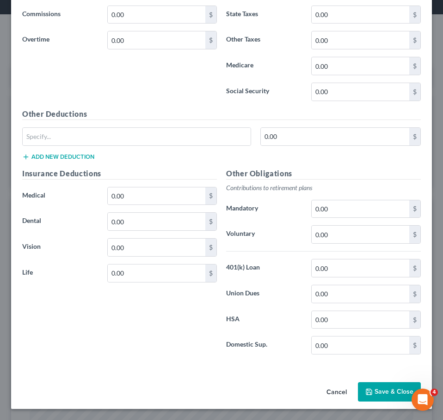
type input "725"
click at [386, 394] on button "Save & Close" at bounding box center [389, 392] width 63 height 19
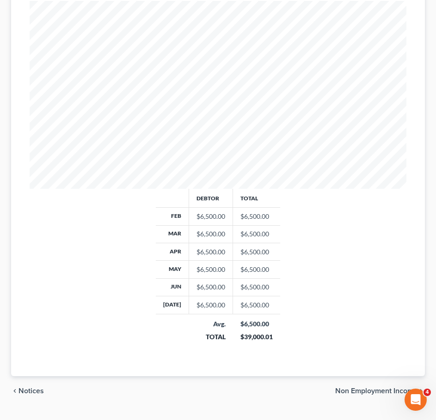
scroll to position [287, 0]
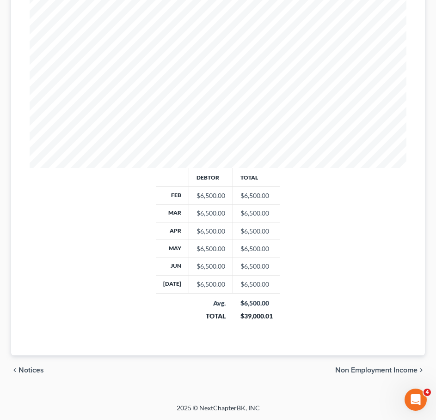
click at [390, 373] on span "Non Employment Income" at bounding box center [376, 370] width 82 height 7
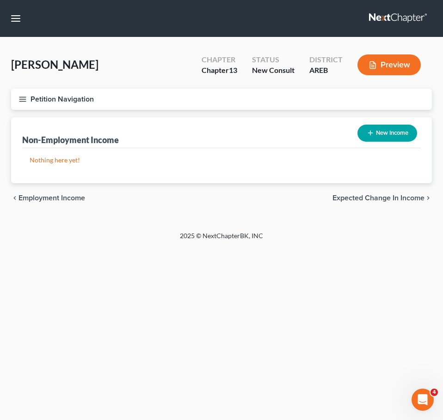
click at [388, 196] on span "Expected Change in Income" at bounding box center [378, 198] width 92 height 7
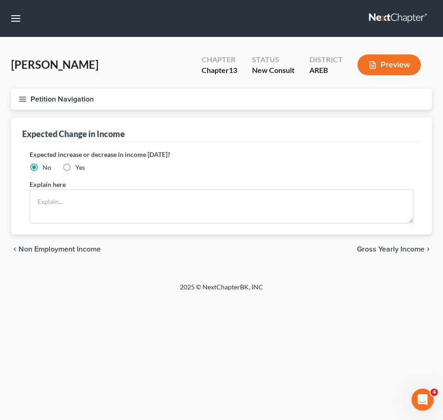
click at [400, 250] on span "Gross Yearly Income" at bounding box center [390, 249] width 67 height 7
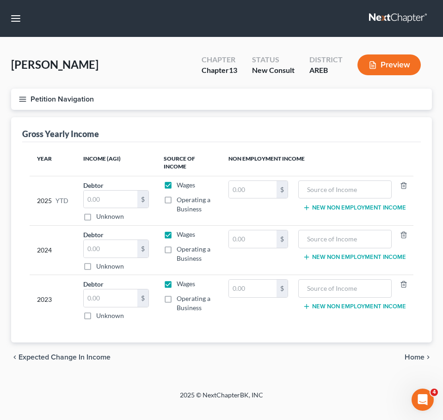
click at [413, 358] on span "Home" at bounding box center [414, 357] width 20 height 7
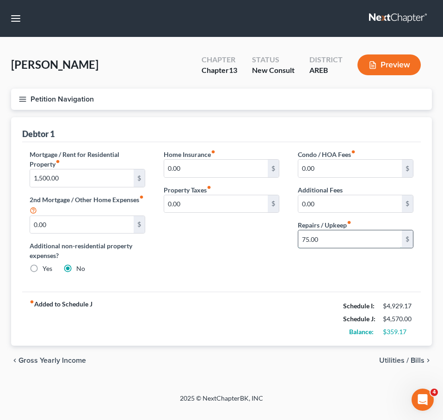
click at [322, 246] on input "75.00" at bounding box center [349, 240] width 103 height 18
type input "50"
click at [407, 359] on span "Utilities / Bills" at bounding box center [401, 360] width 45 height 7
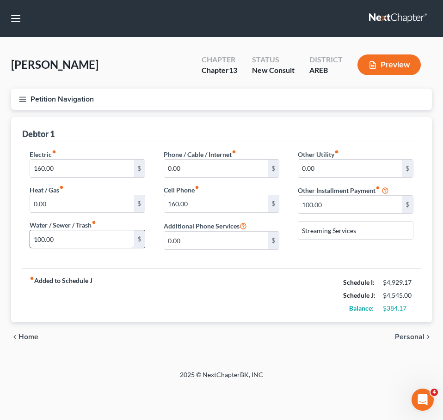
click at [57, 236] on input "100.00" at bounding box center [81, 240] width 103 height 18
type input "85"
click at [217, 282] on div "fiber_manual_record Added to Schedule J Schedule I: $4,929.17 Schedule J: $4,53…" at bounding box center [221, 295] width 398 height 54
click at [405, 338] on span "Personal" at bounding box center [410, 337] width 30 height 7
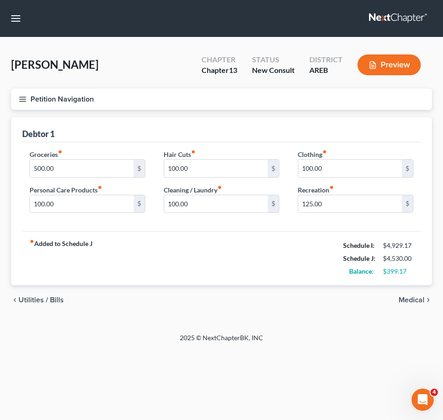
click at [21, 99] on icon "button" at bounding box center [22, 99] width 8 height 8
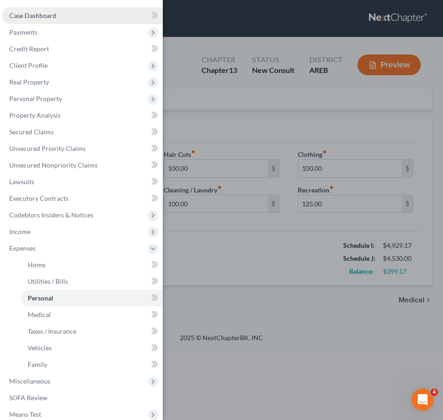
click at [33, 15] on span "Case Dashboard" at bounding box center [32, 16] width 47 height 8
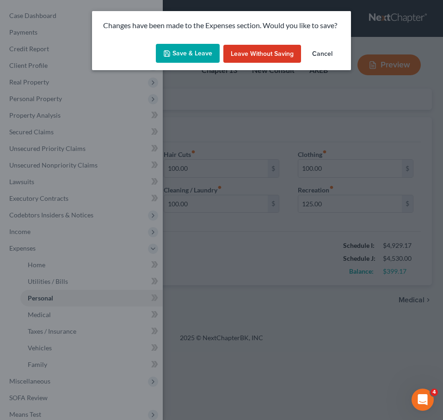
click at [189, 56] on button "Save & Leave" at bounding box center [188, 53] width 64 height 19
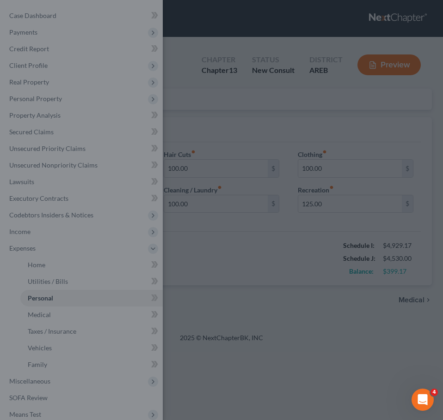
select select "2"
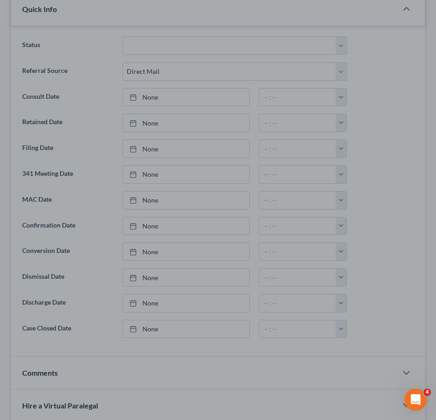
scroll to position [755, 0]
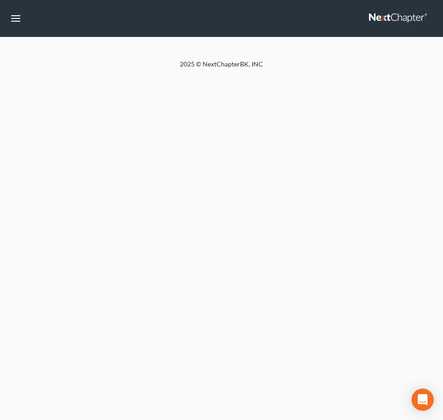
select select "2"
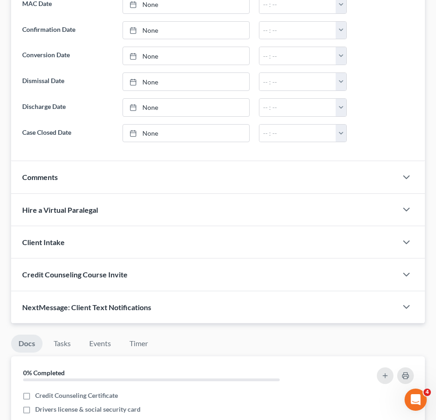
scroll to position [755, 0]
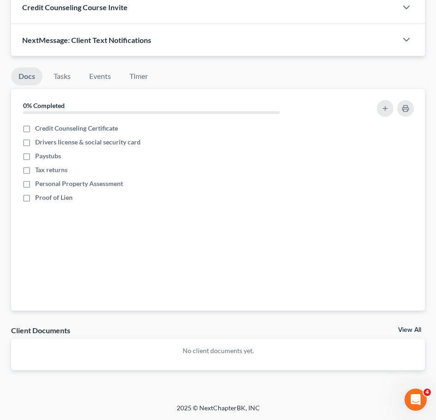
click at [416, 328] on link "View All" at bounding box center [409, 330] width 23 height 6
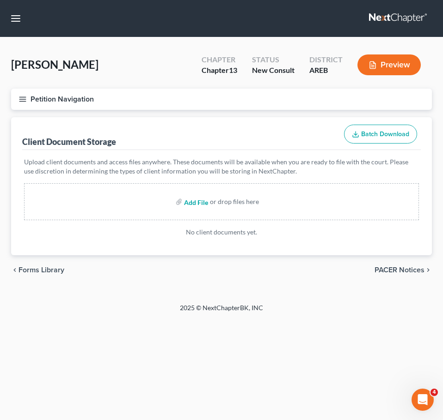
click at [198, 203] on input "file" at bounding box center [195, 202] width 22 height 17
type input "C:\fakepath\Consultation Worksheet W Bush.docx"
